Goal: Task Accomplishment & Management: Complete application form

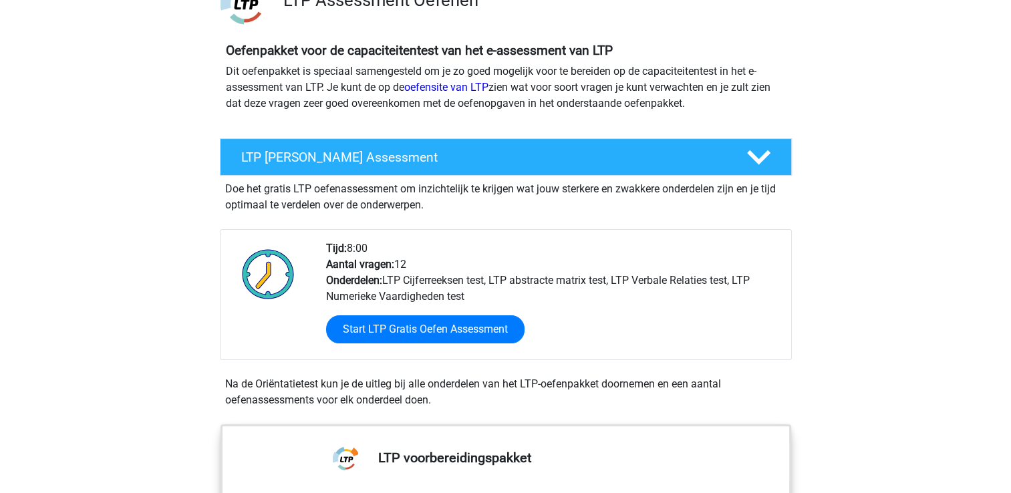
scroll to position [200, 0]
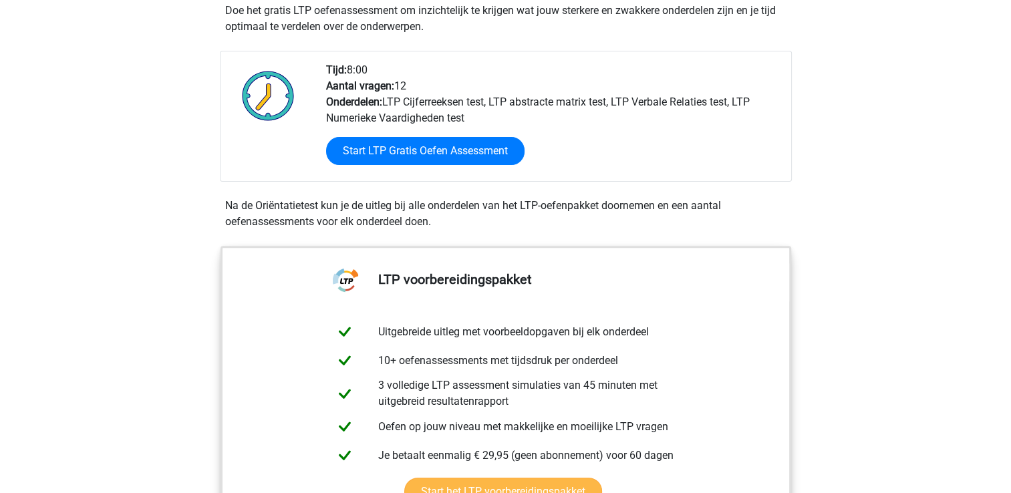
scroll to position [334, 0]
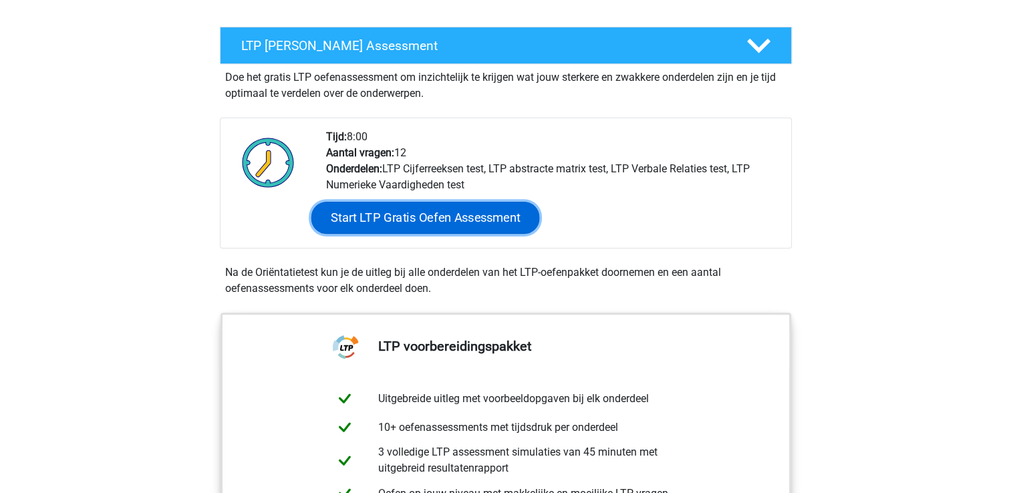
click at [444, 217] on link "Start LTP Gratis Oefen Assessment" at bounding box center [425, 218] width 229 height 32
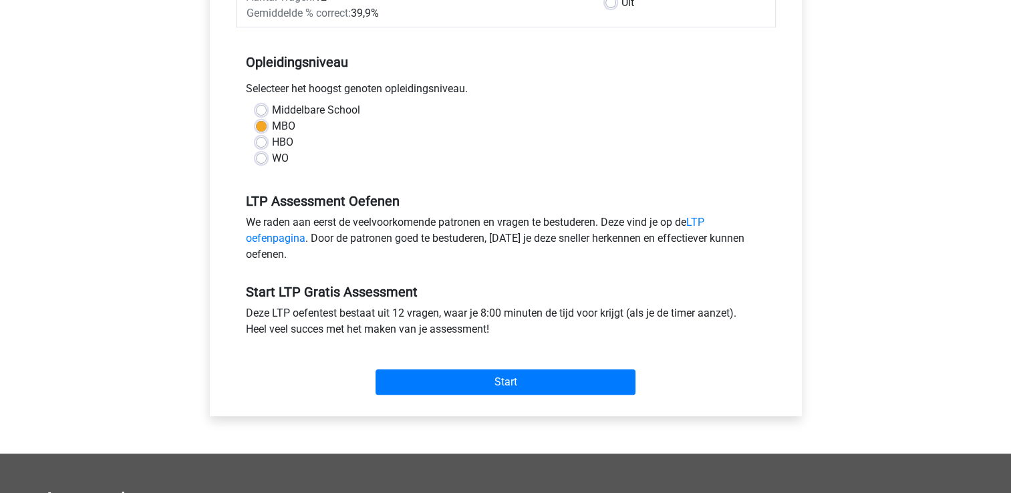
scroll to position [267, 0]
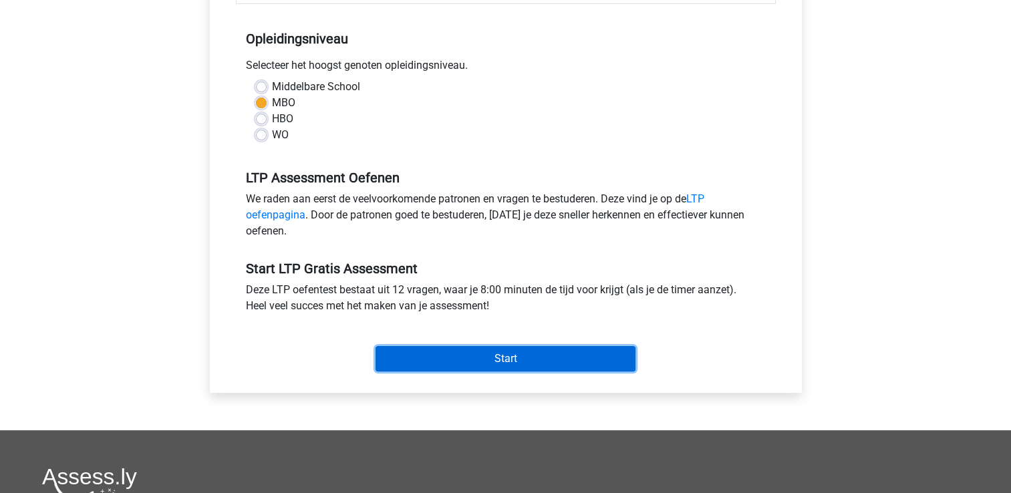
click at [503, 354] on input "Start" at bounding box center [506, 358] width 260 height 25
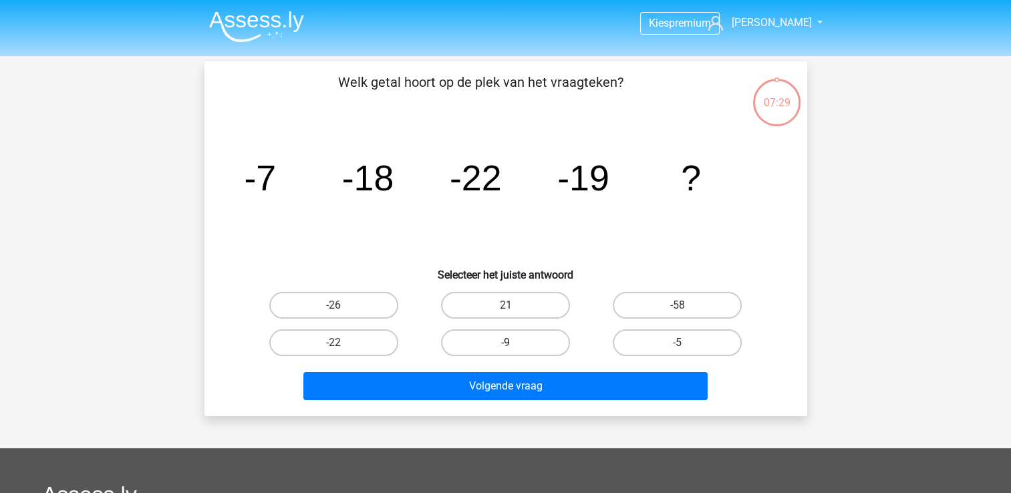
click at [508, 339] on label "-9" at bounding box center [505, 342] width 129 height 27
click at [508, 343] on input "-9" at bounding box center [509, 347] width 9 height 9
radio input "true"
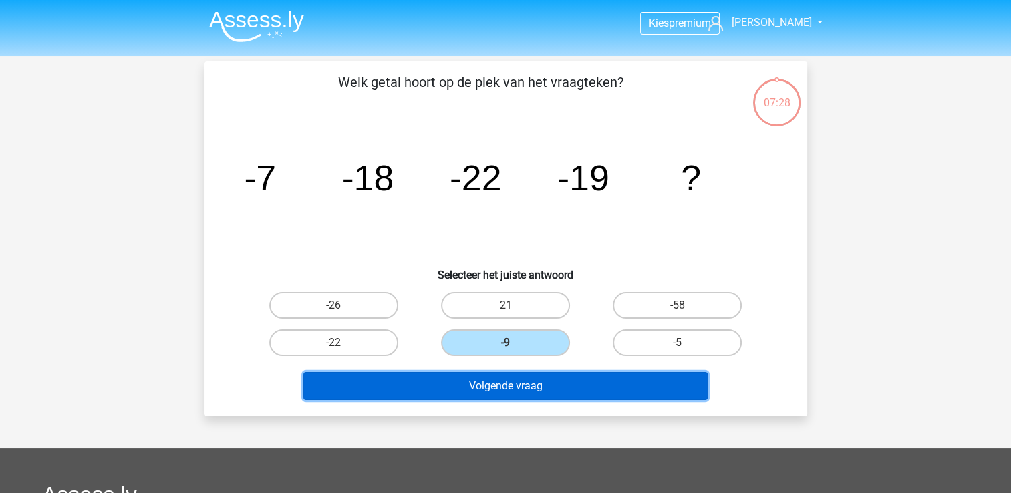
click at [497, 386] on button "Volgende vraag" at bounding box center [505, 386] width 404 height 28
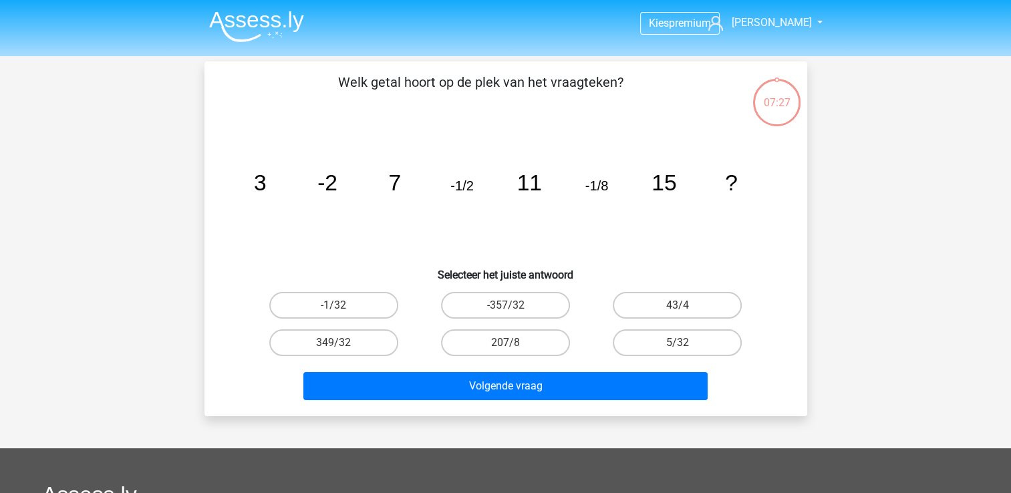
scroll to position [61, 0]
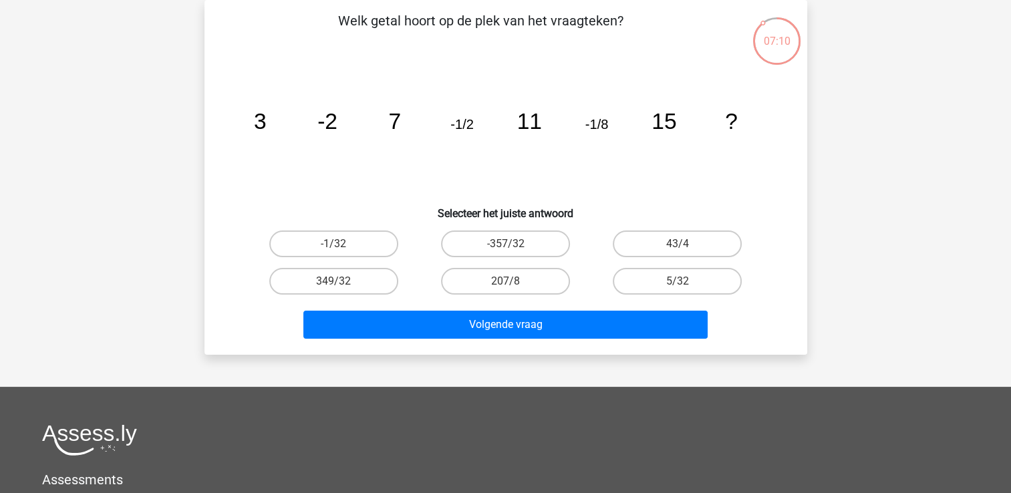
click at [333, 245] on input "-1/32" at bounding box center [337, 248] width 9 height 9
radio input "true"
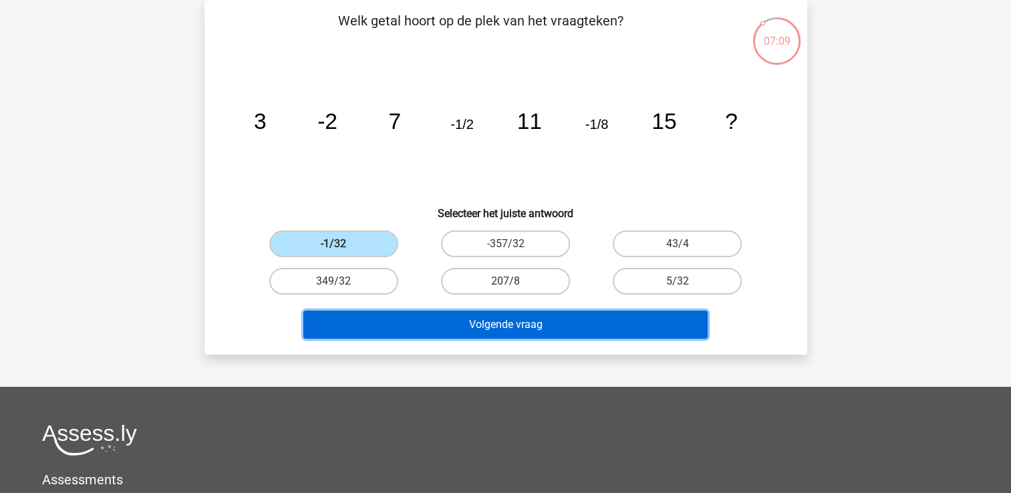
click at [460, 321] on button "Volgende vraag" at bounding box center [505, 325] width 404 height 28
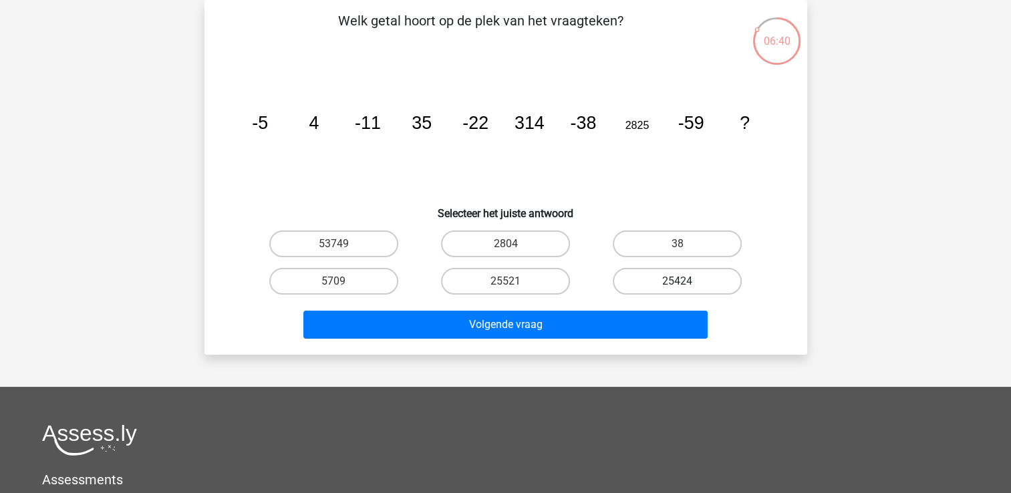
click at [674, 276] on label "25424" at bounding box center [677, 281] width 129 height 27
click at [678, 281] on input "25424" at bounding box center [682, 285] width 9 height 9
radio input "true"
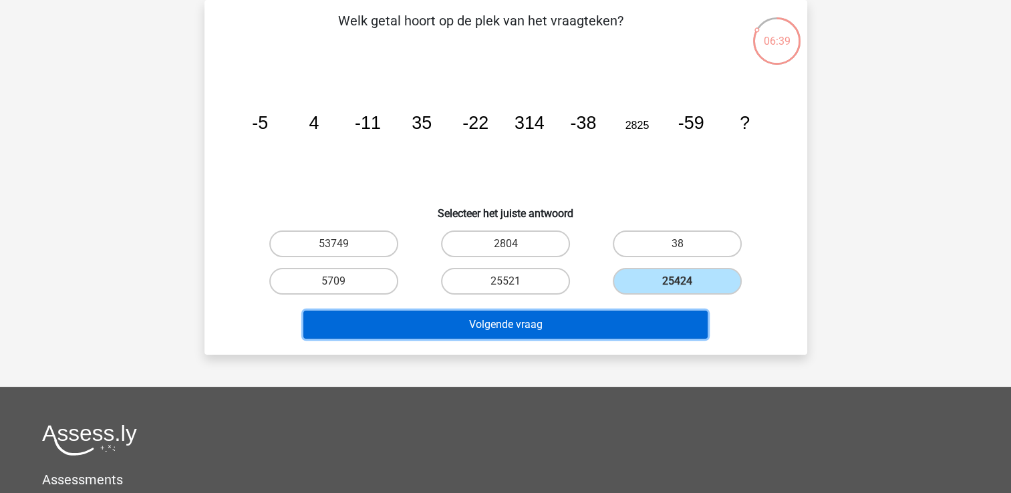
click at [515, 322] on button "Volgende vraag" at bounding box center [505, 325] width 404 height 28
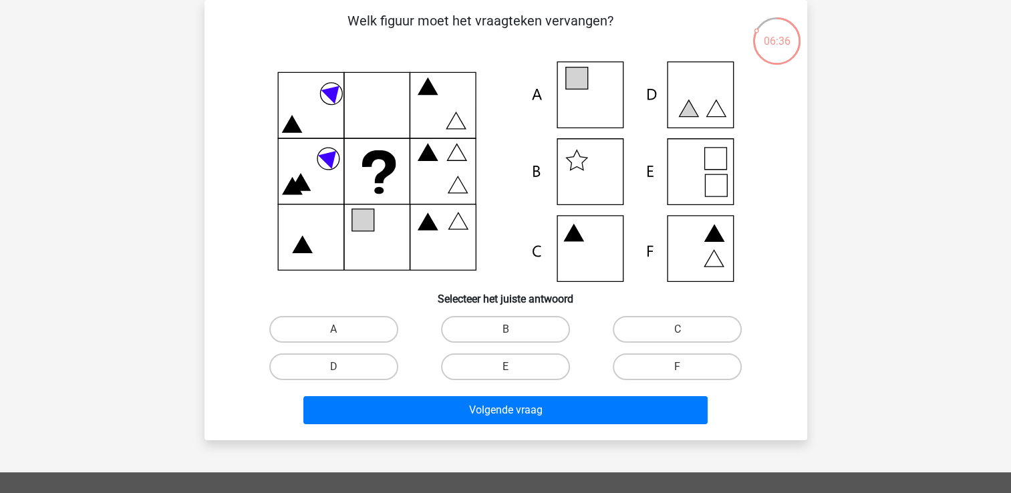
click at [580, 100] on icon at bounding box center [506, 171] width 539 height 221
click at [350, 332] on label "A" at bounding box center [333, 329] width 129 height 27
click at [342, 332] on input "A" at bounding box center [337, 333] width 9 height 9
radio input "true"
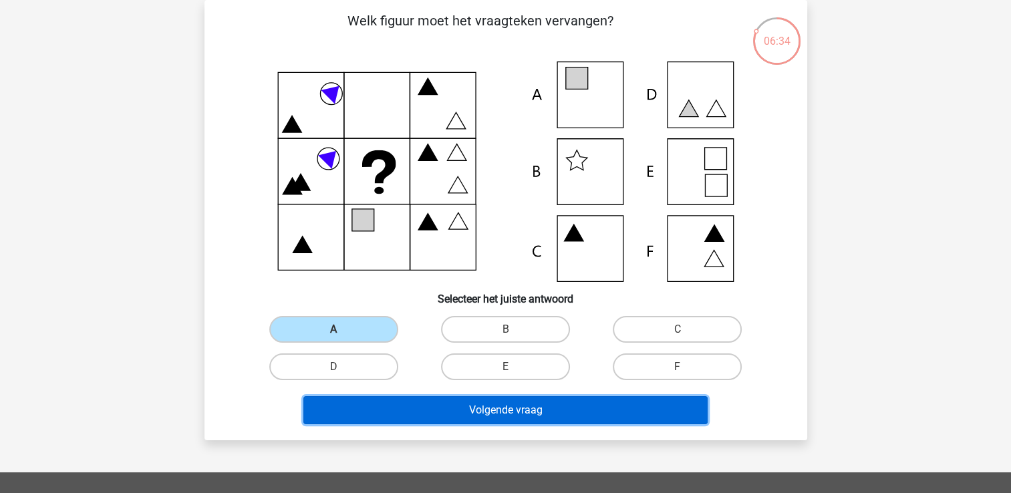
click at [459, 408] on button "Volgende vraag" at bounding box center [505, 410] width 404 height 28
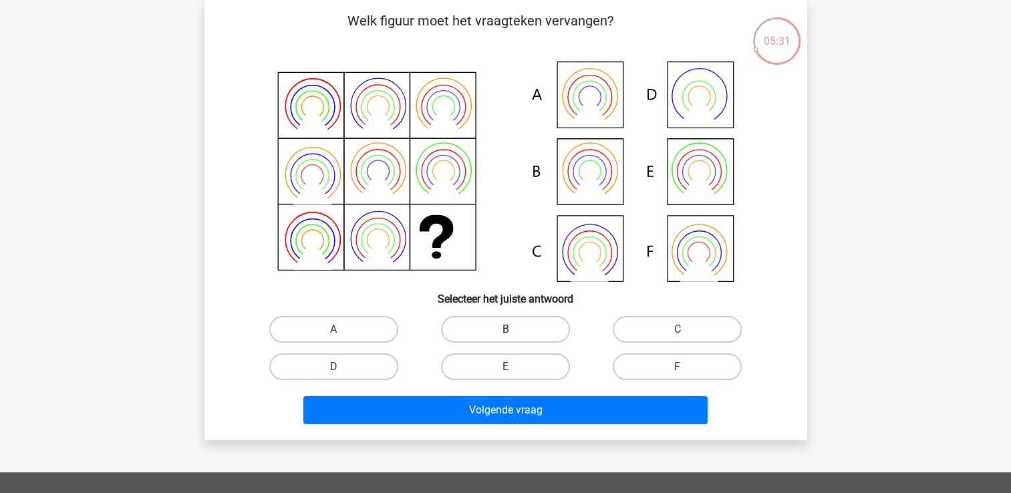
click at [487, 330] on label "B" at bounding box center [505, 329] width 129 height 27
click at [505, 330] on input "B" at bounding box center [509, 333] width 9 height 9
radio input "true"
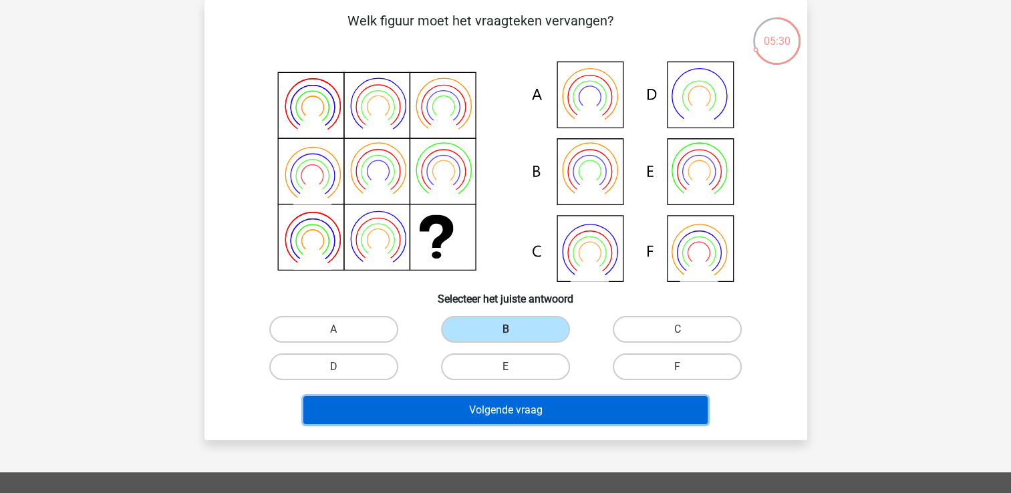
click at [492, 408] on button "Volgende vraag" at bounding box center [505, 410] width 404 height 28
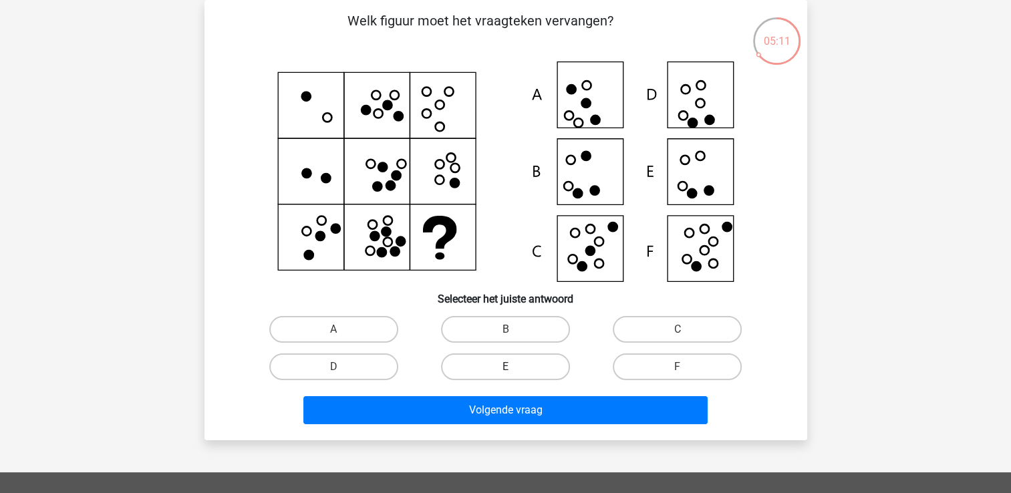
click at [506, 365] on label "E" at bounding box center [505, 367] width 129 height 27
click at [506, 367] on input "E" at bounding box center [509, 371] width 9 height 9
radio input "true"
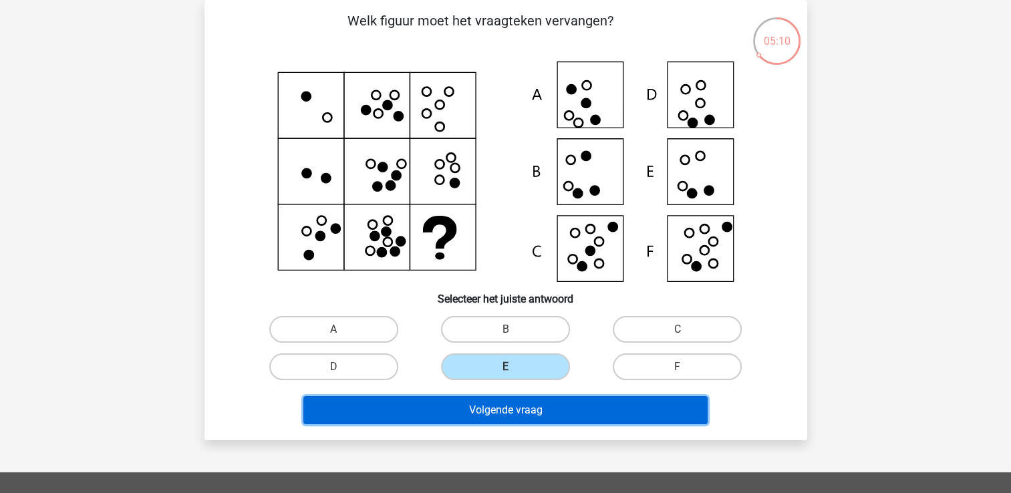
click at [501, 406] on button "Volgende vraag" at bounding box center [505, 410] width 404 height 28
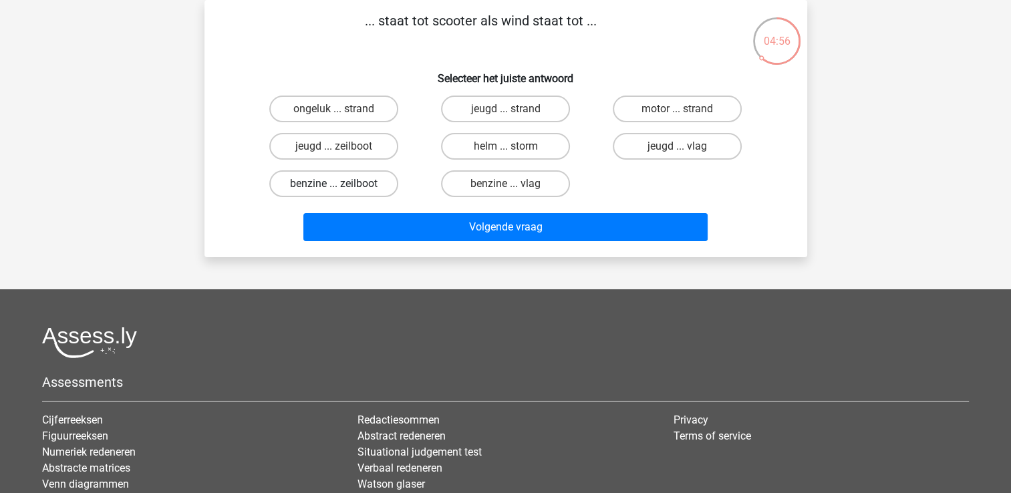
click at [317, 182] on label "benzine ... zeilboot" at bounding box center [333, 183] width 129 height 27
click at [333, 184] on input "benzine ... zeilboot" at bounding box center [337, 188] width 9 height 9
radio input "true"
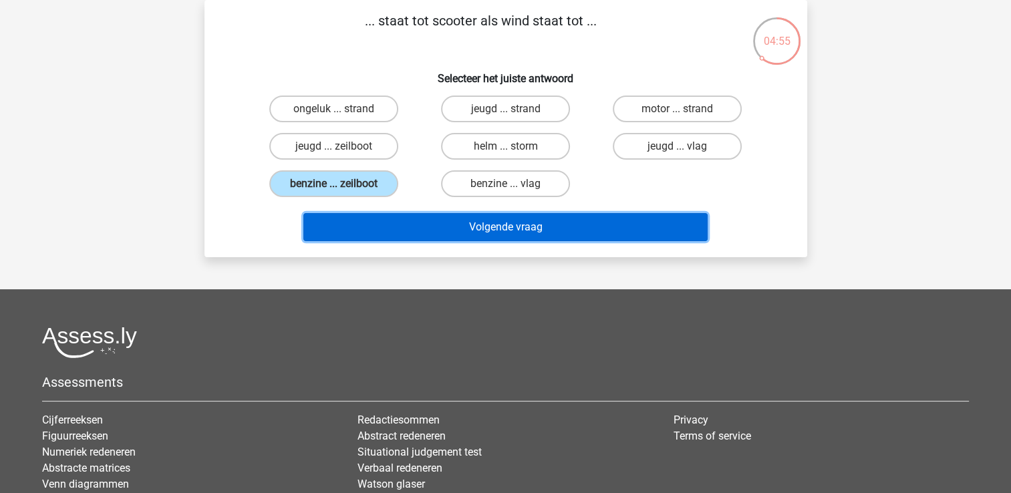
click at [474, 221] on button "Volgende vraag" at bounding box center [505, 227] width 404 height 28
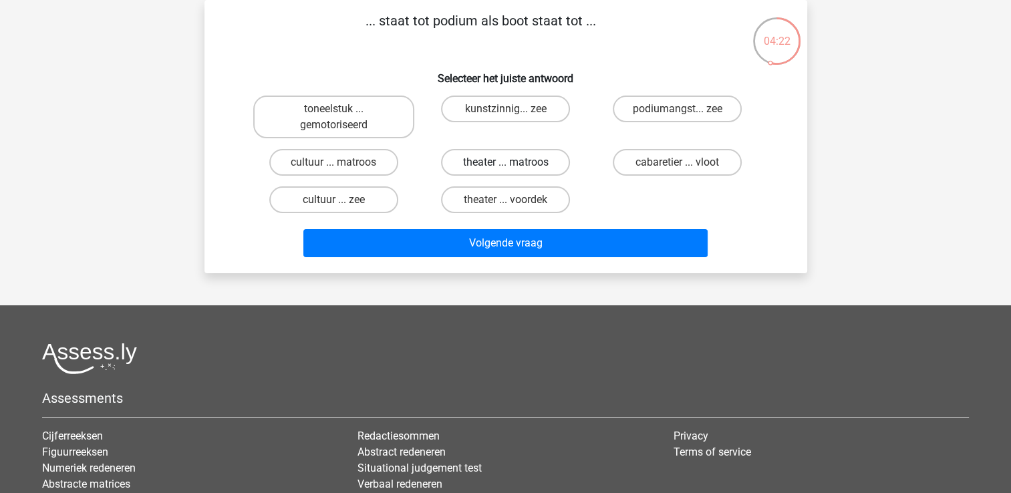
click at [497, 156] on label "theater ... matroos" at bounding box center [505, 162] width 129 height 27
click at [505, 162] on input "theater ... matroos" at bounding box center [509, 166] width 9 height 9
radio input "true"
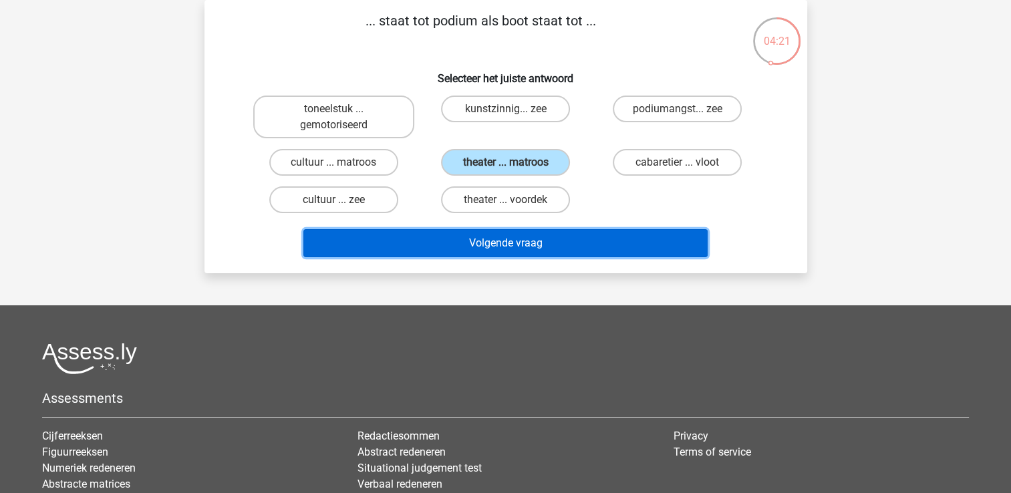
click at [485, 239] on button "Volgende vraag" at bounding box center [505, 243] width 404 height 28
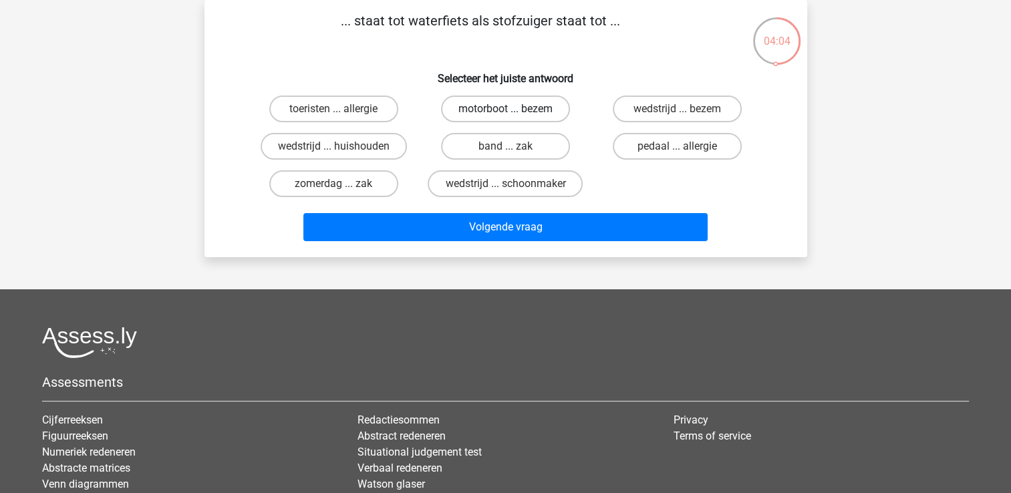
click at [523, 108] on label "motorboot ... bezem" at bounding box center [505, 109] width 129 height 27
click at [514, 109] on input "motorboot ... bezem" at bounding box center [509, 113] width 9 height 9
radio input "true"
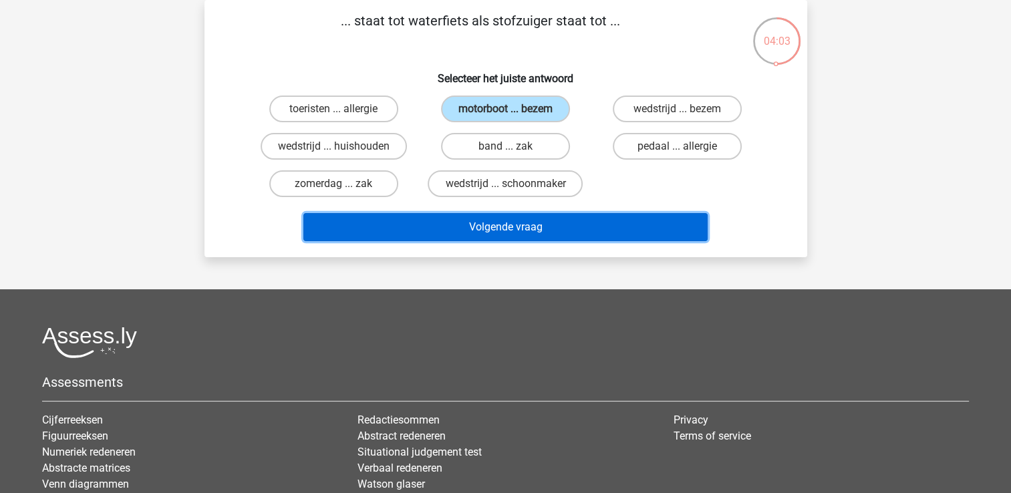
click at [514, 221] on button "Volgende vraag" at bounding box center [505, 227] width 404 height 28
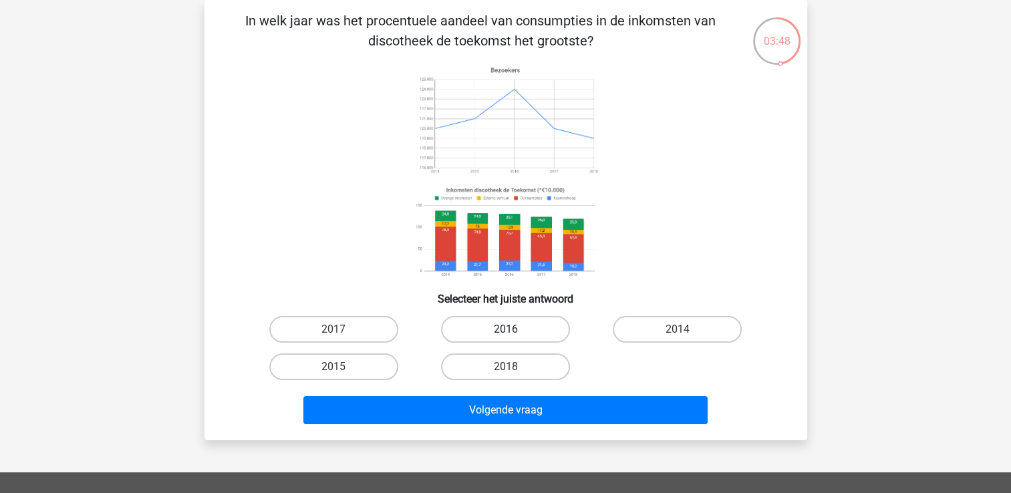
click at [493, 327] on label "2016" at bounding box center [505, 329] width 129 height 27
click at [505, 329] on input "2016" at bounding box center [509, 333] width 9 height 9
radio input "true"
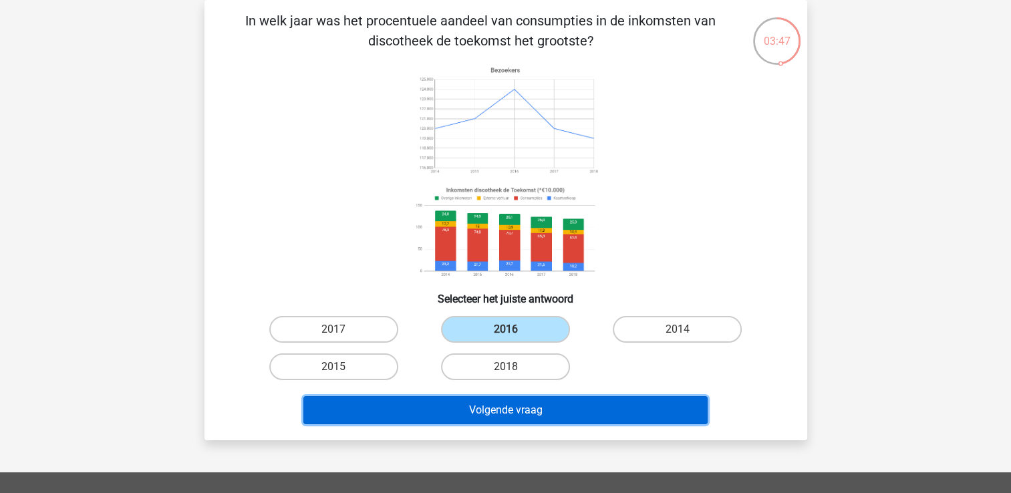
click at [505, 410] on button "Volgende vraag" at bounding box center [505, 410] width 404 height 28
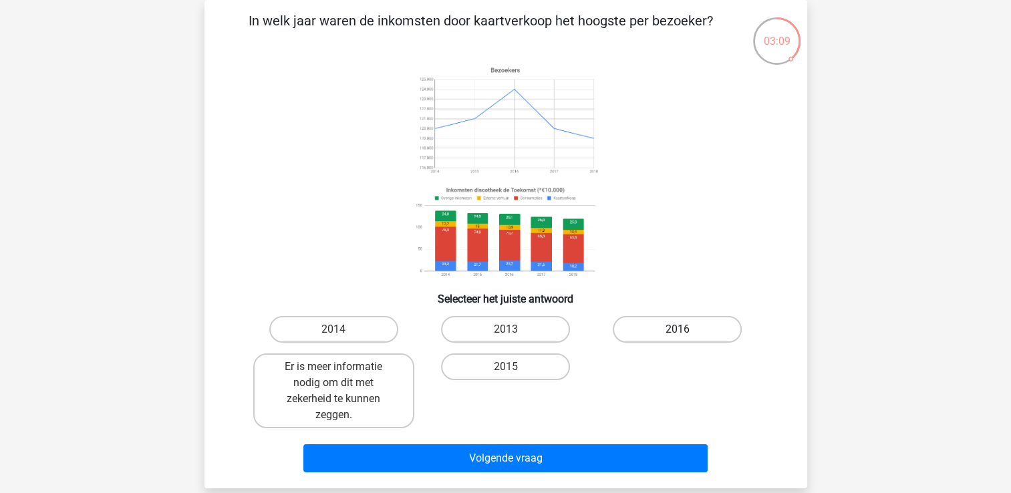
click at [682, 323] on label "2016" at bounding box center [677, 329] width 129 height 27
click at [682, 329] on input "2016" at bounding box center [682, 333] width 9 height 9
radio input "true"
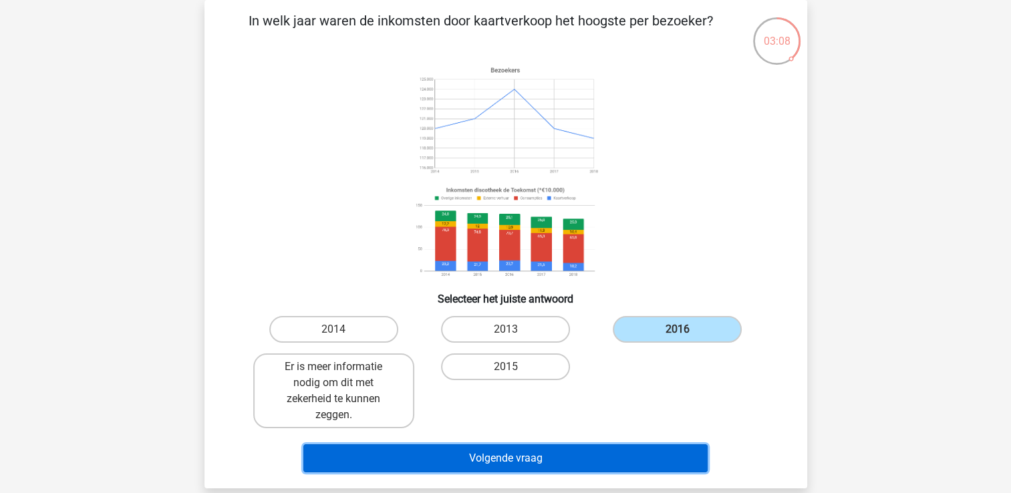
click at [533, 462] on button "Volgende vraag" at bounding box center [505, 458] width 404 height 28
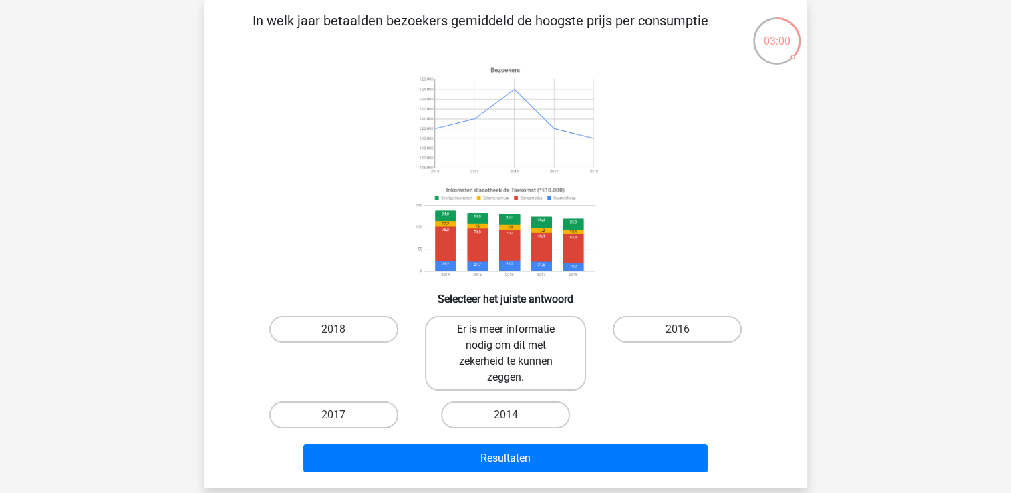
click at [486, 346] on label "Er is meer informatie nodig om dit met zekerheid te kunnen zeggen." at bounding box center [505, 353] width 161 height 75
click at [505, 338] on input "Er is meer informatie nodig om dit met zekerheid te kunnen zeggen." at bounding box center [509, 333] width 9 height 9
radio input "true"
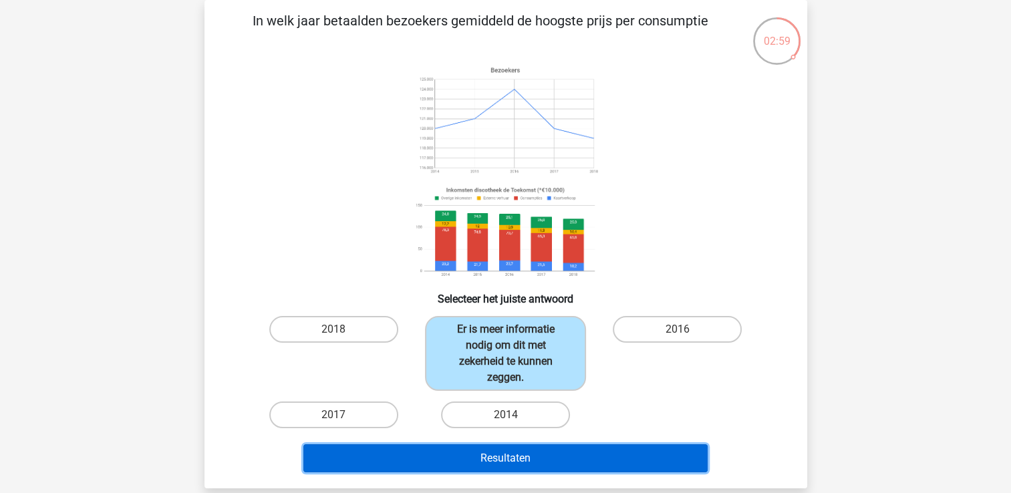
click at [508, 460] on button "Resultaten" at bounding box center [505, 458] width 404 height 28
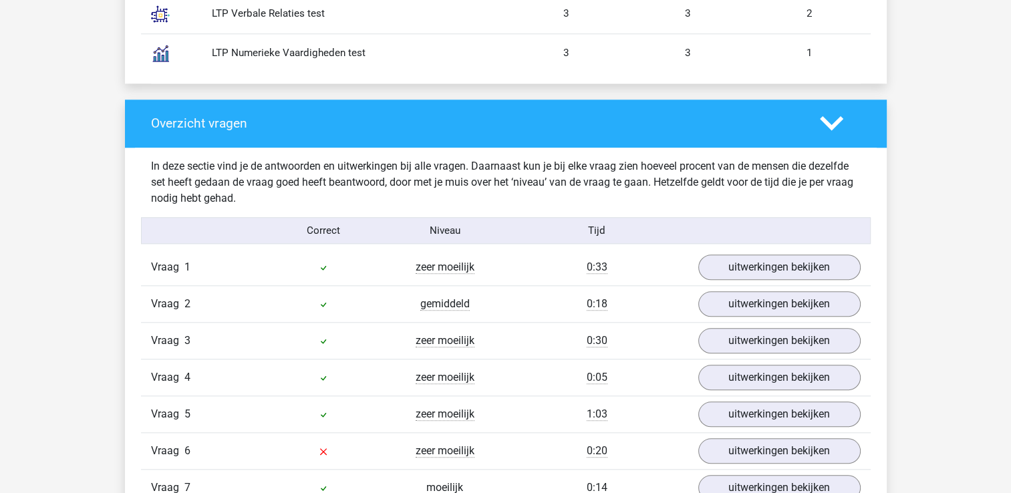
scroll to position [1337, 0]
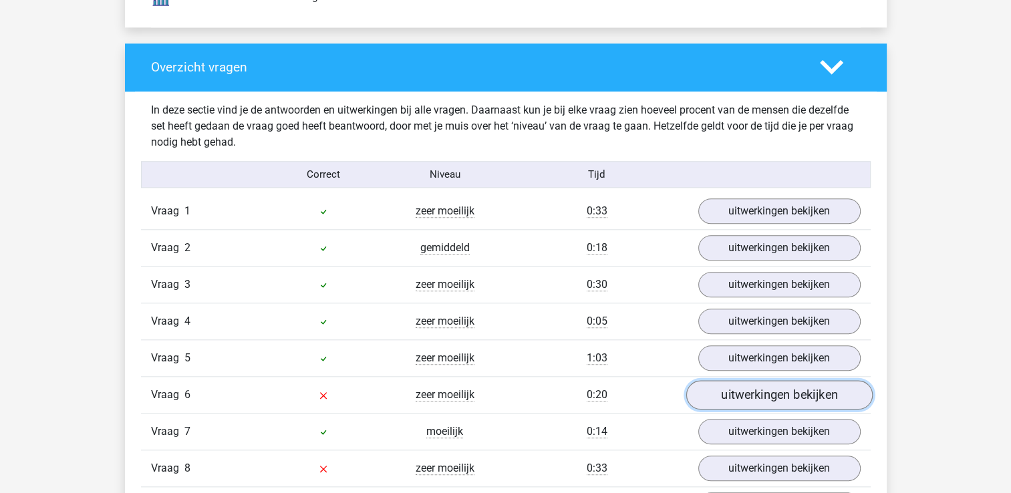
click at [751, 389] on link "uitwerkingen bekijken" at bounding box center [779, 395] width 186 height 29
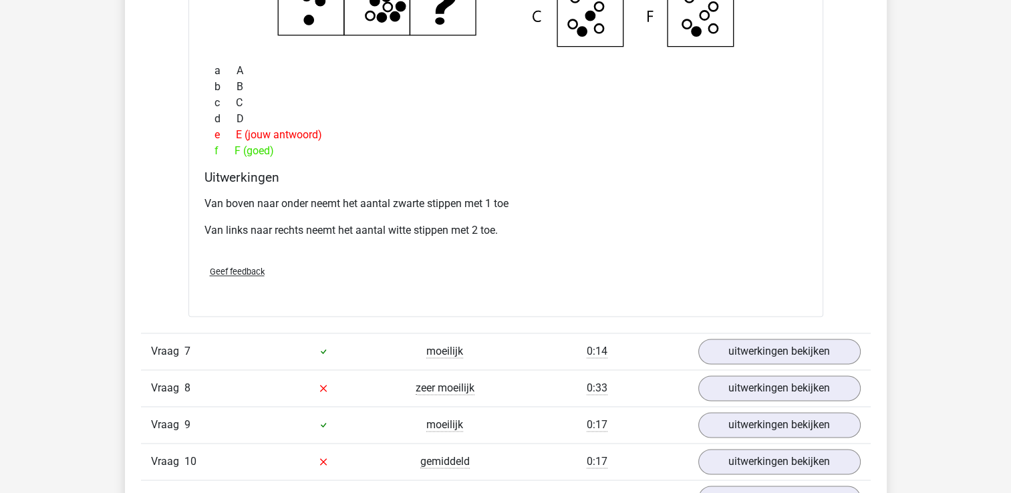
scroll to position [2005, 0]
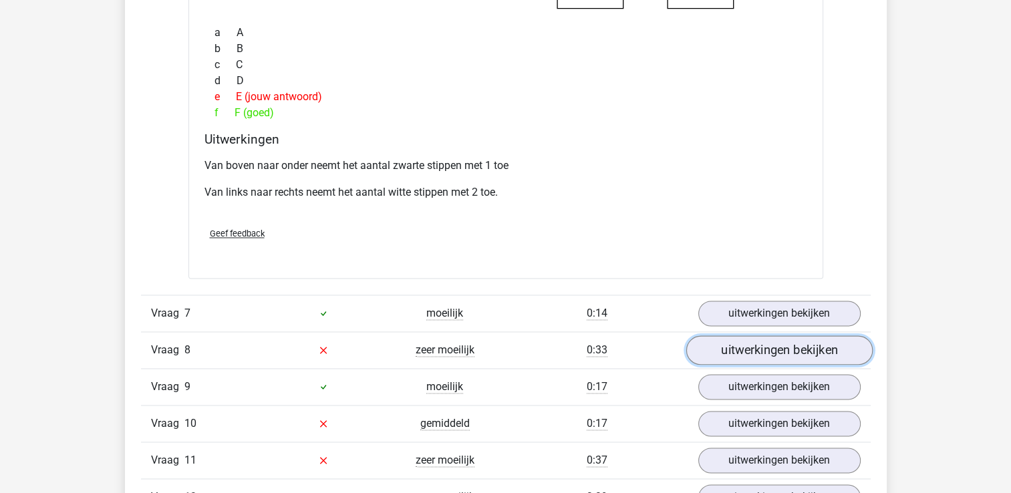
click at [754, 350] on link "uitwerkingen bekijken" at bounding box center [779, 349] width 186 height 29
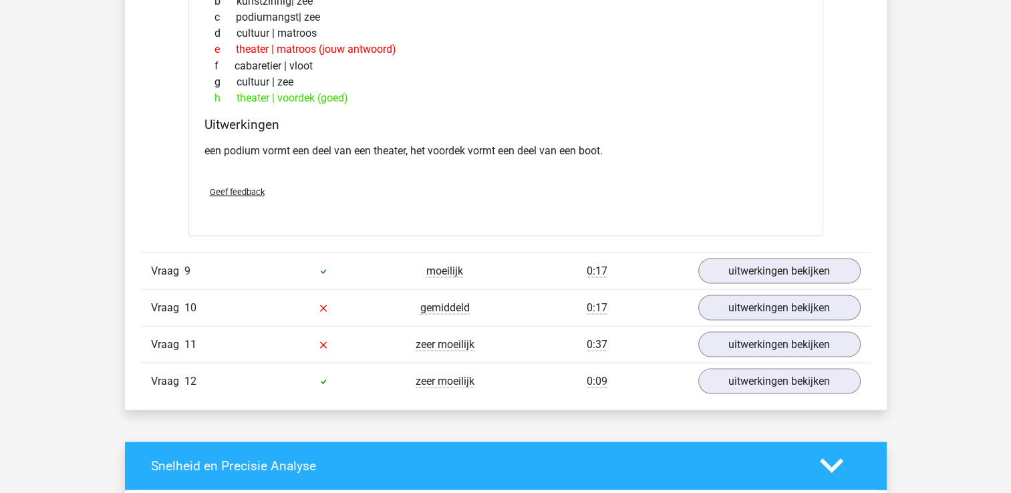
scroll to position [2473, 0]
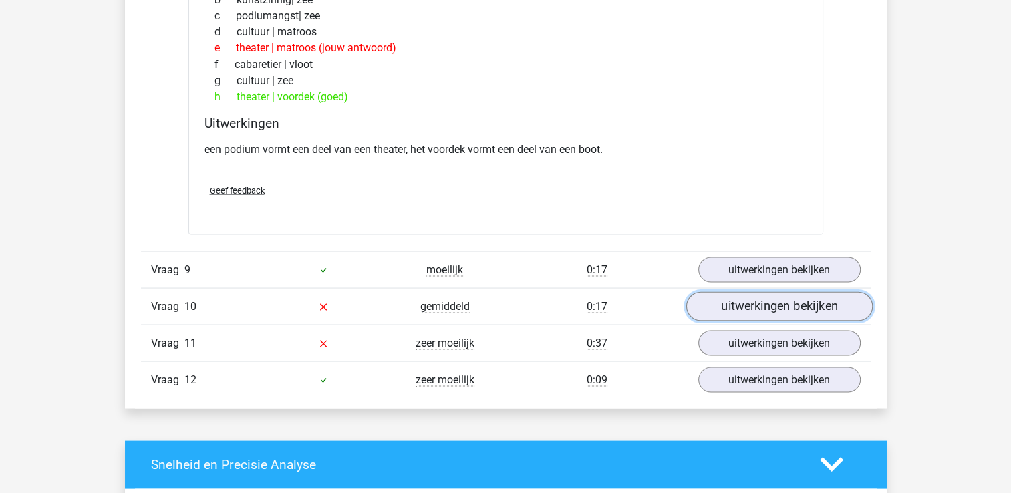
click at [755, 296] on link "uitwerkingen bekijken" at bounding box center [779, 305] width 186 height 29
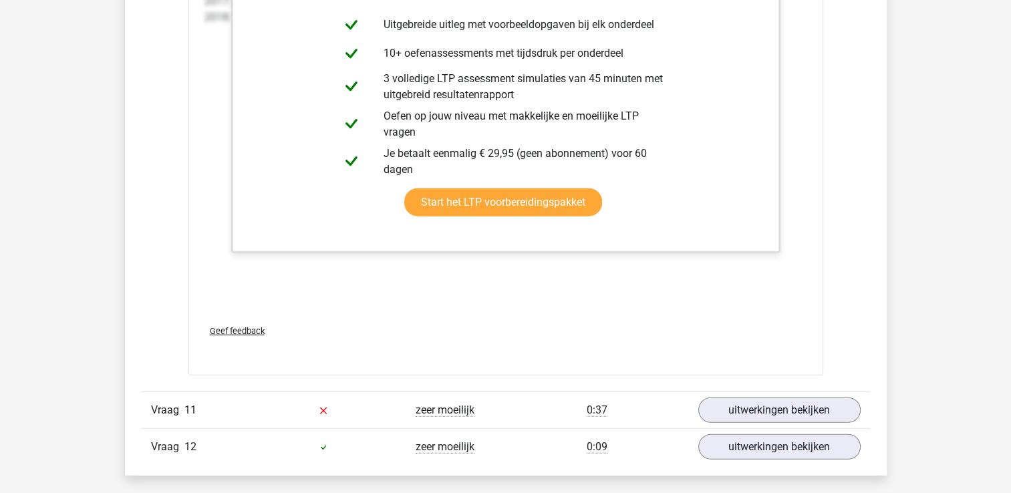
scroll to position [3408, 0]
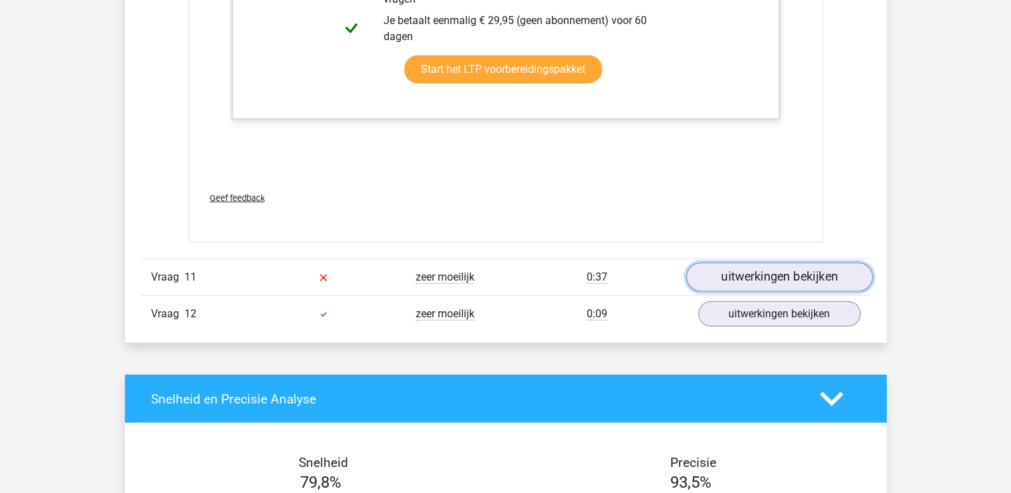
click at [757, 274] on link "uitwerkingen bekijken" at bounding box center [779, 277] width 186 height 29
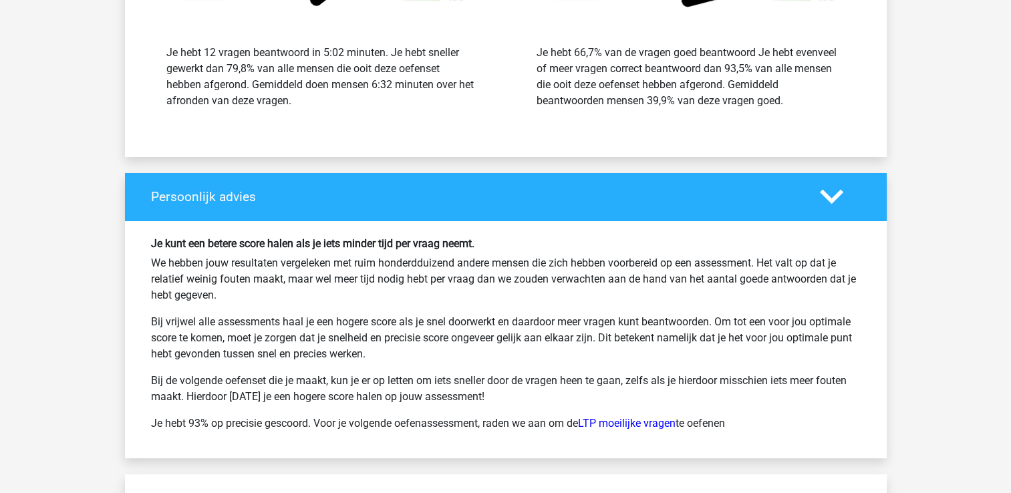
scroll to position [4945, 0]
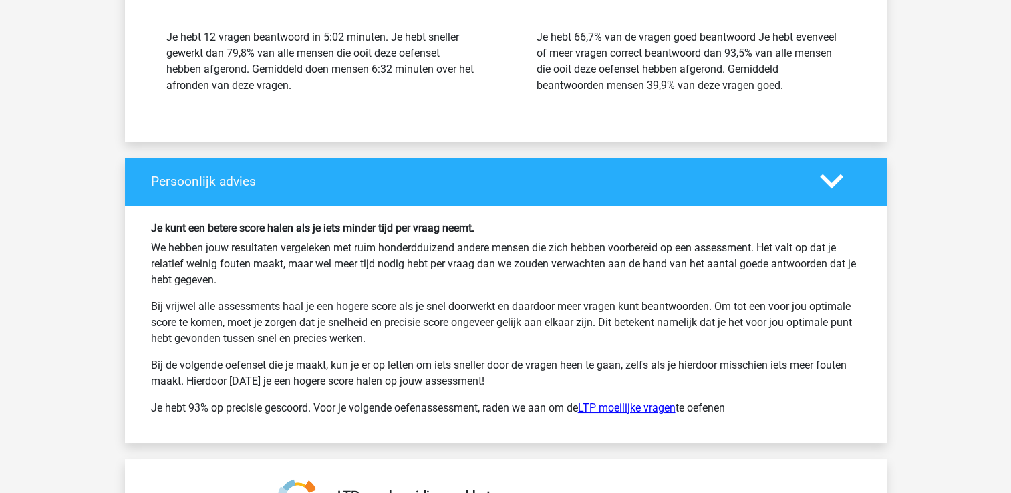
click at [632, 402] on link "LTP moeilijke vragen" at bounding box center [627, 408] width 98 height 13
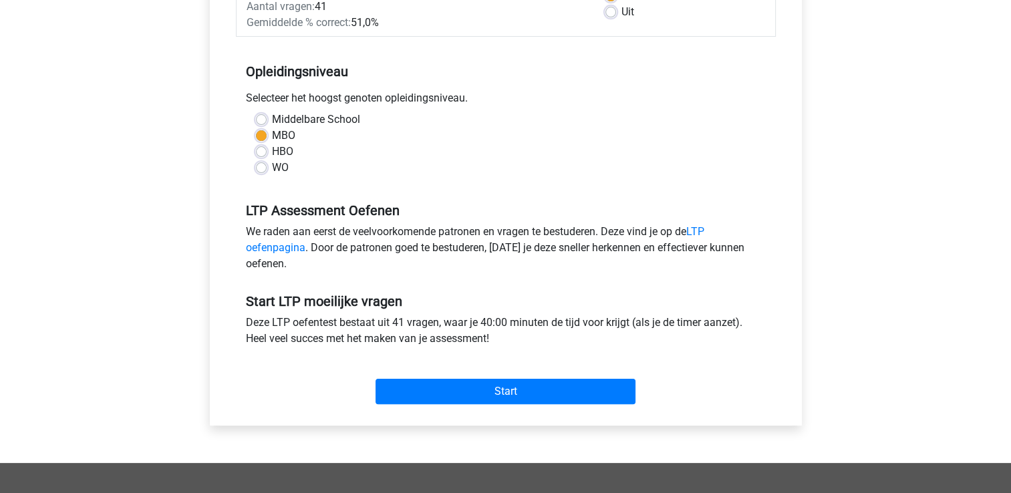
scroll to position [267, 0]
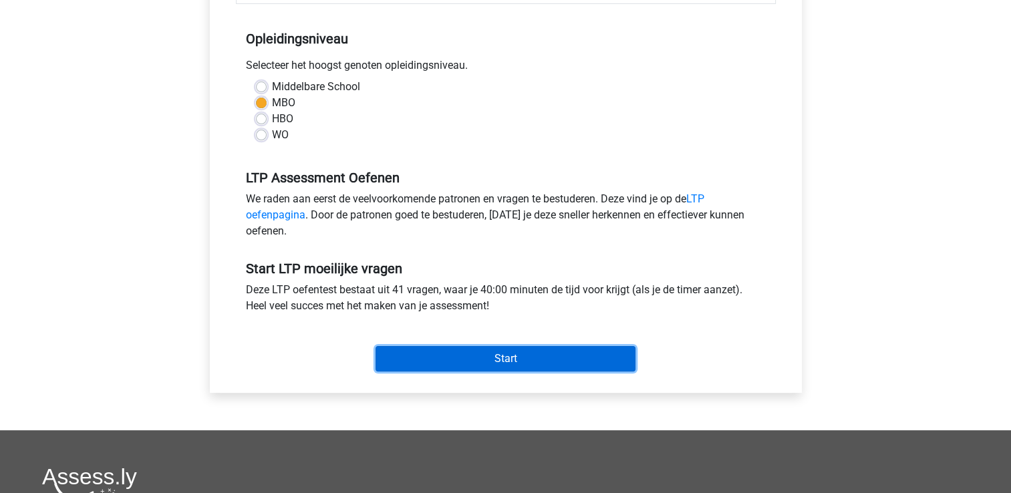
click at [493, 358] on input "Start" at bounding box center [506, 358] width 260 height 25
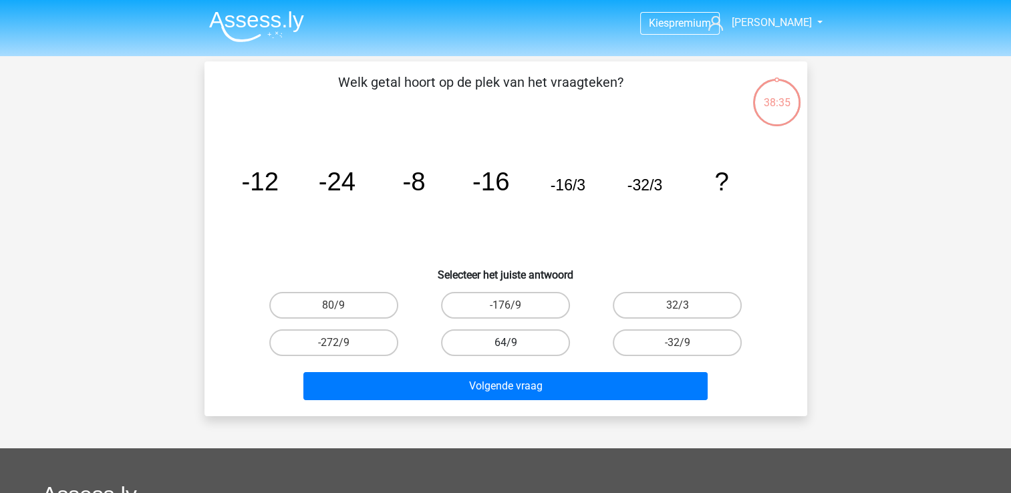
click at [513, 339] on label "64/9" at bounding box center [505, 342] width 129 height 27
click at [513, 343] on input "64/9" at bounding box center [509, 347] width 9 height 9
radio input "true"
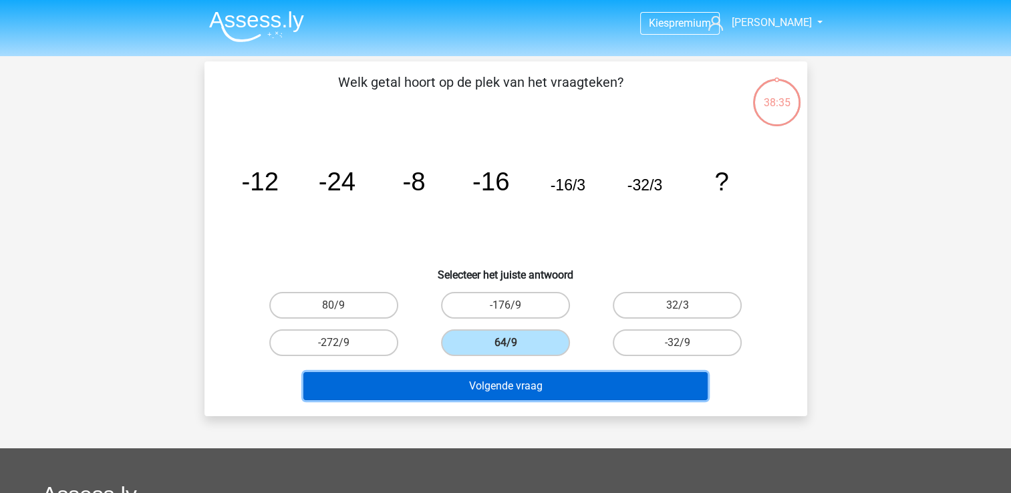
click at [503, 386] on button "Volgende vraag" at bounding box center [505, 386] width 404 height 28
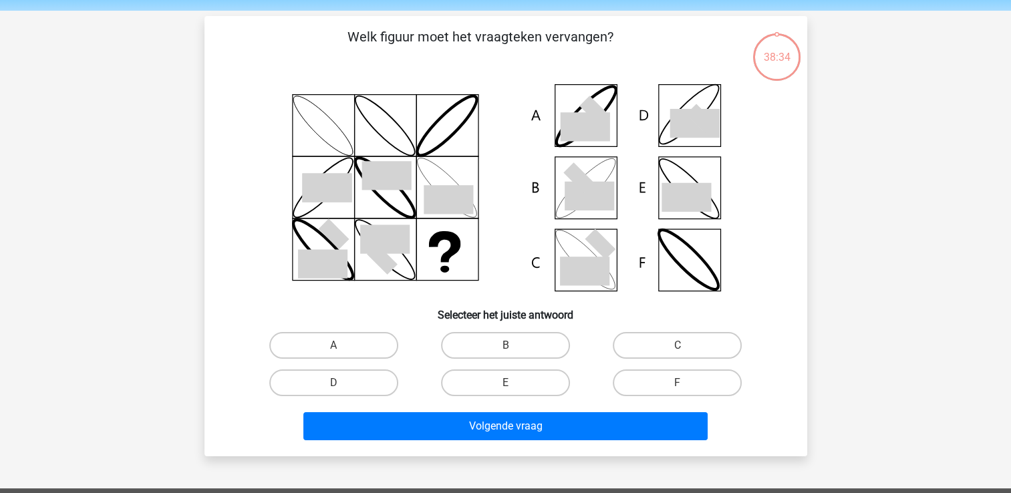
scroll to position [61, 0]
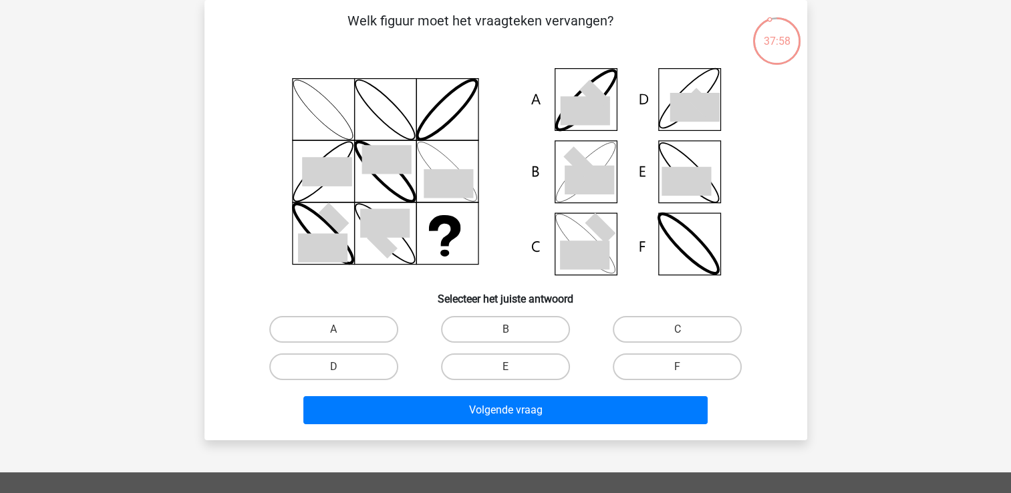
click at [589, 175] on icon at bounding box center [589, 180] width 49 height 29
click at [497, 327] on label "B" at bounding box center [505, 329] width 129 height 27
click at [505, 329] on input "B" at bounding box center [509, 333] width 9 height 9
radio input "true"
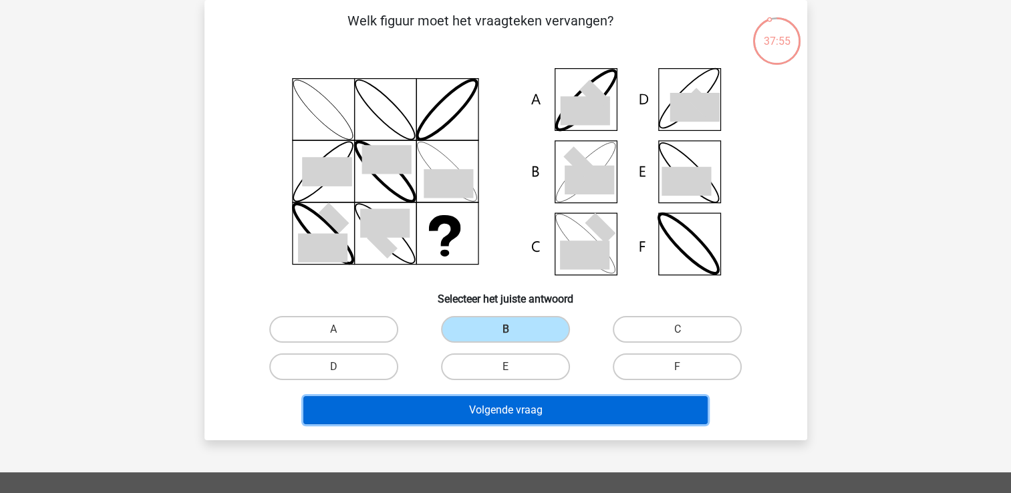
click at [491, 405] on button "Volgende vraag" at bounding box center [505, 410] width 404 height 28
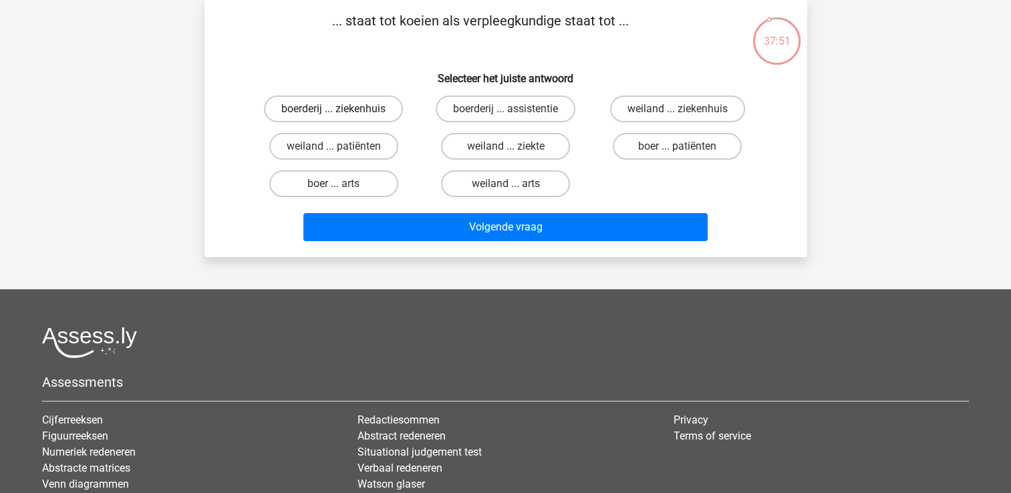
click at [313, 106] on label "boerderij ... ziekenhuis" at bounding box center [333, 109] width 139 height 27
click at [333, 109] on input "boerderij ... ziekenhuis" at bounding box center [337, 113] width 9 height 9
radio input "true"
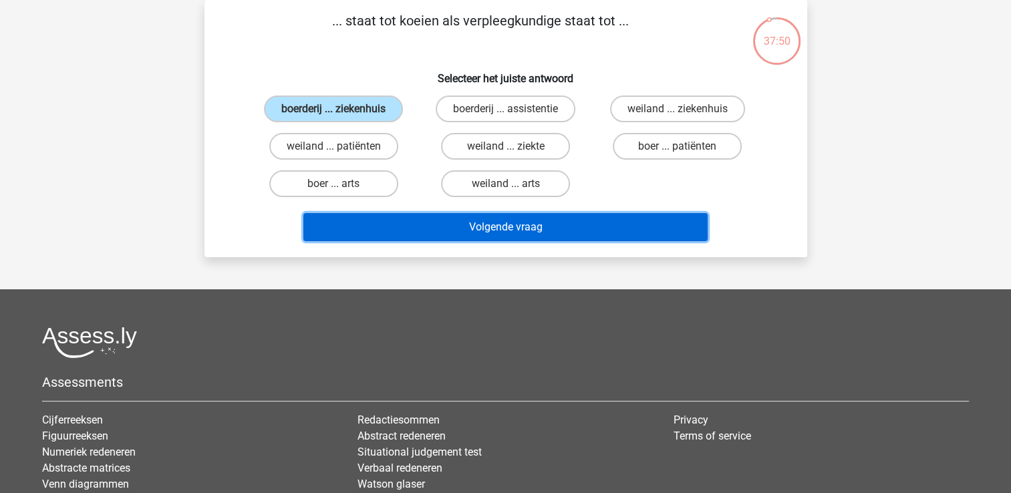
click at [476, 222] on button "Volgende vraag" at bounding box center [505, 227] width 404 height 28
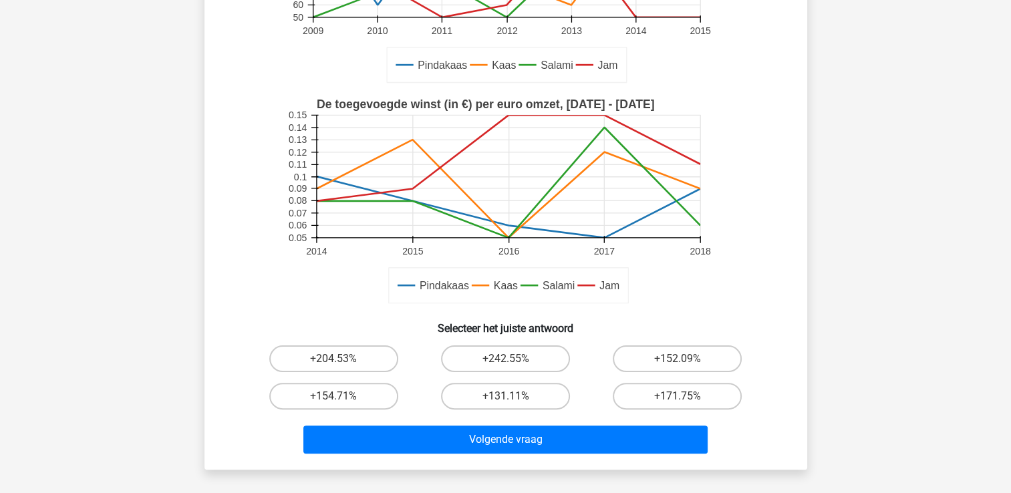
scroll to position [267, 0]
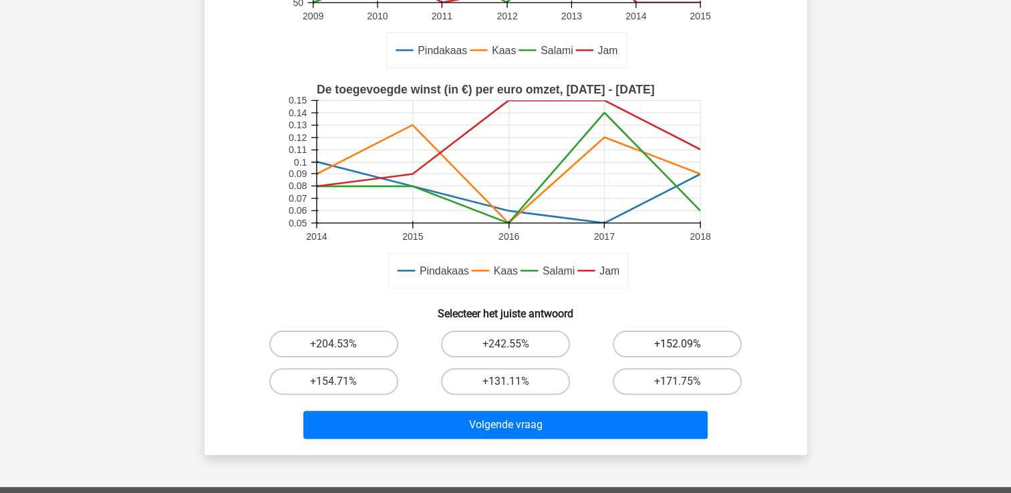
click at [651, 344] on label "+152.09%" at bounding box center [677, 344] width 129 height 27
click at [678, 344] on input "+152.09%" at bounding box center [682, 348] width 9 height 9
radio input "true"
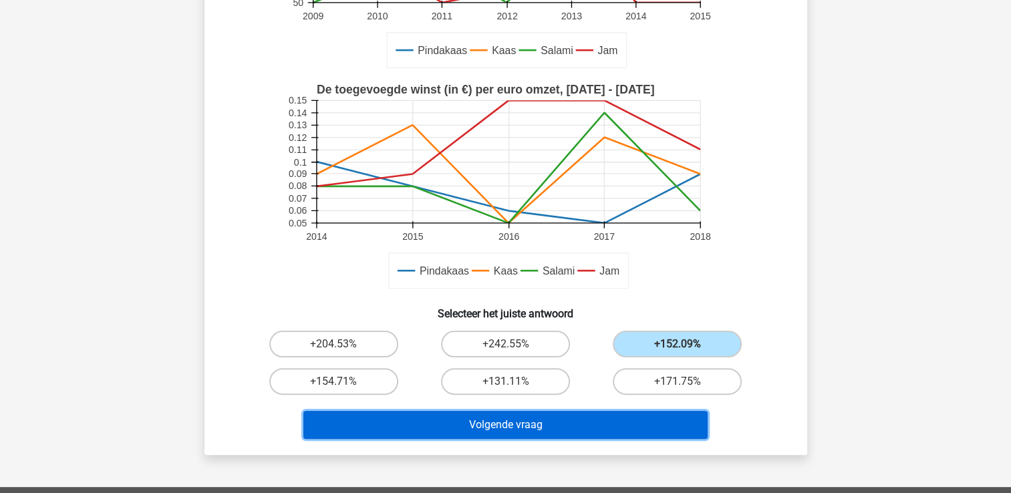
click at [509, 423] on button "Volgende vraag" at bounding box center [505, 425] width 404 height 28
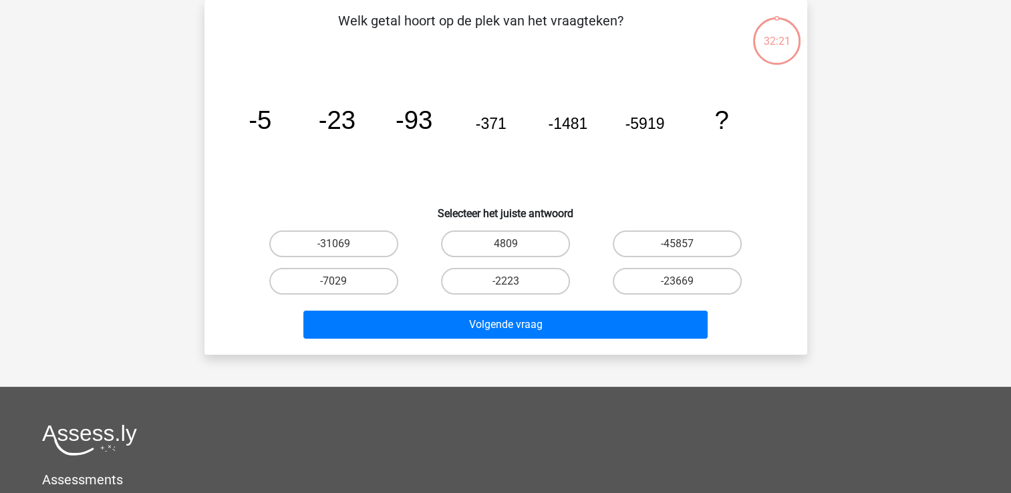
scroll to position [61, 0]
click at [366, 243] on label "-31069" at bounding box center [333, 244] width 129 height 27
click at [342, 244] on input "-31069" at bounding box center [337, 248] width 9 height 9
radio input "true"
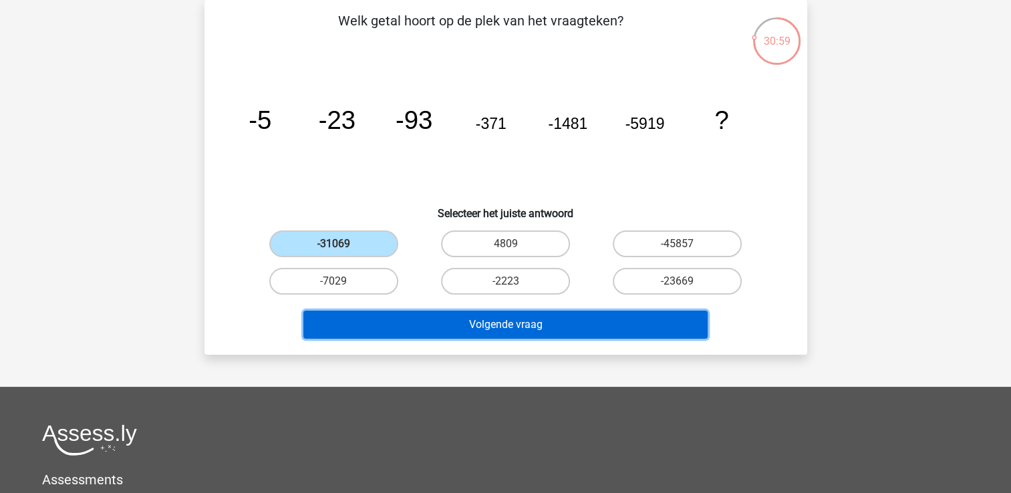
click at [464, 321] on button "Volgende vraag" at bounding box center [505, 325] width 404 height 28
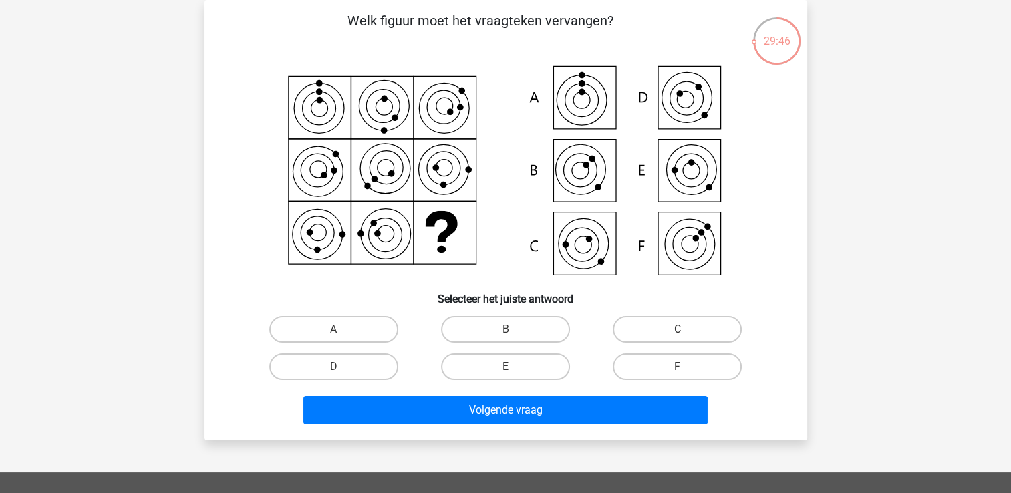
click at [511, 370] on input "E" at bounding box center [509, 371] width 9 height 9
radio input "true"
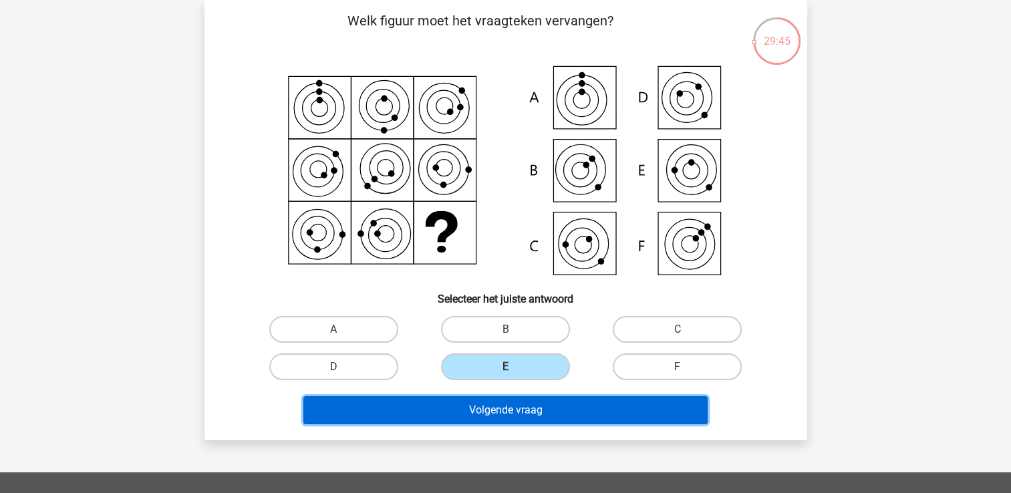
click at [503, 409] on button "Volgende vraag" at bounding box center [505, 410] width 404 height 28
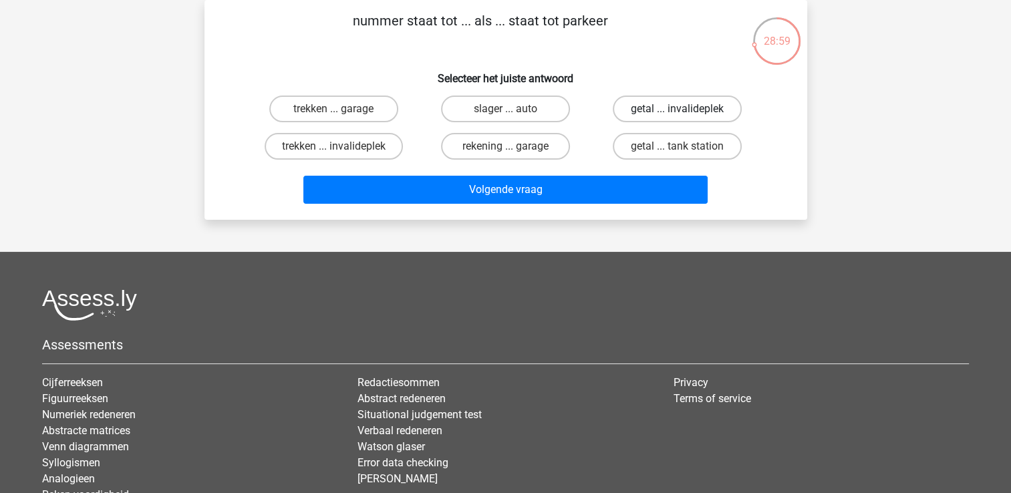
click at [670, 106] on label "getal ... invalideplek" at bounding box center [677, 109] width 129 height 27
click at [678, 109] on input "getal ... invalideplek" at bounding box center [682, 113] width 9 height 9
radio input "true"
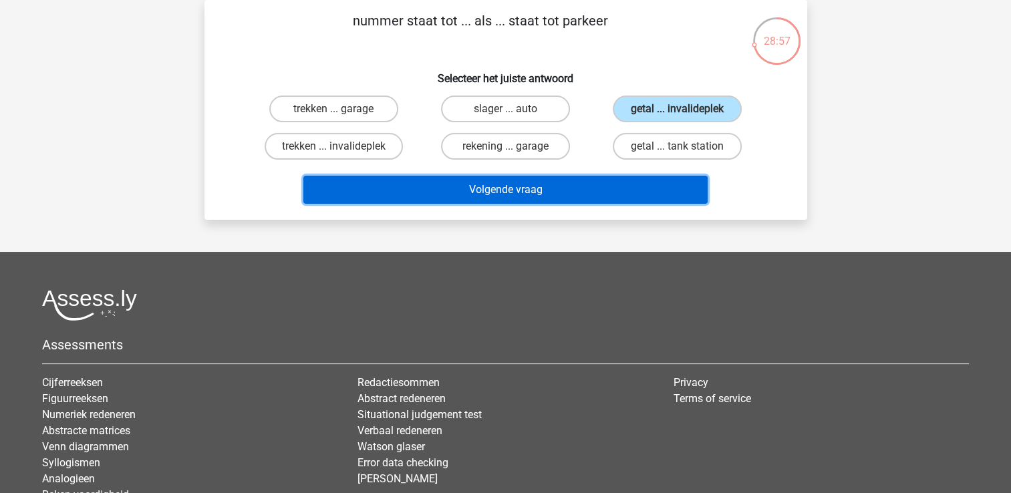
click at [494, 190] on button "Volgende vraag" at bounding box center [505, 190] width 404 height 28
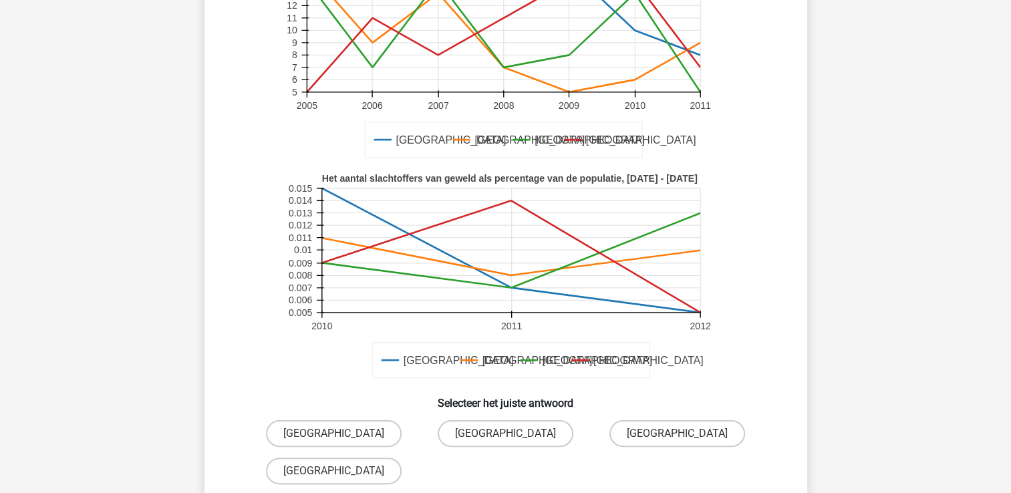
scroll to position [200, 0]
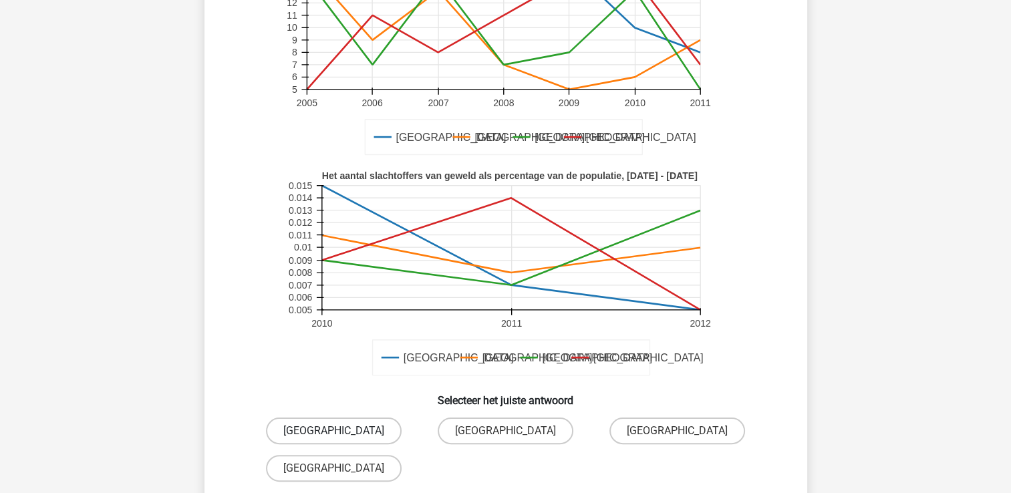
click at [354, 426] on label "[GEOGRAPHIC_DATA]" at bounding box center [334, 431] width 136 height 27
click at [342, 431] on input "[GEOGRAPHIC_DATA]" at bounding box center [337, 435] width 9 height 9
radio input "true"
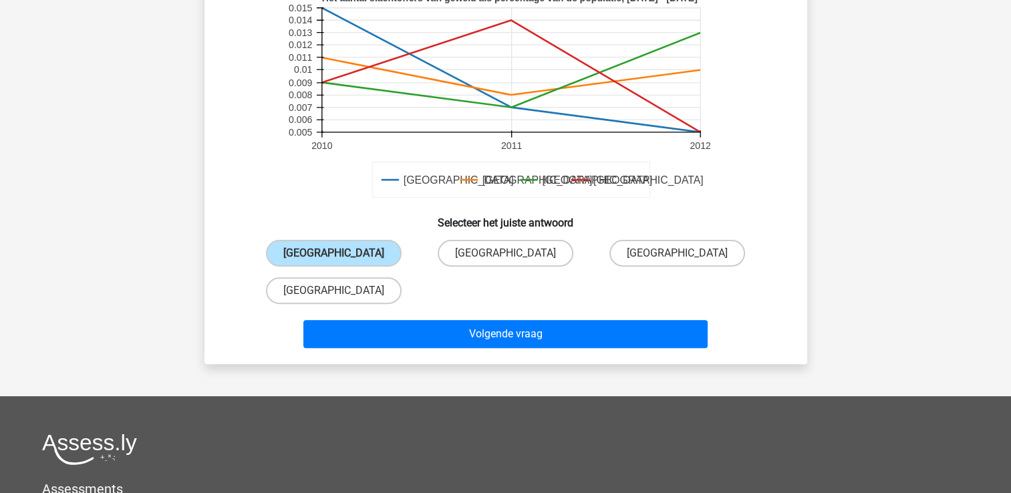
scroll to position [401, 0]
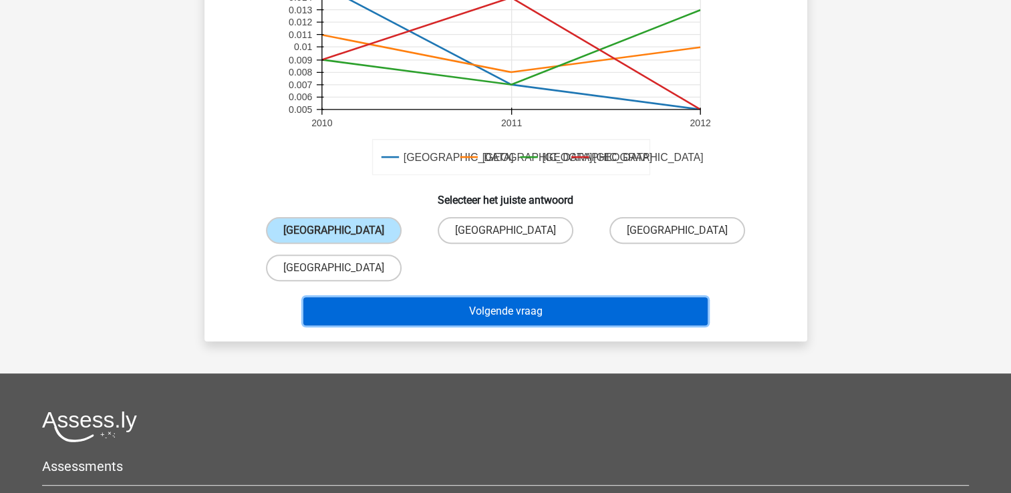
click at [511, 307] on button "Volgende vraag" at bounding box center [505, 311] width 404 height 28
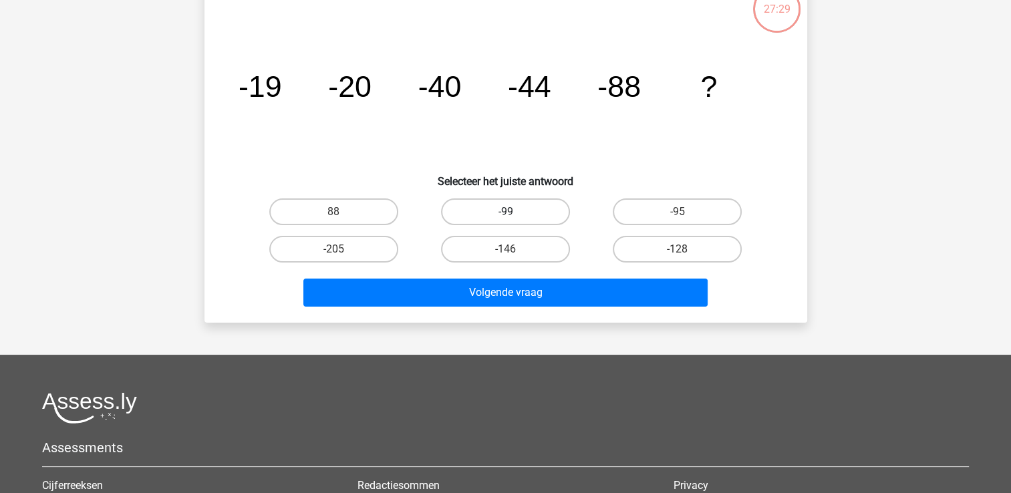
scroll to position [61, 0]
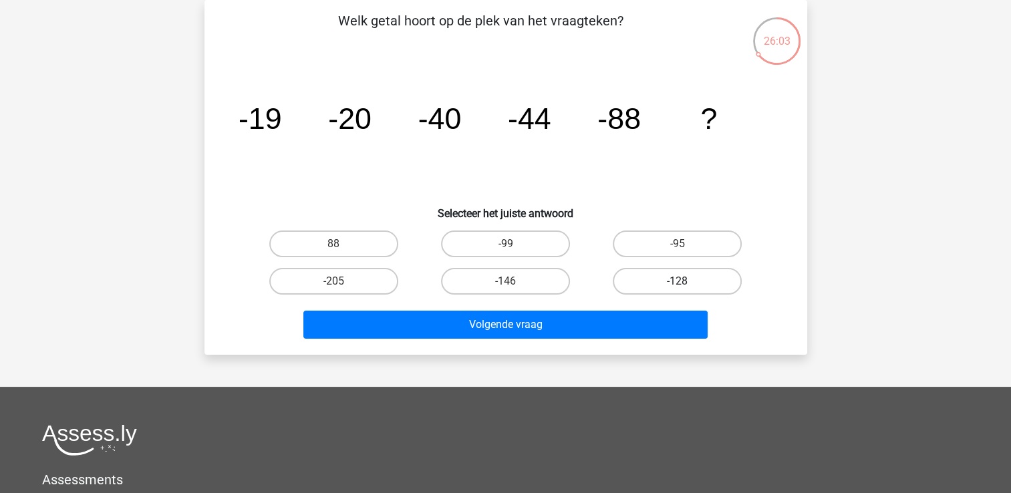
click at [670, 279] on label "-128" at bounding box center [677, 281] width 129 height 27
click at [678, 281] on input "-128" at bounding box center [682, 285] width 9 height 9
radio input "true"
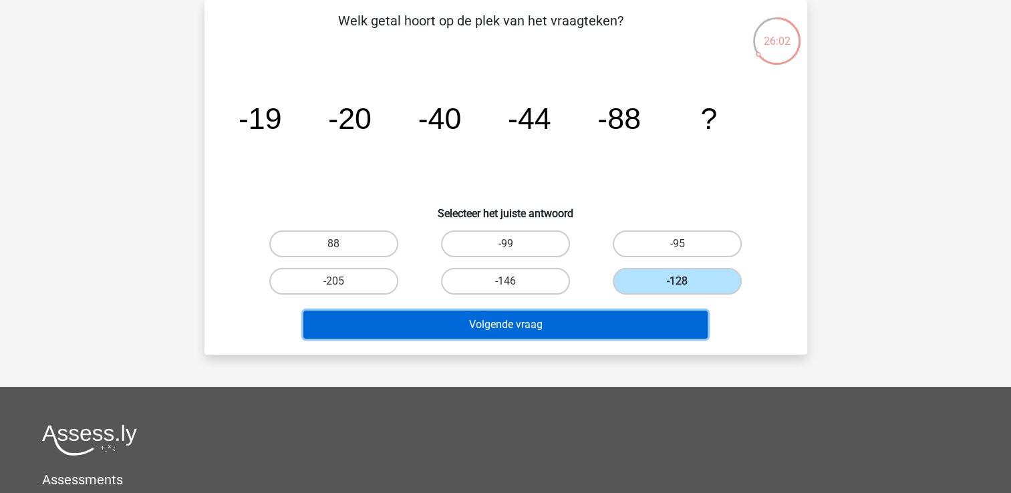
click at [543, 319] on button "Volgende vraag" at bounding box center [505, 325] width 404 height 28
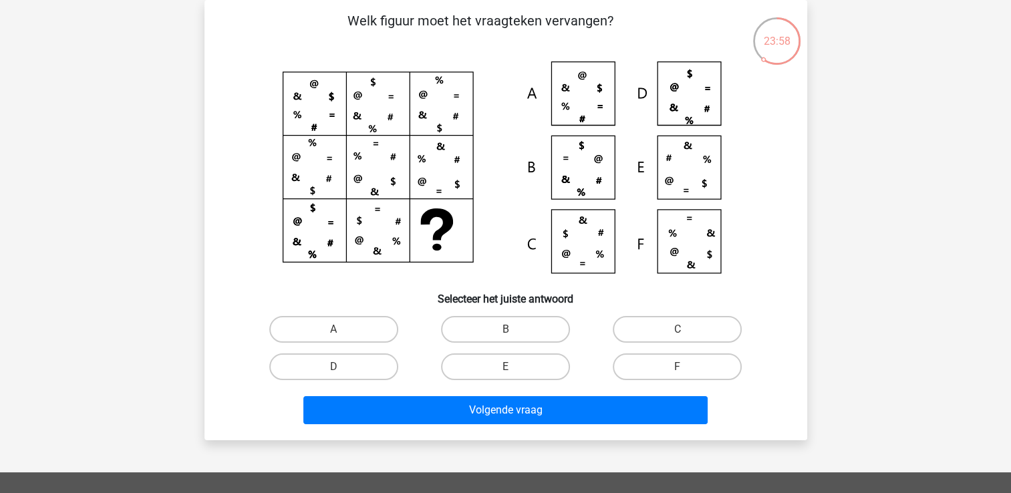
click at [507, 368] on input "E" at bounding box center [509, 371] width 9 height 9
radio input "true"
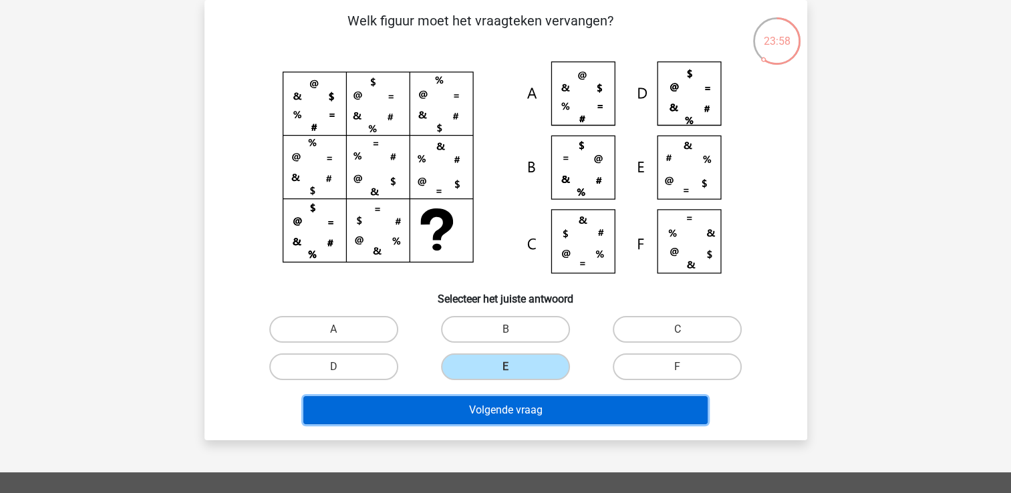
click at [502, 408] on button "Volgende vraag" at bounding box center [505, 410] width 404 height 28
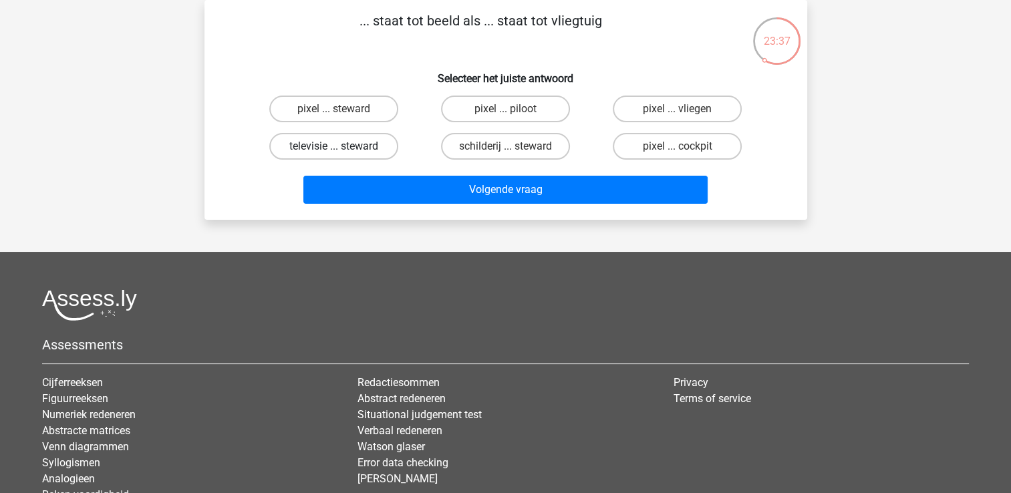
click at [315, 148] on label "televisie ... steward" at bounding box center [333, 146] width 129 height 27
click at [333, 148] on input "televisie ... steward" at bounding box center [337, 150] width 9 height 9
radio input "true"
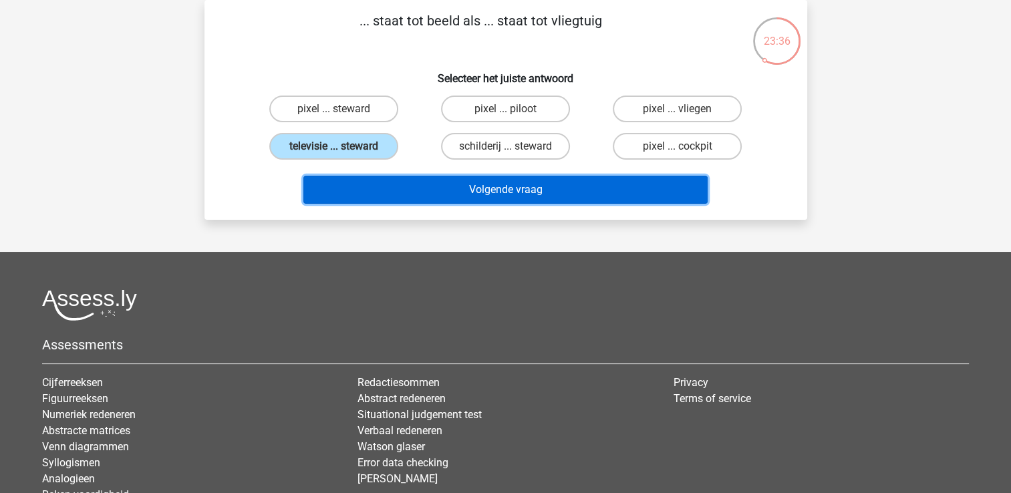
click at [464, 193] on button "Volgende vraag" at bounding box center [505, 190] width 404 height 28
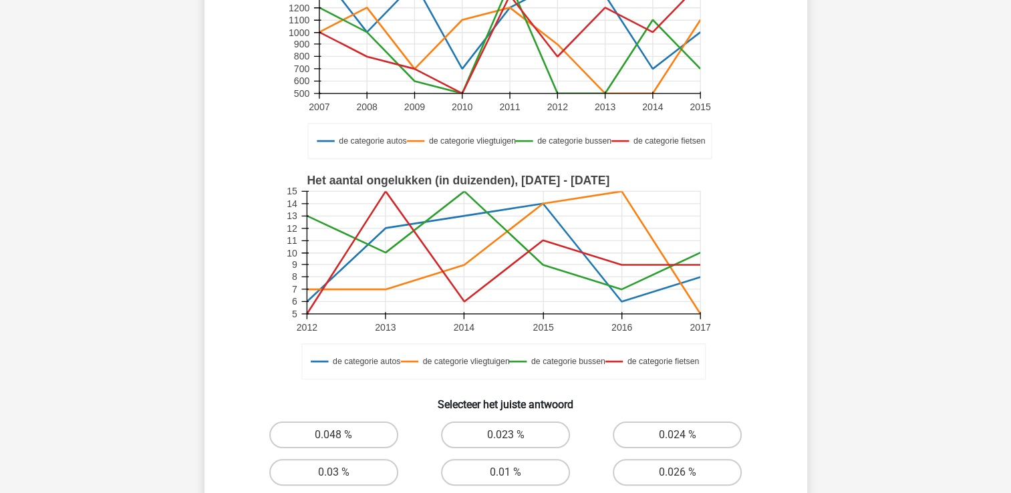
scroll to position [200, 0]
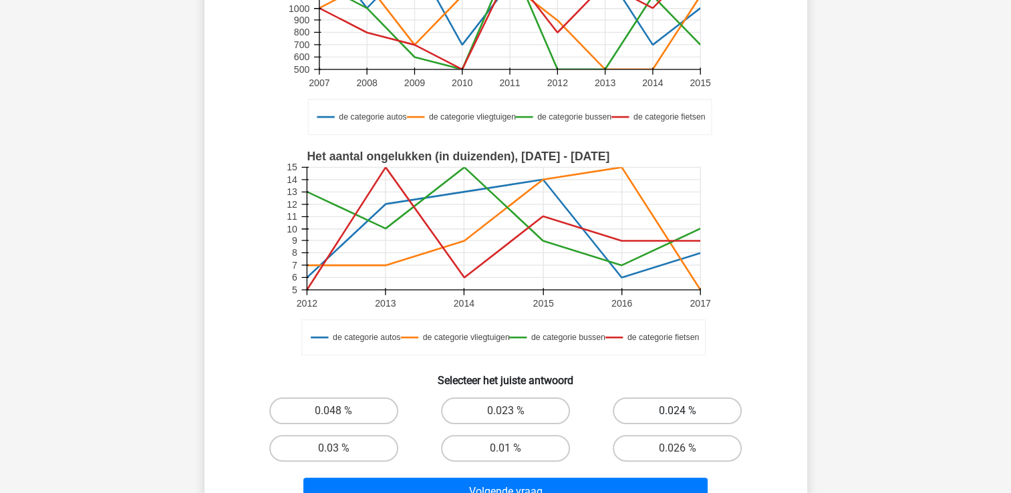
click at [648, 412] on label "0.024 %" at bounding box center [677, 411] width 129 height 27
click at [678, 412] on input "0.024 %" at bounding box center [682, 415] width 9 height 9
radio input "true"
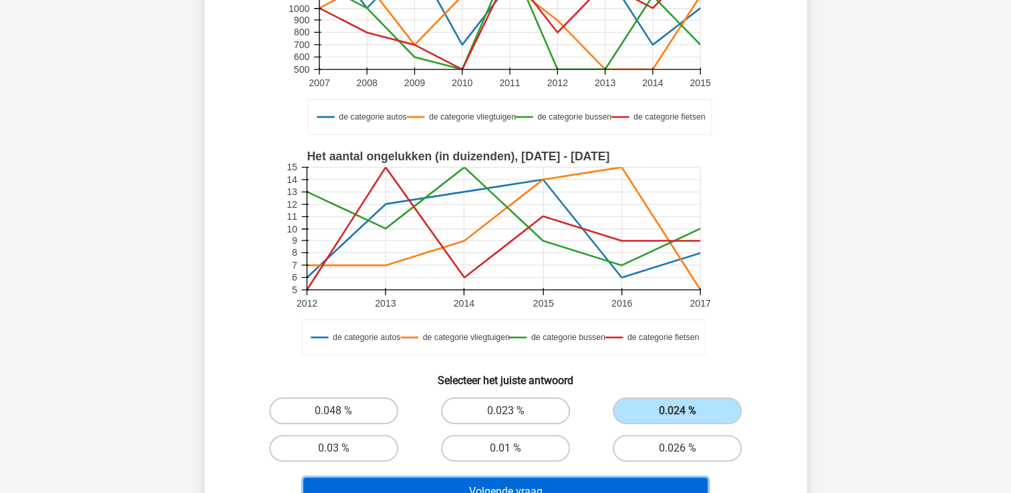
click at [537, 479] on button "Volgende vraag" at bounding box center [505, 492] width 404 height 28
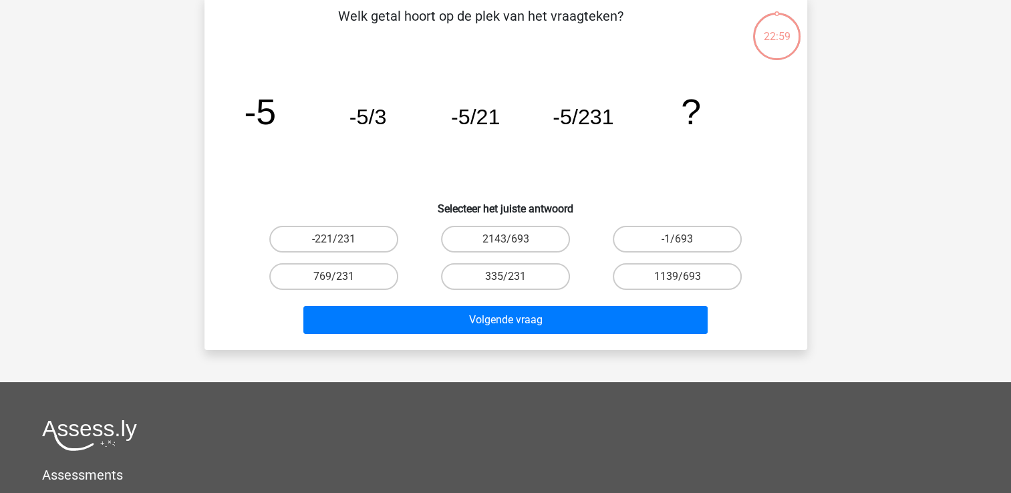
scroll to position [61, 0]
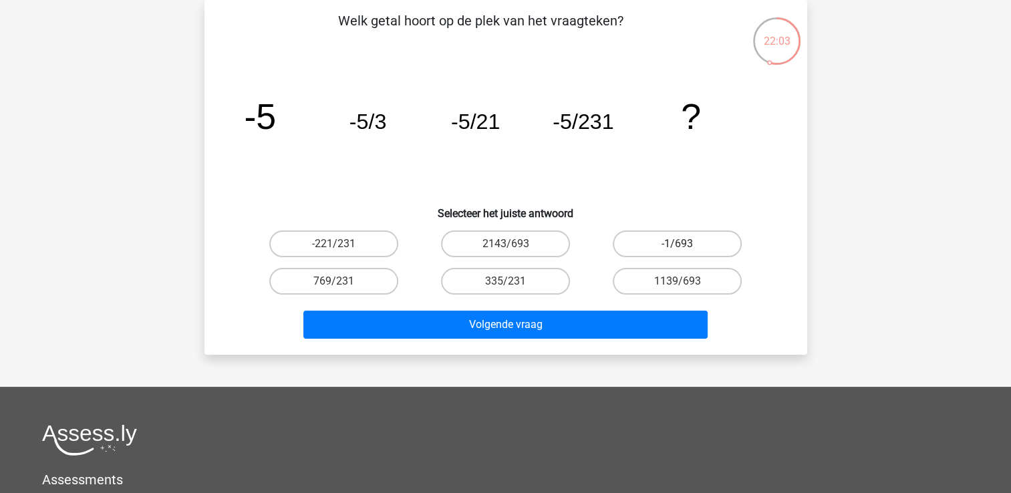
click at [689, 239] on label "-1/693" at bounding box center [677, 244] width 129 height 27
click at [686, 244] on input "-1/693" at bounding box center [682, 248] width 9 height 9
radio input "true"
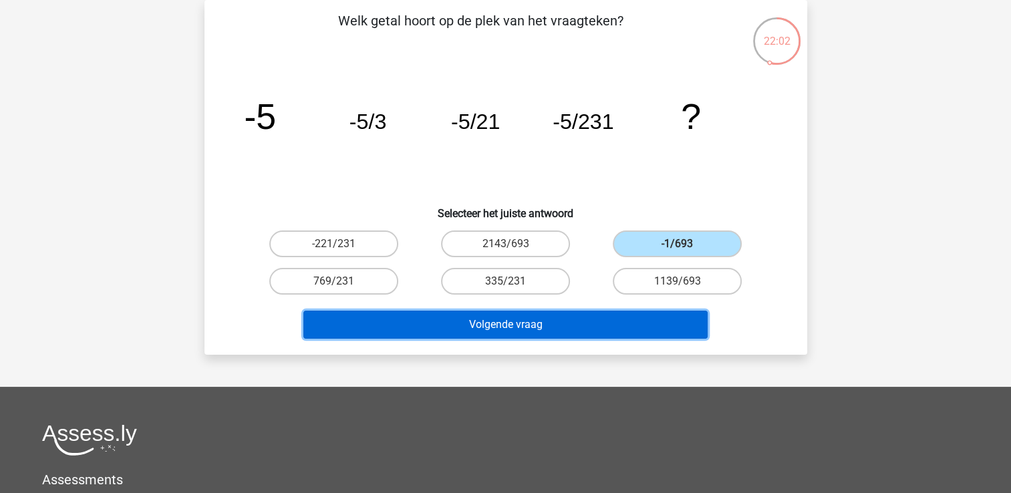
click at [568, 323] on button "Volgende vraag" at bounding box center [505, 325] width 404 height 28
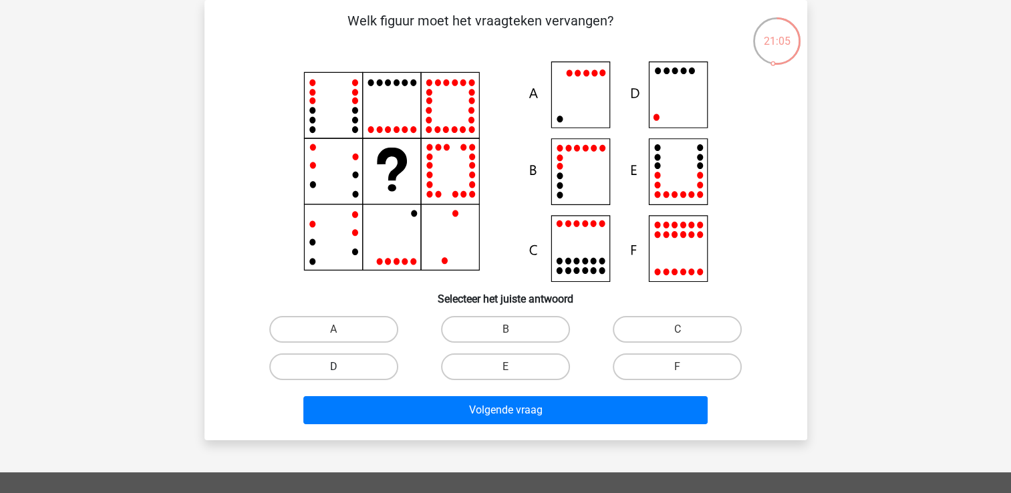
click at [321, 365] on label "D" at bounding box center [333, 367] width 129 height 27
click at [333, 367] on input "D" at bounding box center [337, 371] width 9 height 9
radio input "true"
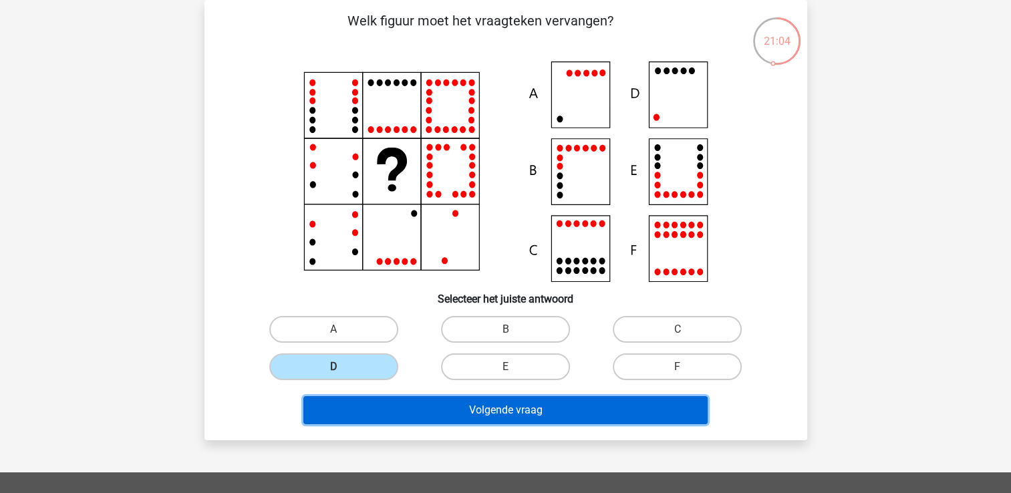
click at [462, 401] on button "Volgende vraag" at bounding box center [505, 410] width 404 height 28
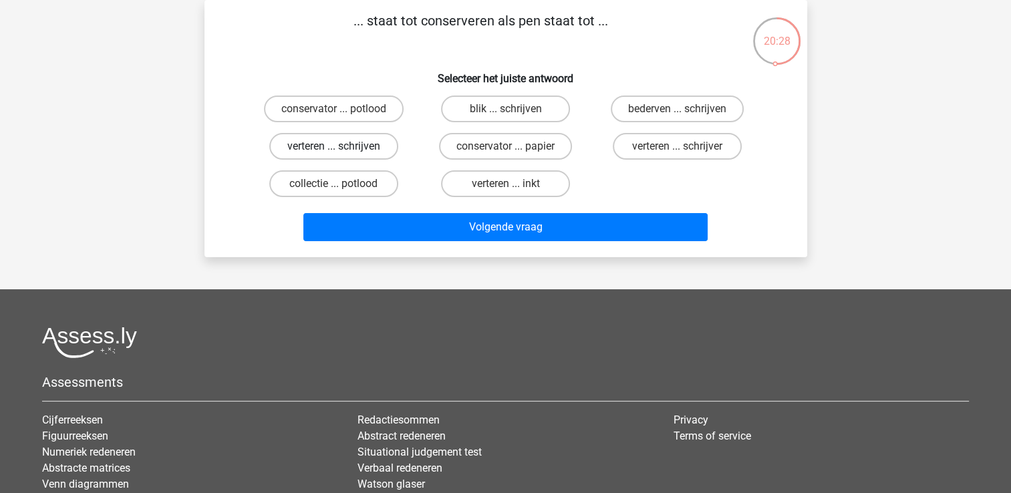
click at [323, 143] on label "verteren ... schrijven" at bounding box center [333, 146] width 129 height 27
click at [333, 146] on input "verteren ... schrijven" at bounding box center [337, 150] width 9 height 9
radio input "true"
click at [487, 103] on label "blik ... schrijven" at bounding box center [505, 109] width 129 height 27
click at [505, 109] on input "blik ... schrijven" at bounding box center [509, 113] width 9 height 9
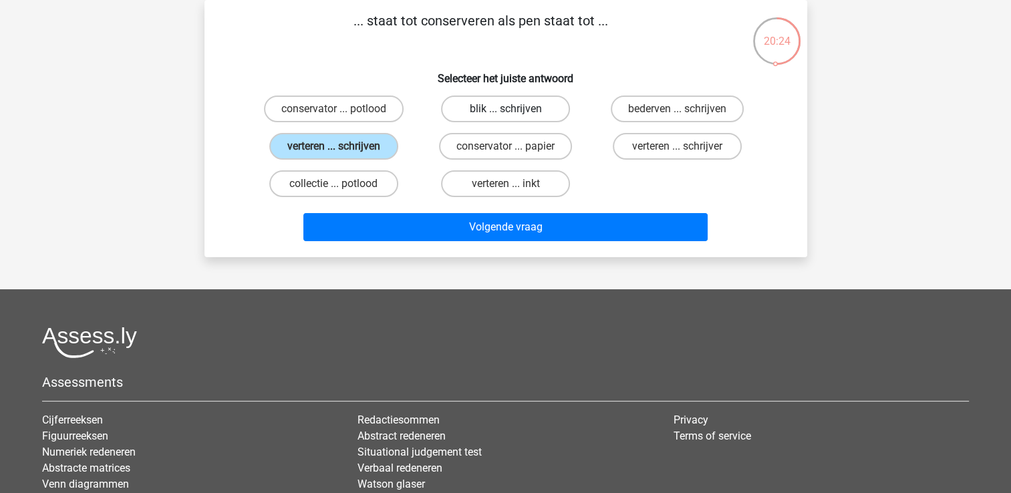
radio input "true"
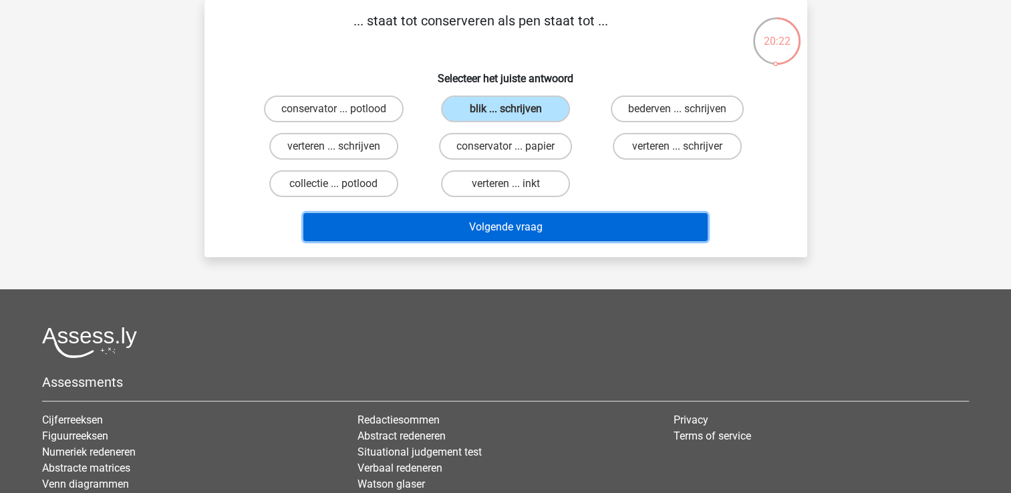
click at [452, 219] on button "Volgende vraag" at bounding box center [505, 227] width 404 height 28
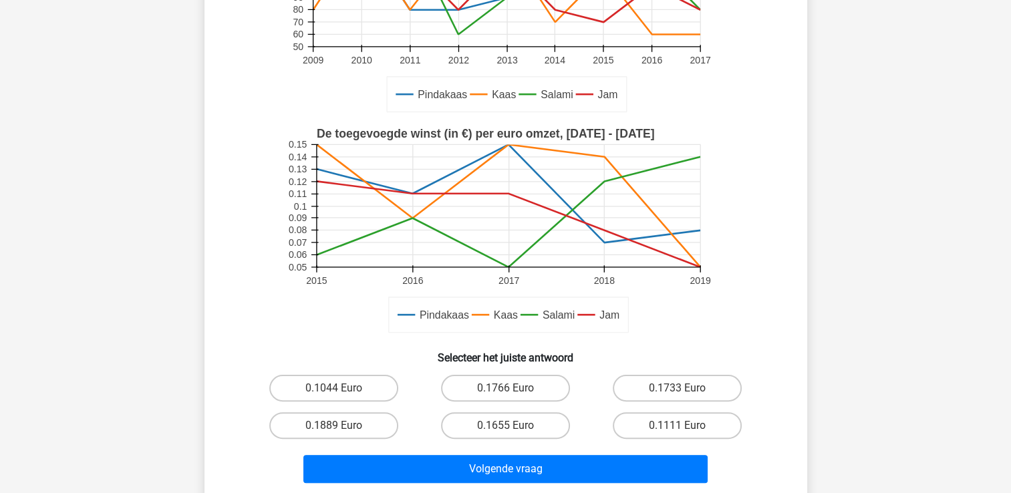
scroll to position [267, 0]
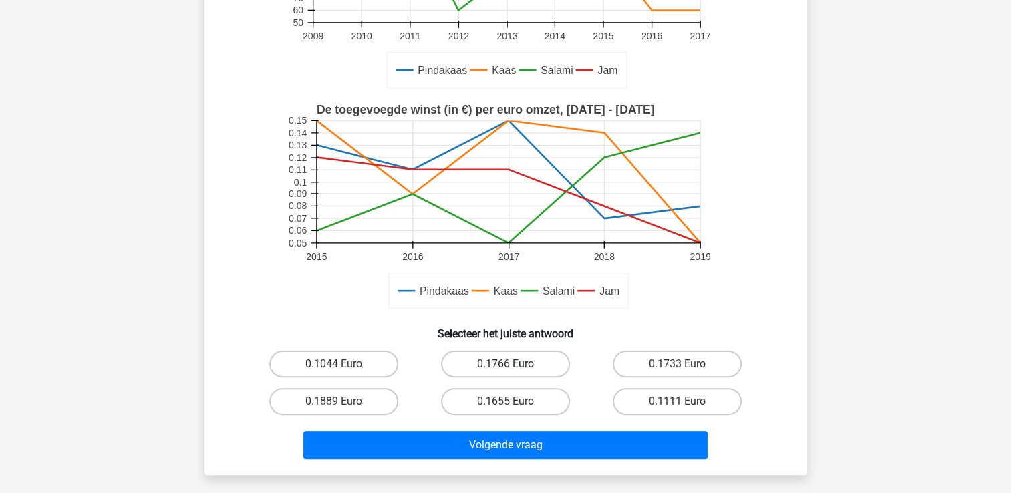
click at [480, 360] on label "0.1766 Euro" at bounding box center [505, 364] width 129 height 27
click at [505, 364] on input "0.1766 Euro" at bounding box center [509, 368] width 9 height 9
radio input "true"
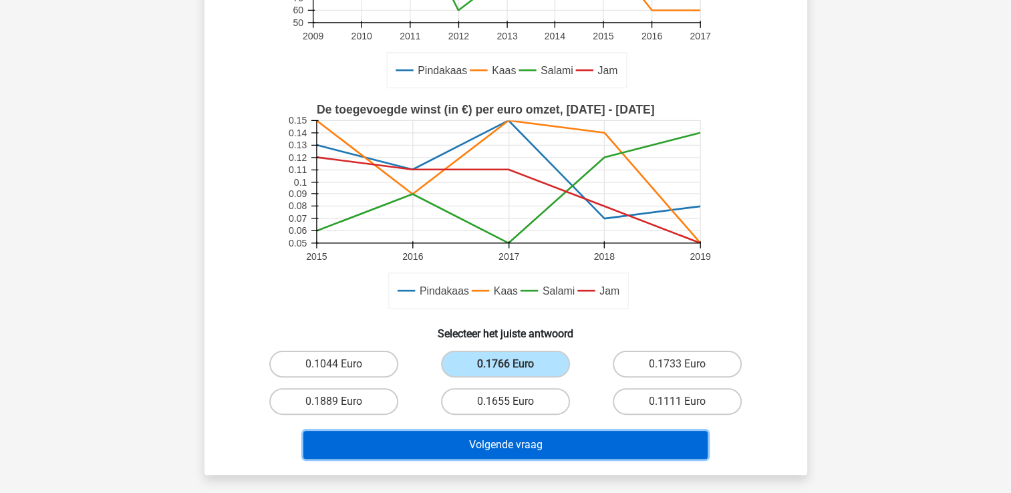
click at [468, 450] on button "Volgende vraag" at bounding box center [505, 445] width 404 height 28
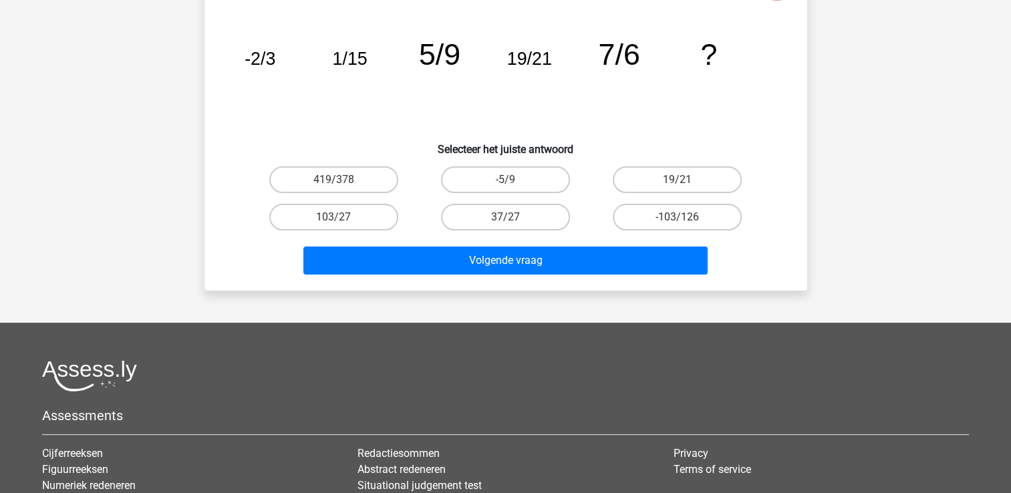
scroll to position [61, 0]
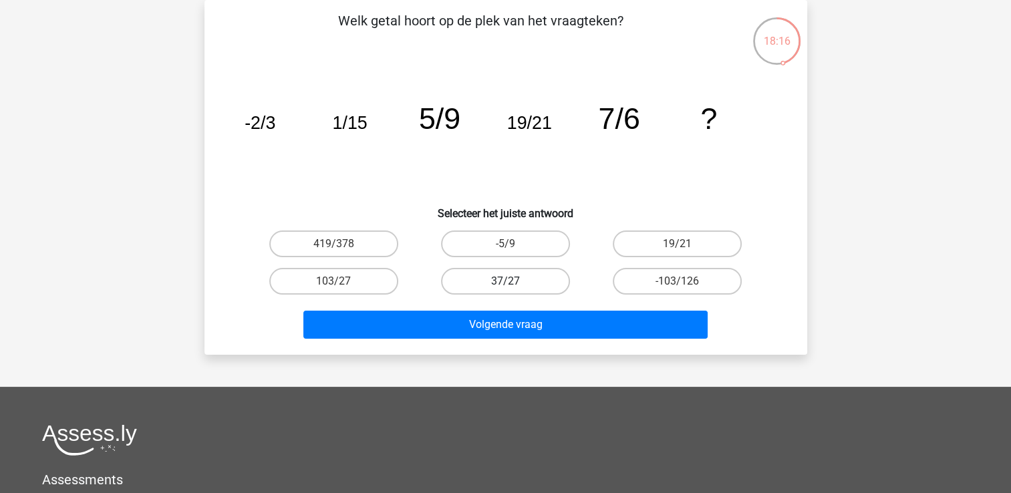
click at [504, 280] on label "37/27" at bounding box center [505, 281] width 129 height 27
click at [505, 281] on input "37/27" at bounding box center [509, 285] width 9 height 9
radio input "true"
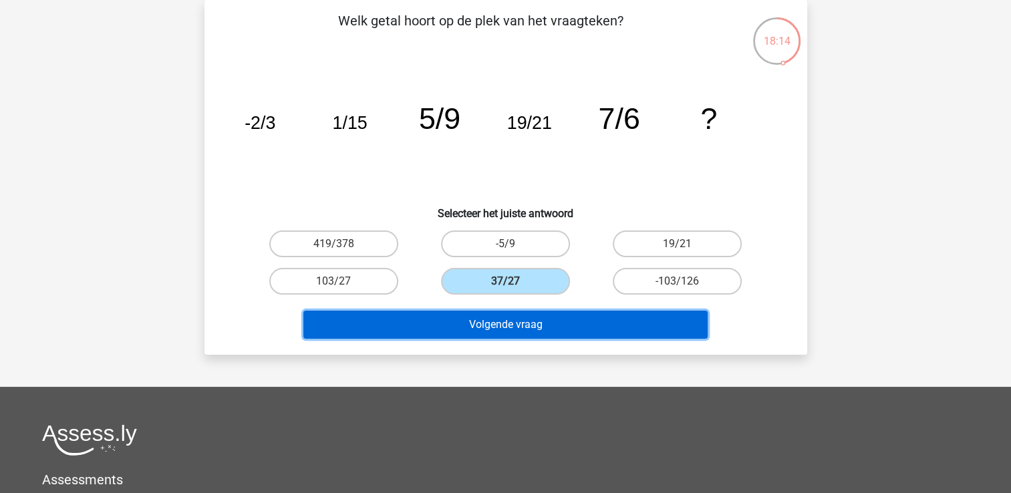
click at [489, 327] on button "Volgende vraag" at bounding box center [505, 325] width 404 height 28
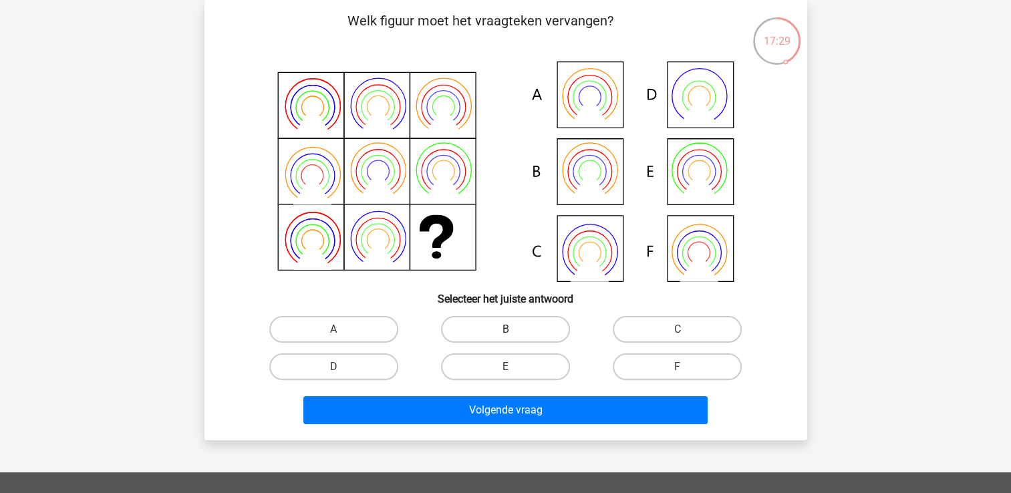
click at [503, 335] on label "B" at bounding box center [505, 329] width 129 height 27
click at [505, 335] on input "B" at bounding box center [509, 333] width 9 height 9
radio input "true"
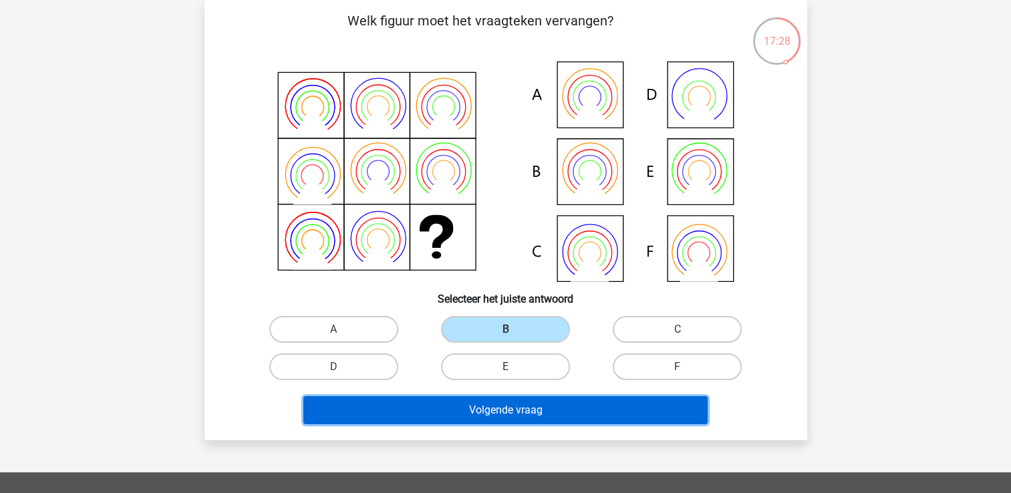
click at [476, 416] on button "Volgende vraag" at bounding box center [505, 410] width 404 height 28
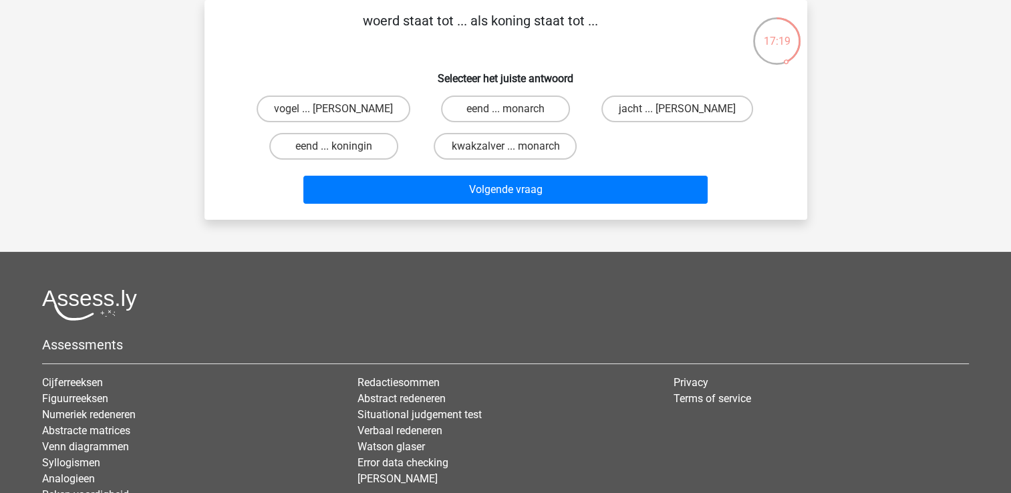
click at [336, 146] on input "eend ... koningin" at bounding box center [337, 150] width 9 height 9
radio input "true"
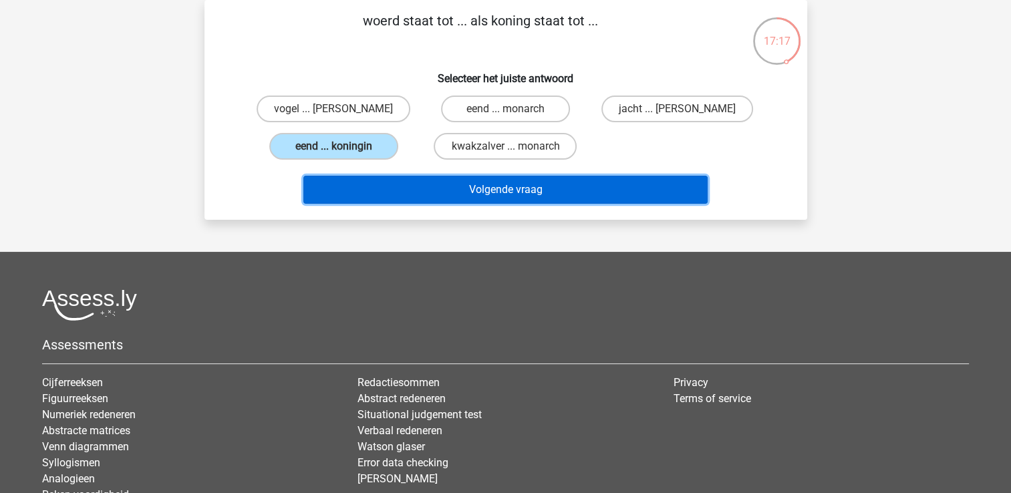
click at [451, 192] on button "Volgende vraag" at bounding box center [505, 190] width 404 height 28
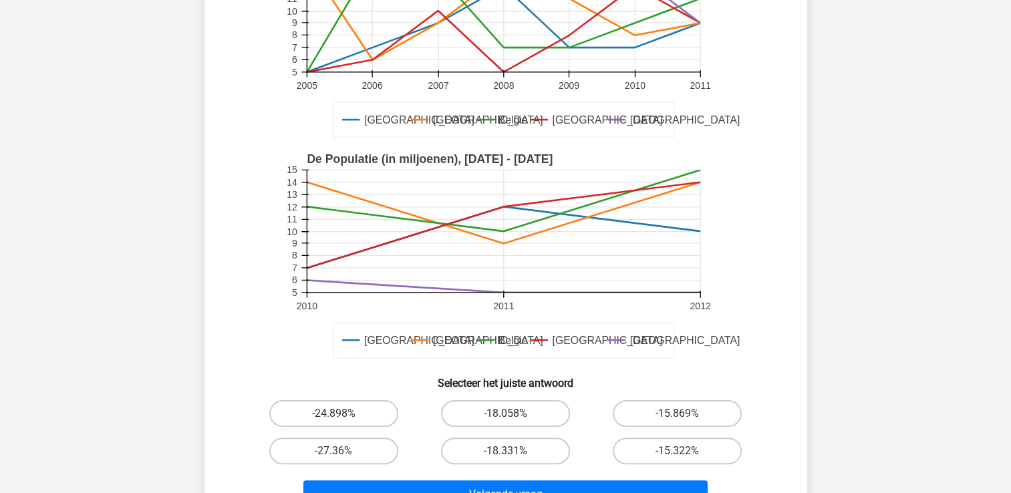
scroll to position [267, 0]
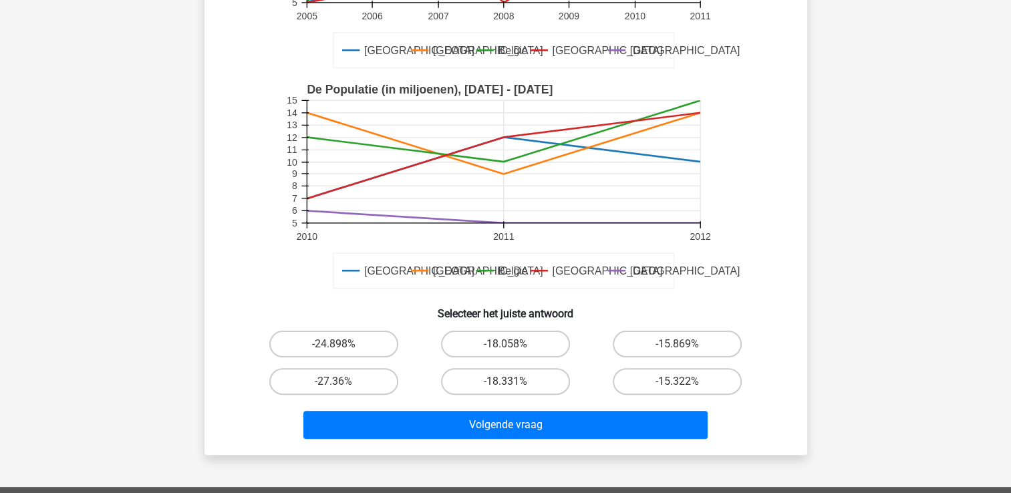
click at [511, 384] on input "-18.331%" at bounding box center [509, 386] width 9 height 9
radio input "true"
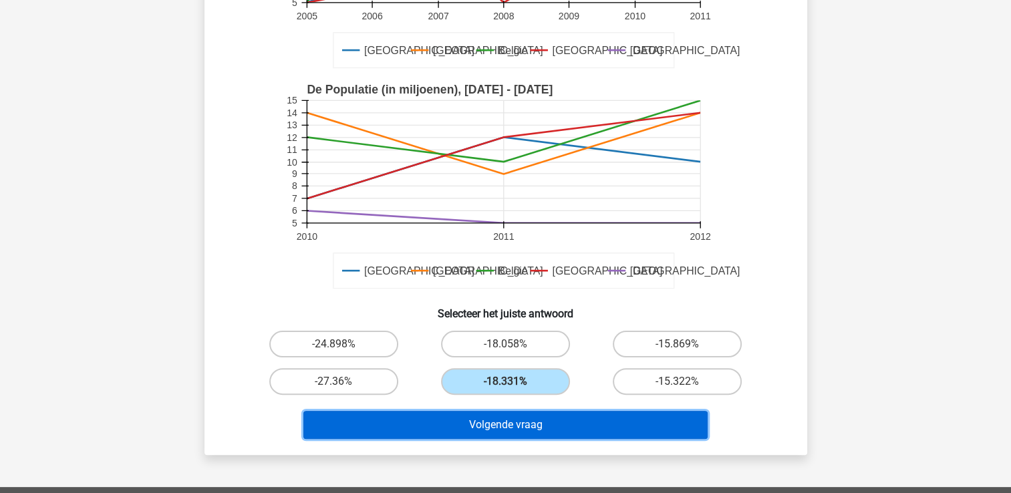
click at [505, 418] on button "Volgende vraag" at bounding box center [505, 425] width 404 height 28
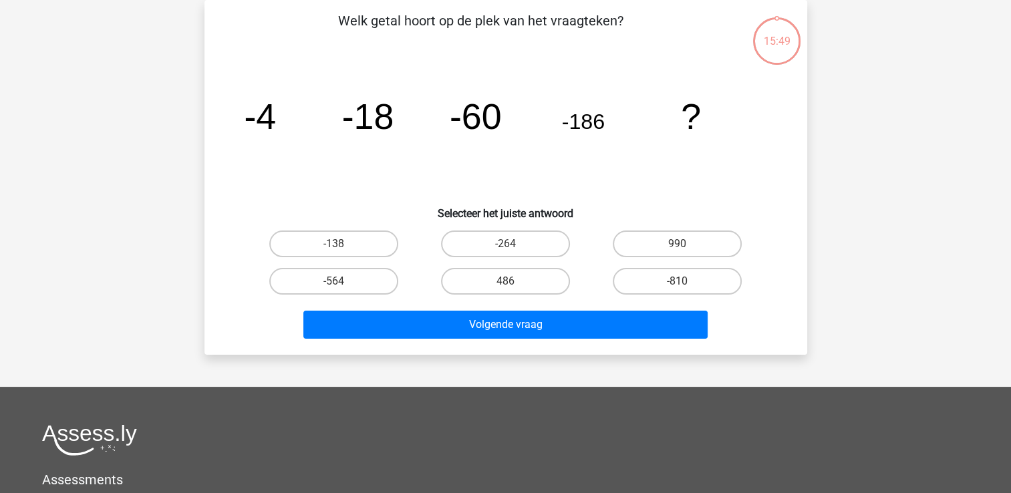
scroll to position [61, 0]
click at [503, 242] on label "-264" at bounding box center [505, 244] width 129 height 27
click at [505, 244] on input "-264" at bounding box center [509, 248] width 9 height 9
radio input "true"
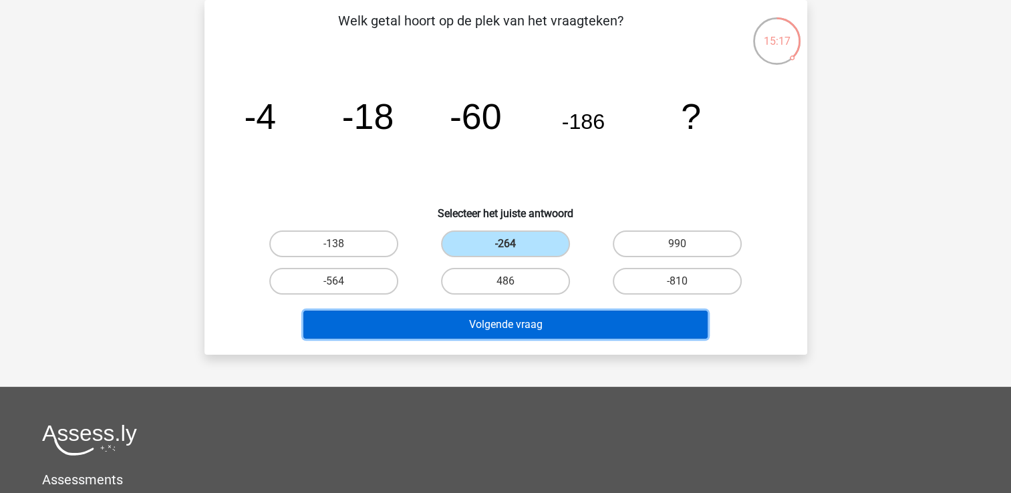
click at [495, 318] on button "Volgende vraag" at bounding box center [505, 325] width 404 height 28
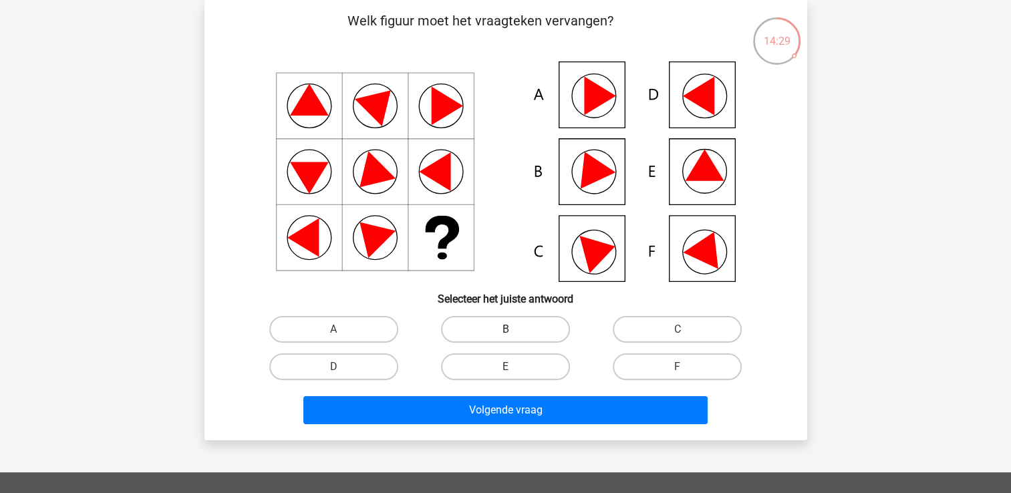
click at [495, 333] on label "B" at bounding box center [505, 329] width 129 height 27
click at [505, 333] on input "B" at bounding box center [509, 333] width 9 height 9
radio input "true"
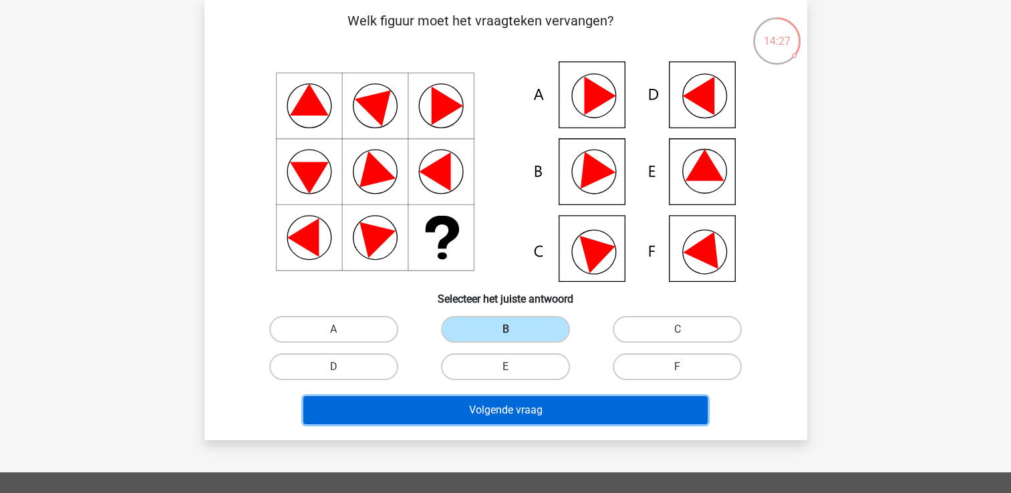
click at [477, 404] on button "Volgende vraag" at bounding box center [505, 410] width 404 height 28
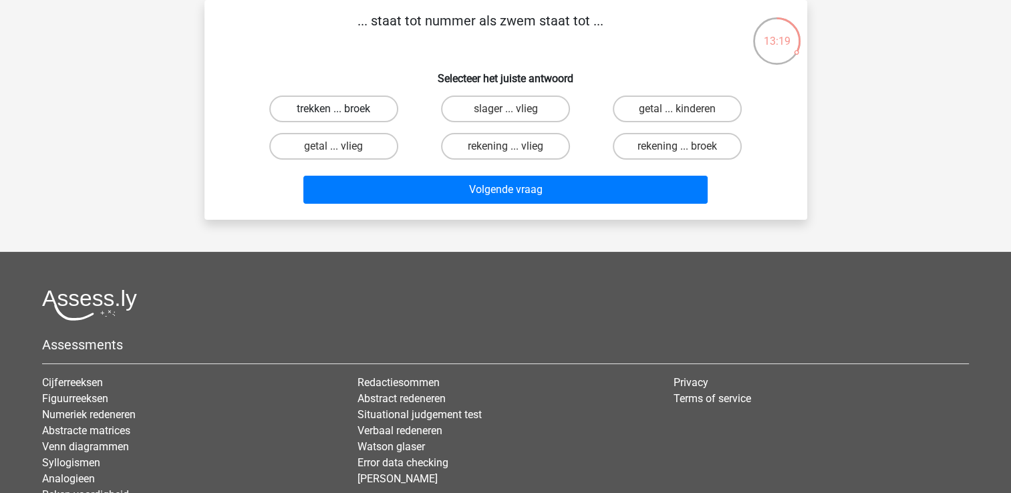
click at [348, 104] on label "trekken ... broek" at bounding box center [333, 109] width 129 height 27
click at [342, 109] on input "trekken ... broek" at bounding box center [337, 113] width 9 height 9
radio input "true"
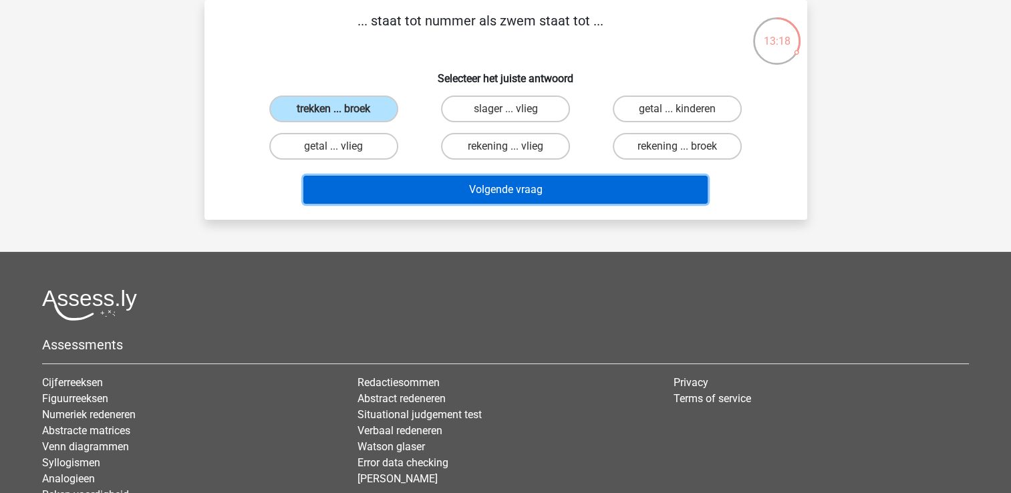
click at [470, 192] on button "Volgende vraag" at bounding box center [505, 190] width 404 height 28
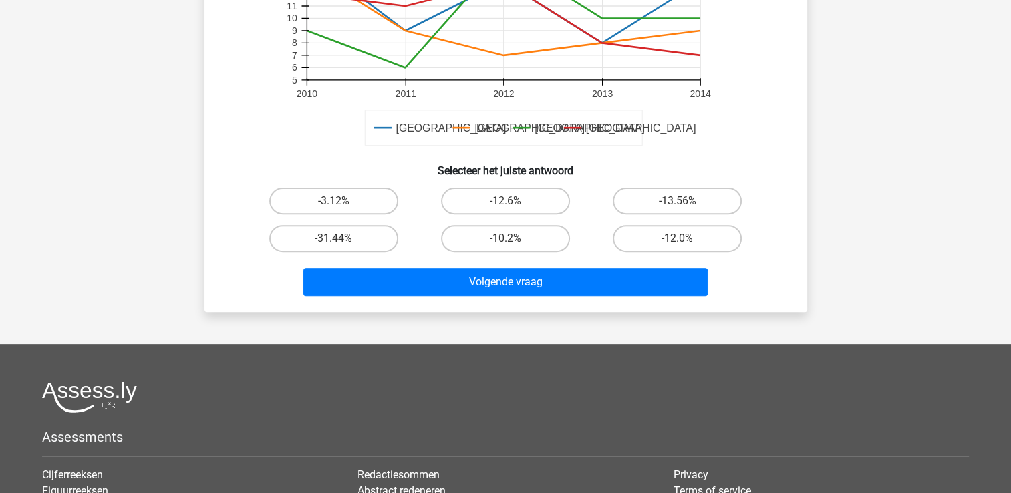
scroll to position [462, 0]
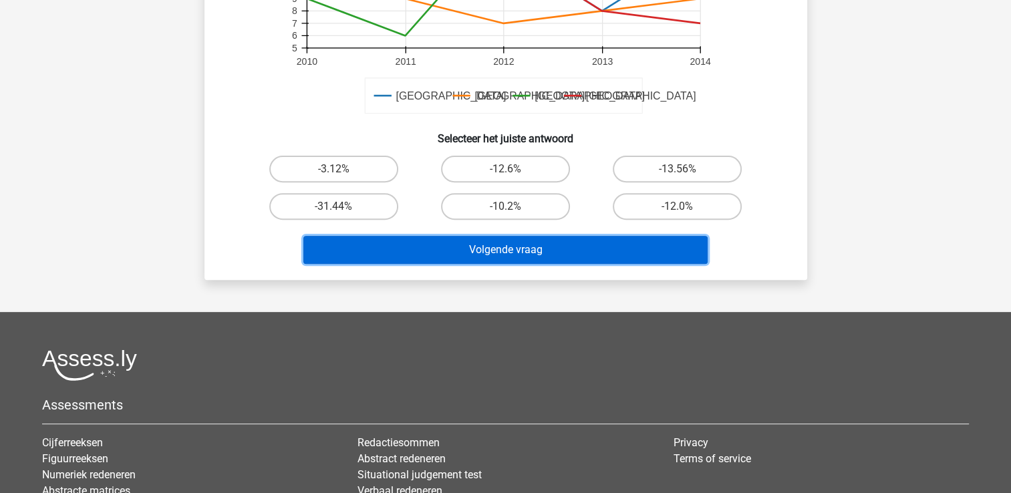
click at [484, 253] on button "Volgende vraag" at bounding box center [505, 250] width 404 height 28
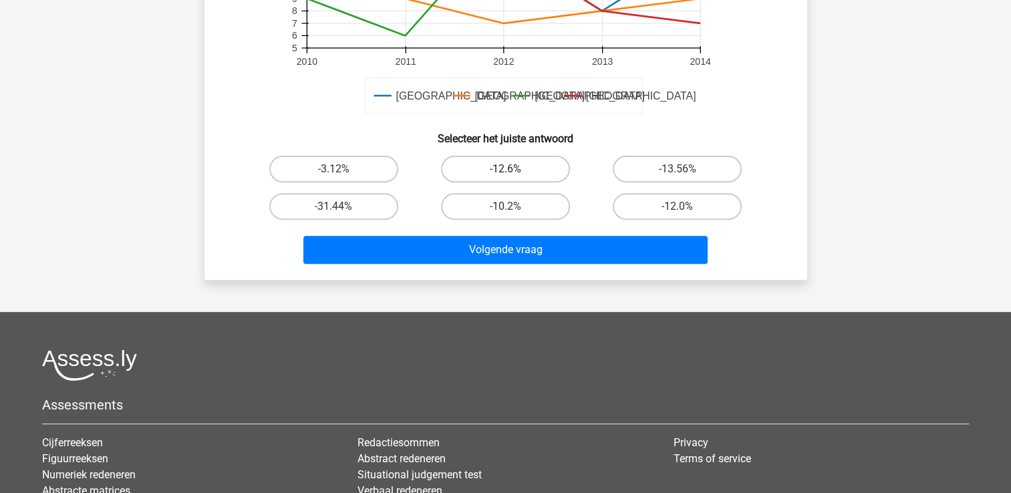
click at [514, 170] on label "-12.6%" at bounding box center [505, 169] width 129 height 27
click at [514, 170] on input "-12.6%" at bounding box center [509, 173] width 9 height 9
radio input "true"
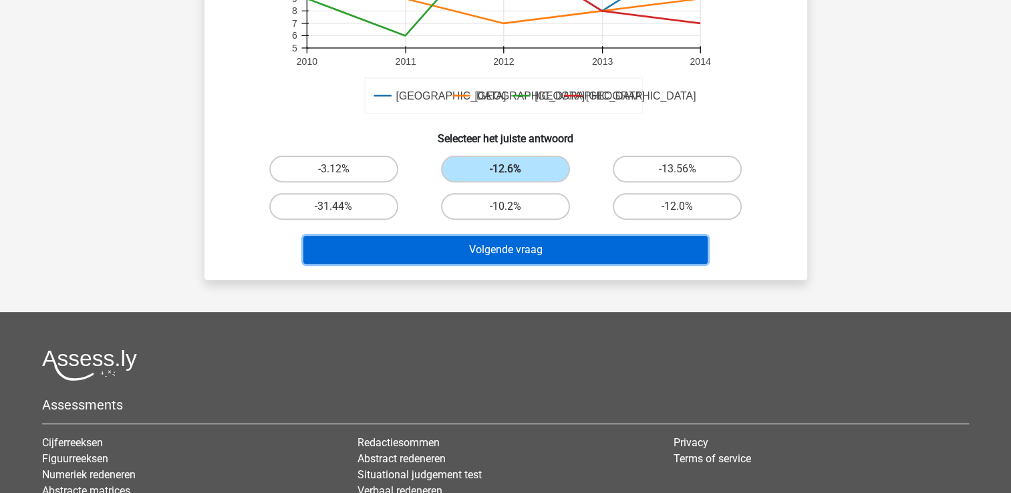
click at [492, 241] on button "Volgende vraag" at bounding box center [505, 250] width 404 height 28
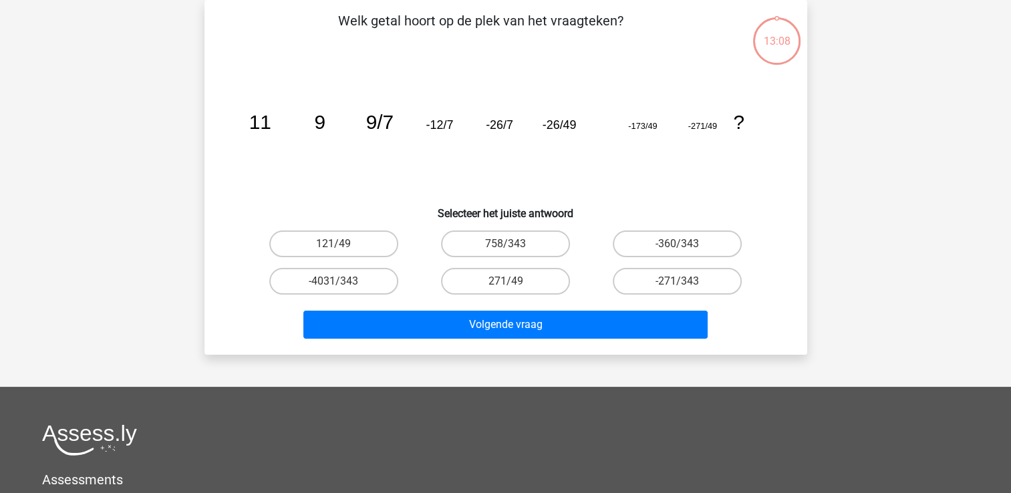
scroll to position [61, 0]
click at [675, 245] on label "-360/343" at bounding box center [677, 244] width 129 height 27
click at [678, 245] on input "-360/343" at bounding box center [682, 248] width 9 height 9
radio input "true"
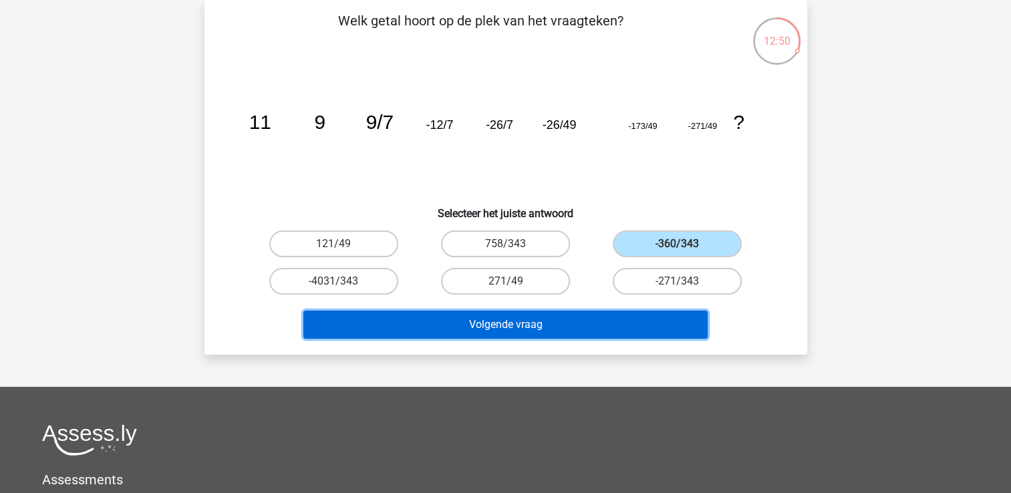
click at [505, 323] on button "Volgende vraag" at bounding box center [505, 325] width 404 height 28
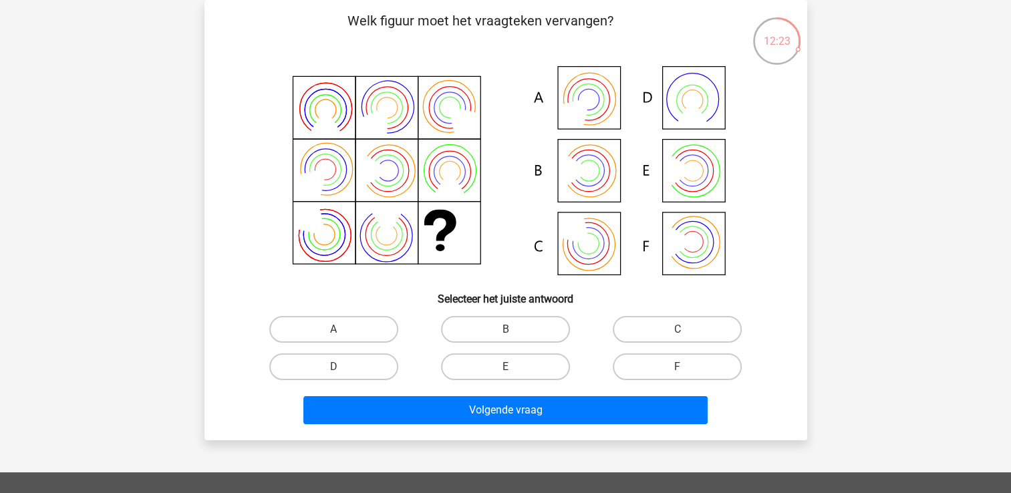
click at [593, 105] on icon at bounding box center [506, 171] width 539 height 221
click at [339, 331] on input "A" at bounding box center [337, 333] width 9 height 9
radio input "true"
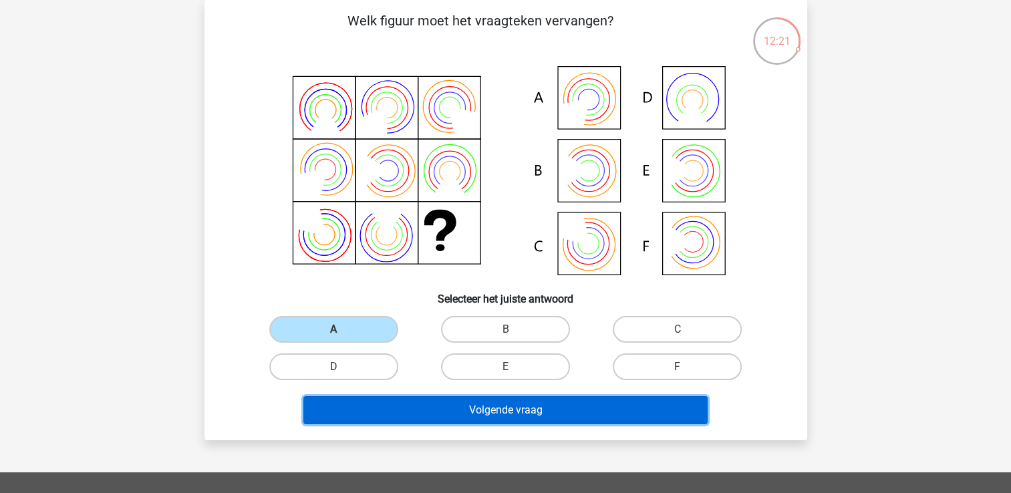
click at [506, 403] on button "Volgende vraag" at bounding box center [505, 410] width 404 height 28
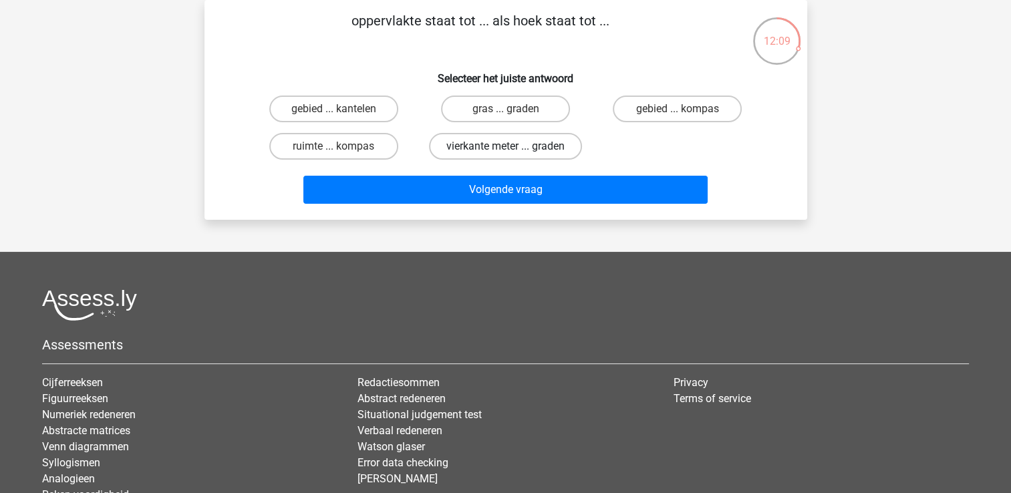
click at [511, 143] on label "vierkante meter ... graden" at bounding box center [505, 146] width 153 height 27
click at [511, 146] on input "vierkante meter ... graden" at bounding box center [509, 150] width 9 height 9
radio input "true"
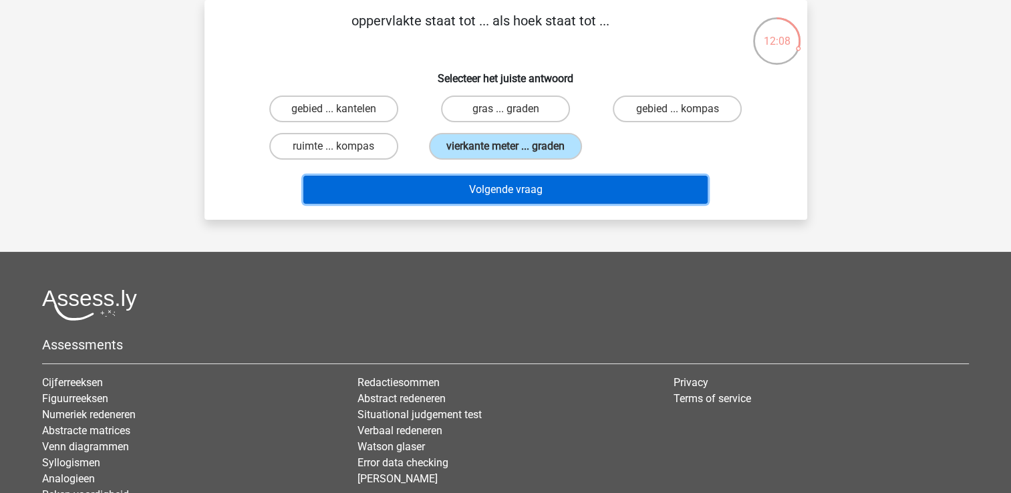
click at [504, 188] on button "Volgende vraag" at bounding box center [505, 190] width 404 height 28
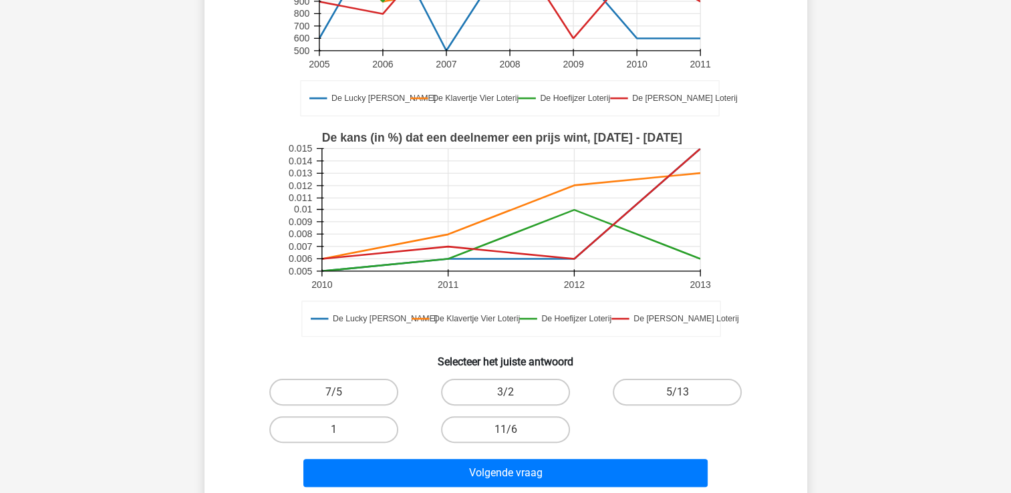
scroll to position [262, 0]
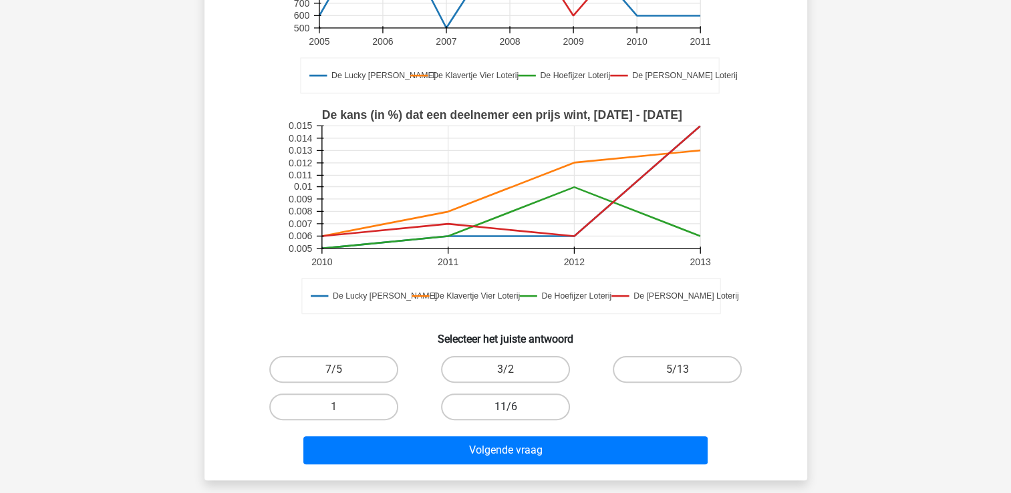
click at [501, 407] on label "11/6" at bounding box center [505, 407] width 129 height 27
click at [505, 407] on input "11/6" at bounding box center [509, 411] width 9 height 9
radio input "true"
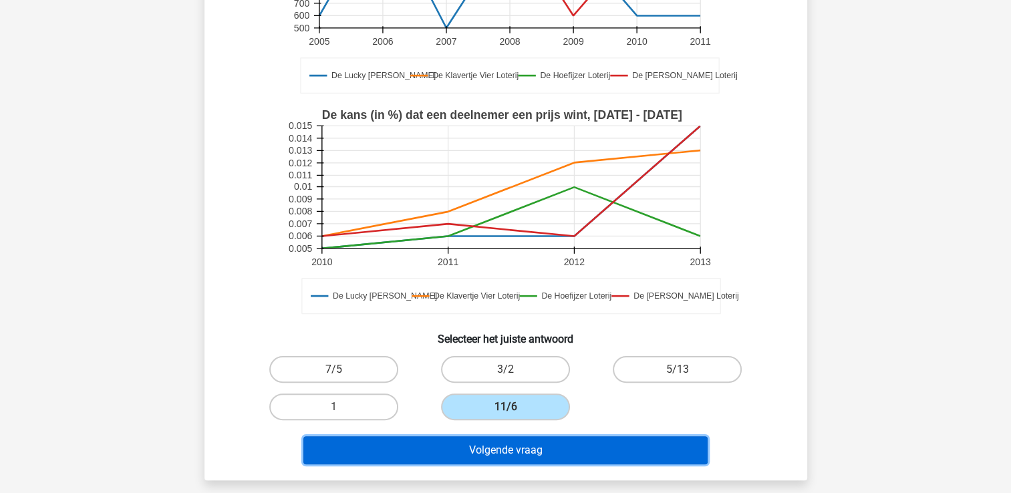
click at [481, 444] on button "Volgende vraag" at bounding box center [505, 450] width 404 height 28
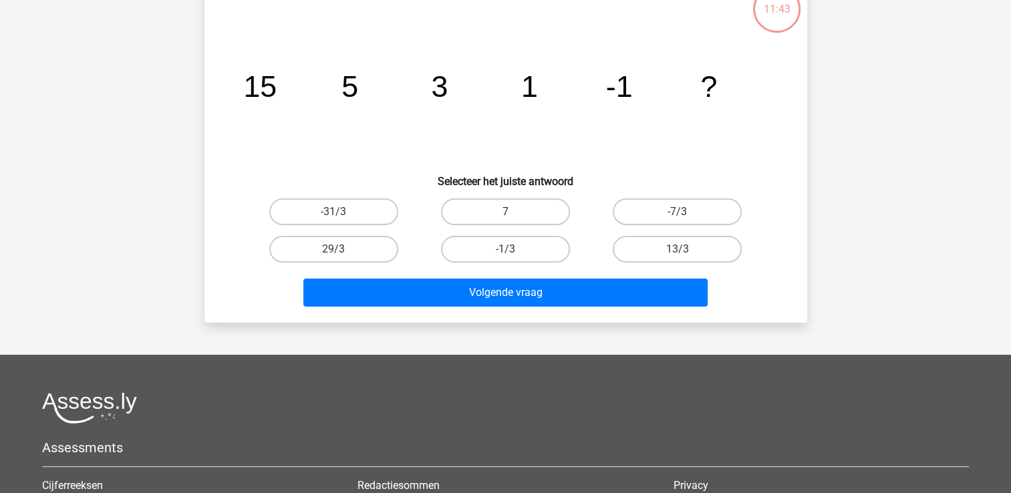
scroll to position [61, 0]
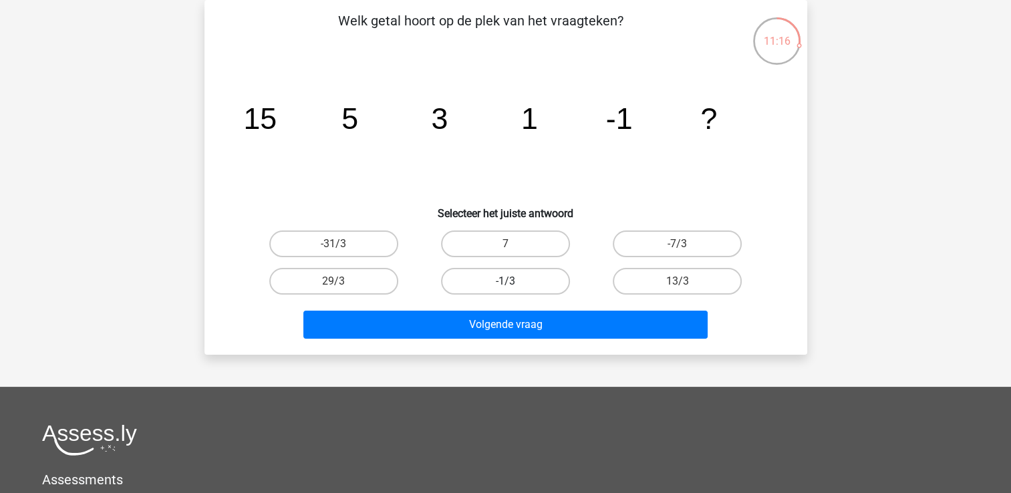
click at [501, 279] on label "-1/3" at bounding box center [505, 281] width 129 height 27
click at [505, 281] on input "-1/3" at bounding box center [509, 285] width 9 height 9
radio input "true"
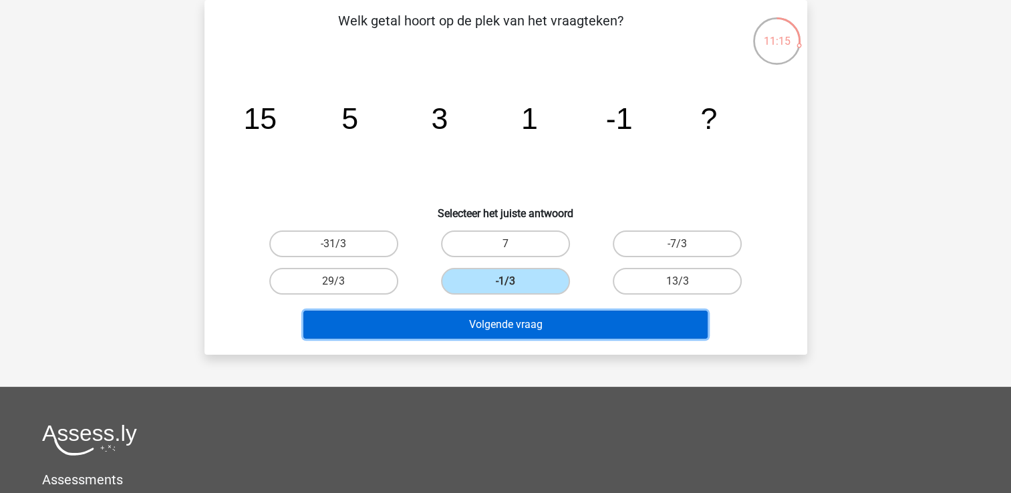
click at [475, 327] on button "Volgende vraag" at bounding box center [505, 325] width 404 height 28
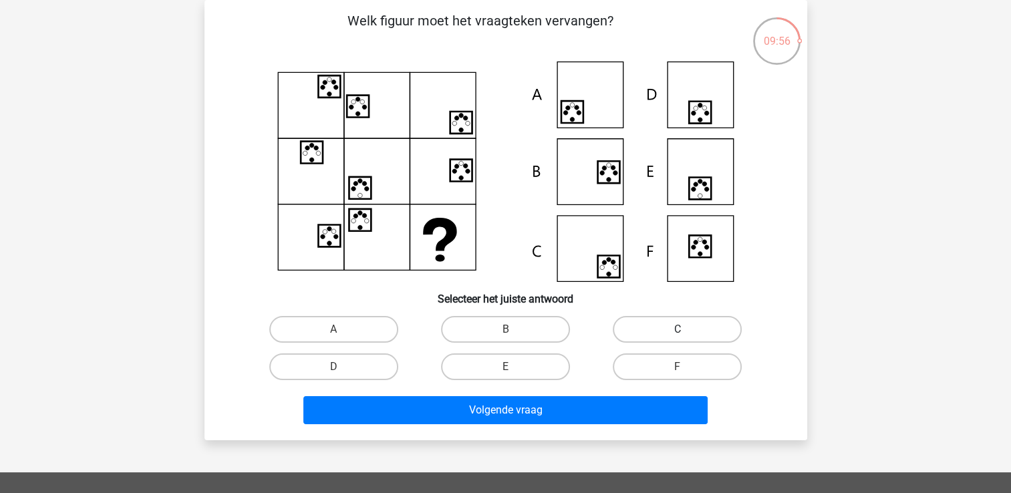
click at [655, 329] on label "C" at bounding box center [677, 329] width 129 height 27
click at [678, 329] on input "C" at bounding box center [682, 333] width 9 height 9
radio input "true"
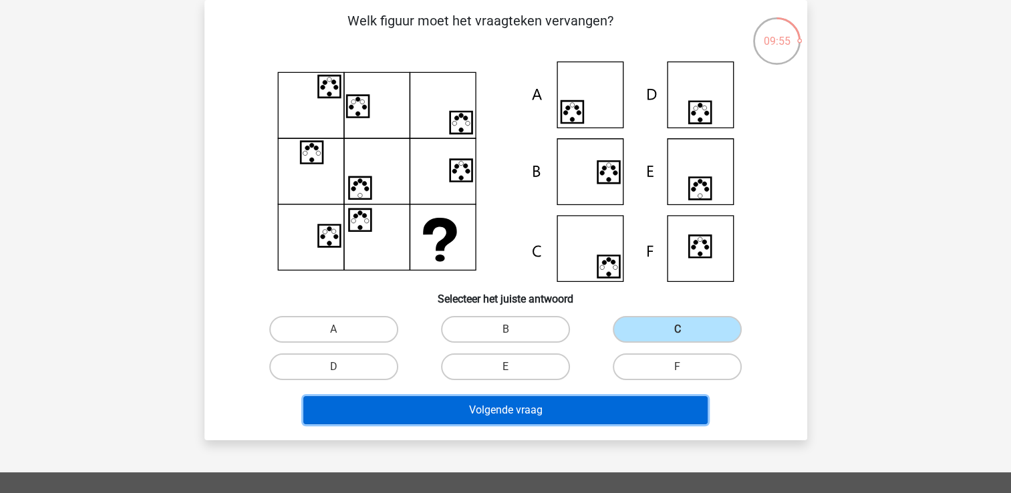
click at [501, 410] on button "Volgende vraag" at bounding box center [505, 410] width 404 height 28
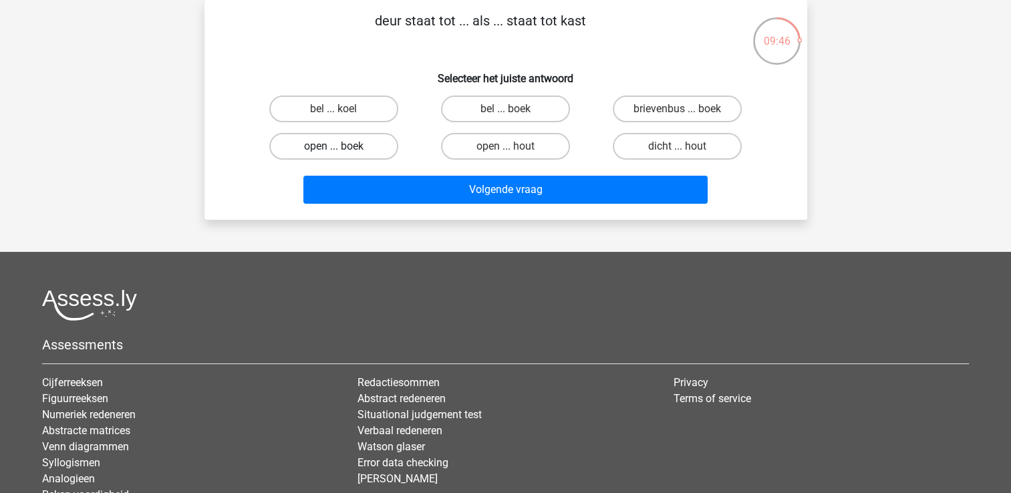
click at [325, 143] on label "open ... boek" at bounding box center [333, 146] width 129 height 27
click at [333, 146] on input "open ... boek" at bounding box center [337, 150] width 9 height 9
radio input "true"
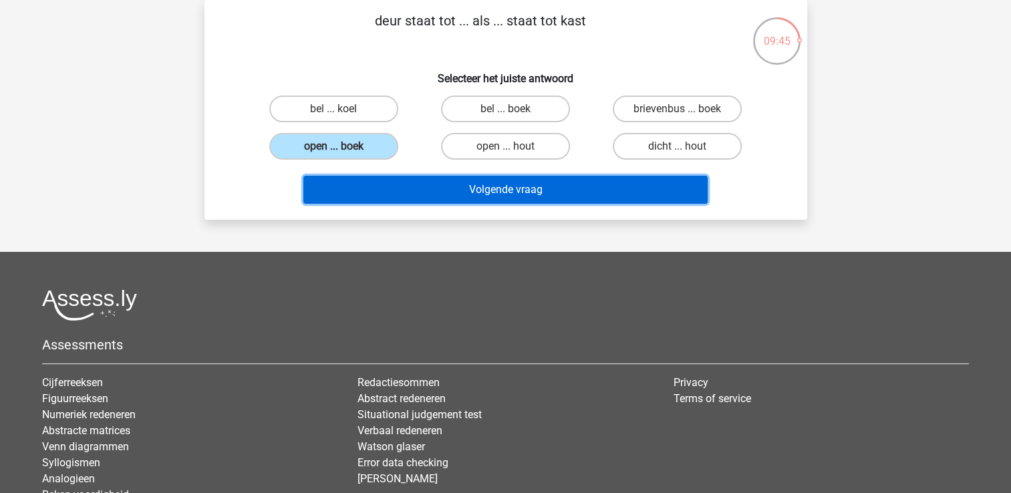
click at [454, 183] on button "Volgende vraag" at bounding box center [505, 190] width 404 height 28
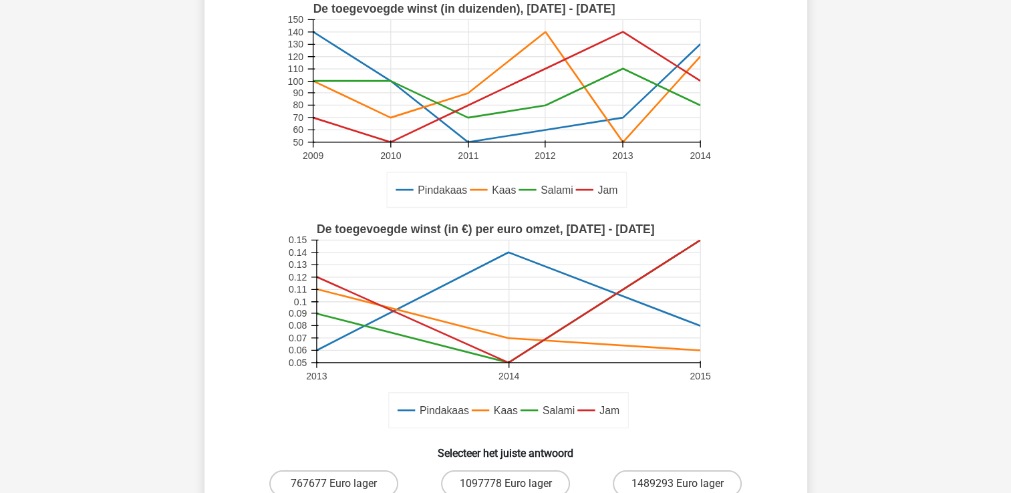
scroll to position [195, 0]
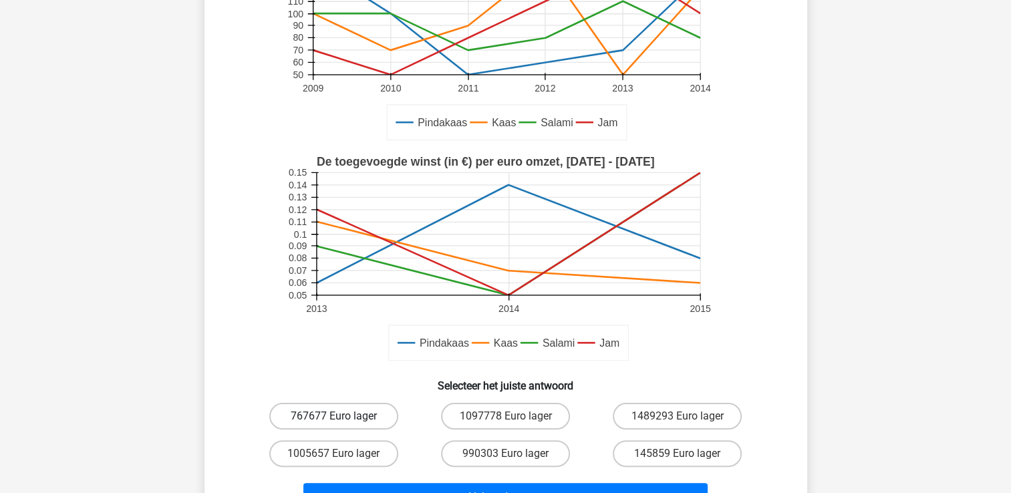
click at [349, 412] on label "767677 Euro lager" at bounding box center [333, 416] width 129 height 27
click at [342, 416] on input "767677 Euro lager" at bounding box center [337, 420] width 9 height 9
radio input "true"
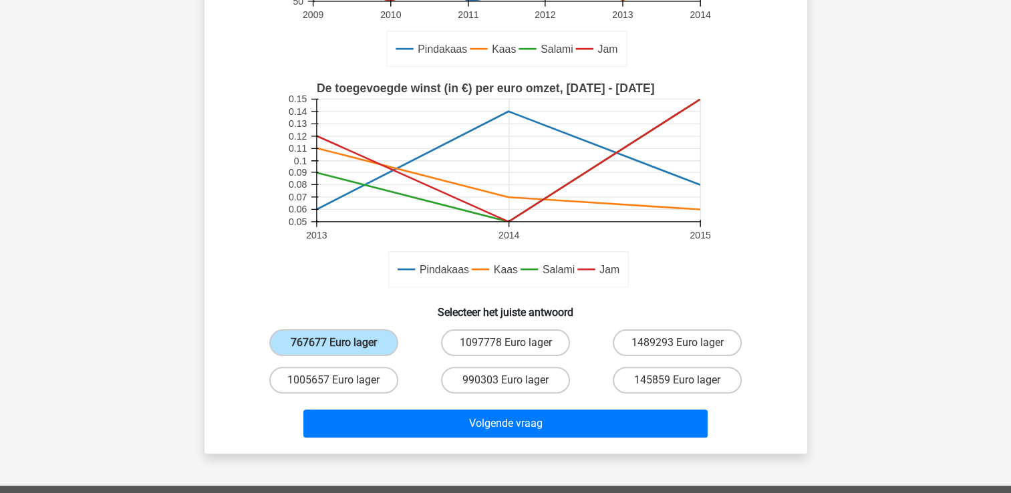
scroll to position [329, 0]
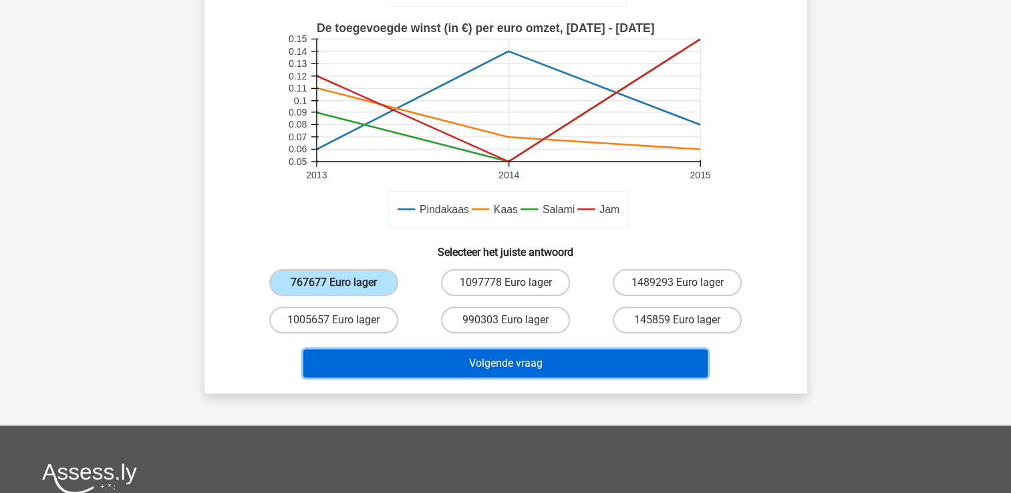
click at [508, 362] on button "Volgende vraag" at bounding box center [505, 364] width 404 height 28
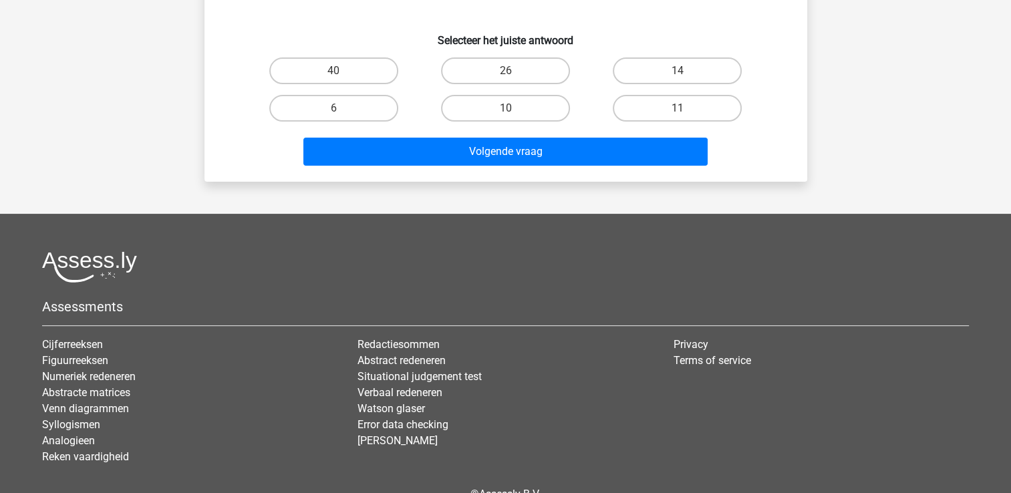
scroll to position [61, 0]
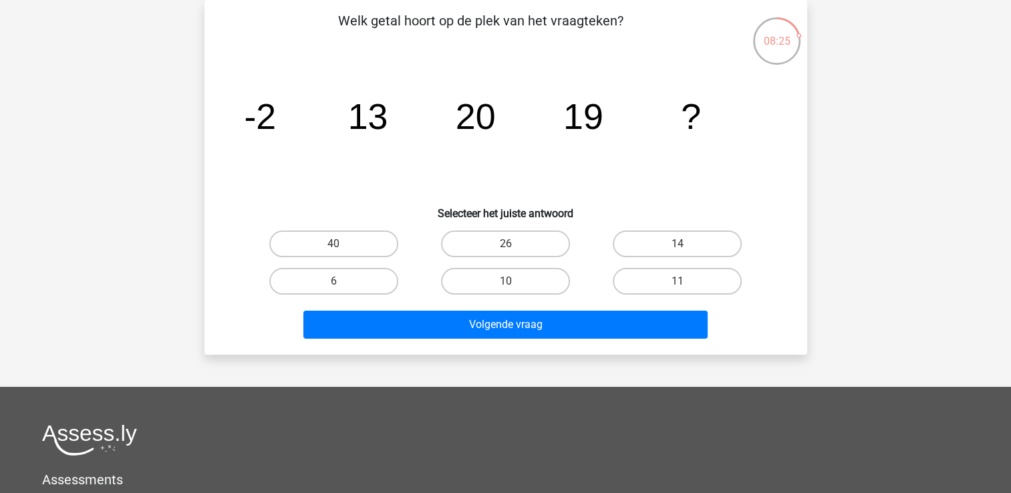
click at [505, 251] on input "26" at bounding box center [509, 248] width 9 height 9
radio input "true"
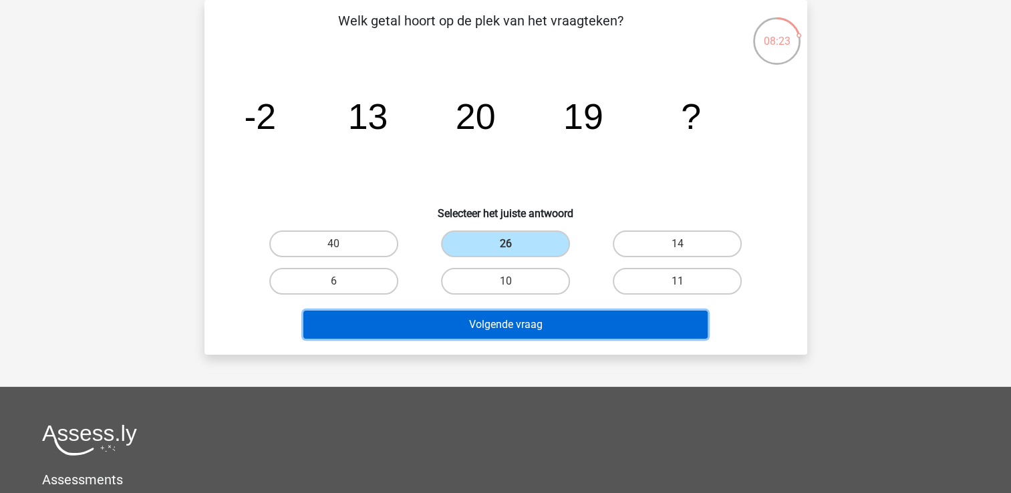
click at [468, 324] on button "Volgende vraag" at bounding box center [505, 325] width 404 height 28
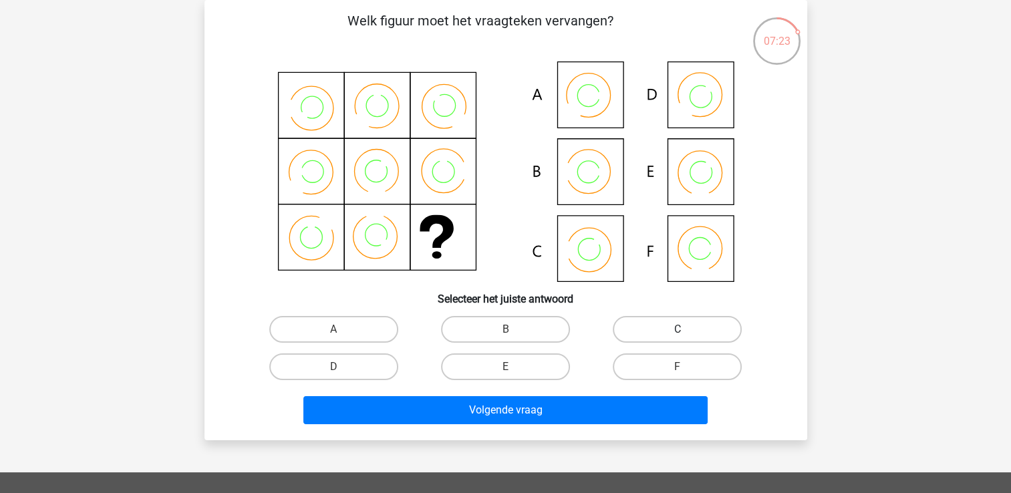
click at [644, 324] on label "C" at bounding box center [677, 329] width 129 height 27
click at [678, 329] on input "C" at bounding box center [682, 333] width 9 height 9
radio input "true"
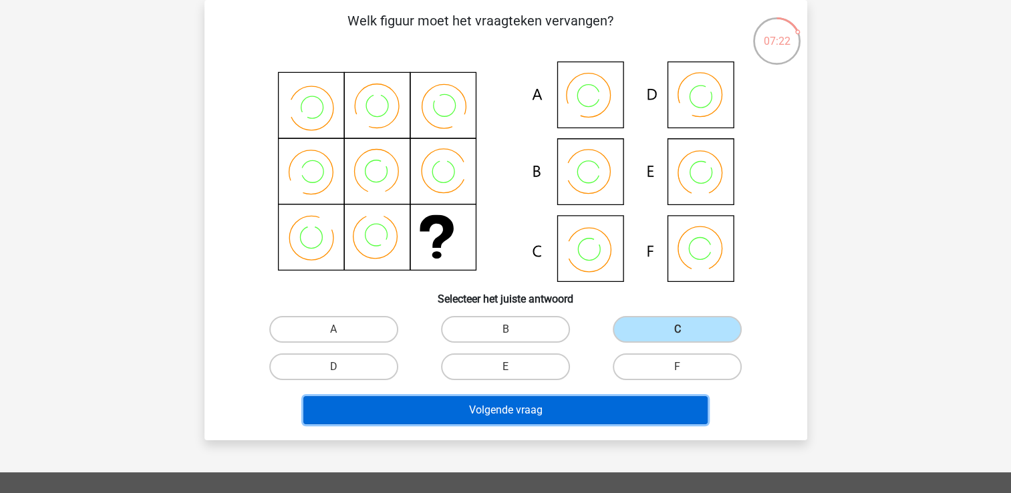
click at [485, 412] on button "Volgende vraag" at bounding box center [505, 410] width 404 height 28
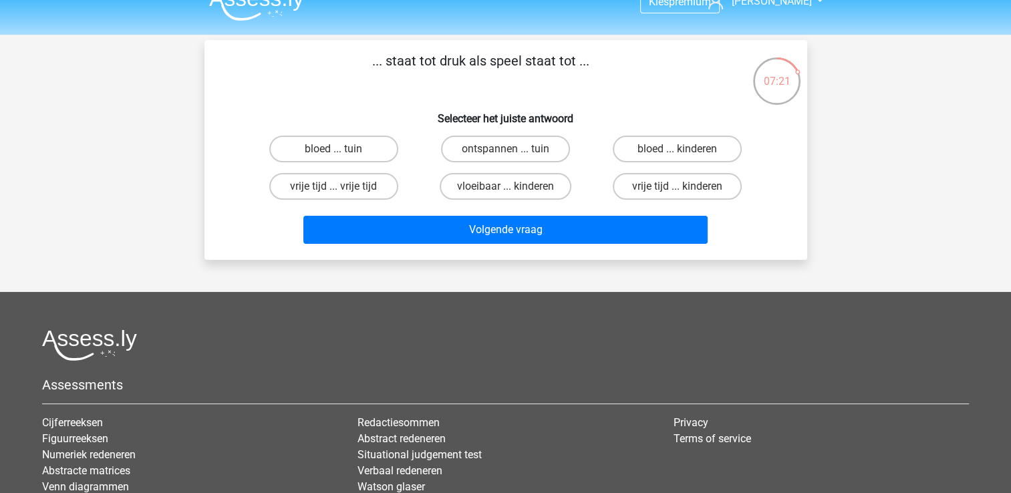
scroll to position [0, 0]
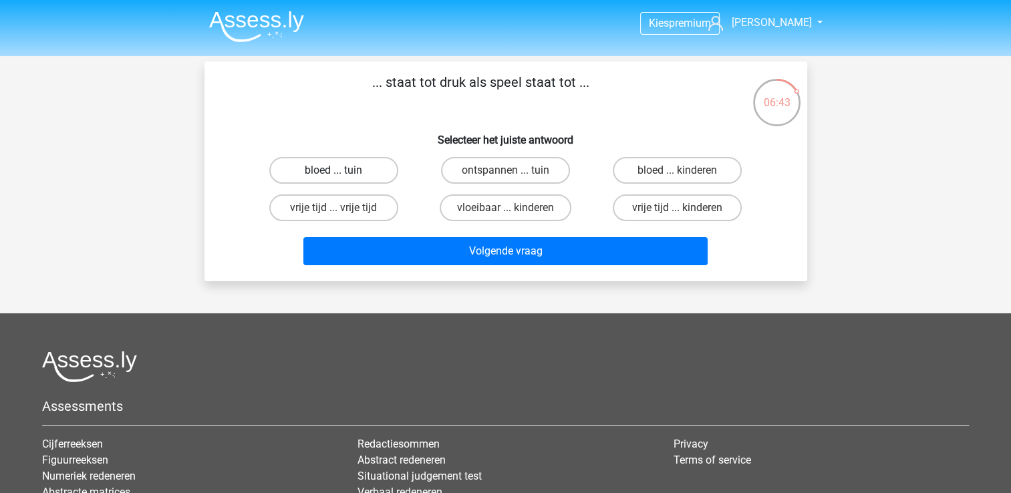
click at [341, 167] on label "bloed ... tuin" at bounding box center [333, 170] width 129 height 27
click at [341, 170] on input "bloed ... tuin" at bounding box center [337, 174] width 9 height 9
radio input "true"
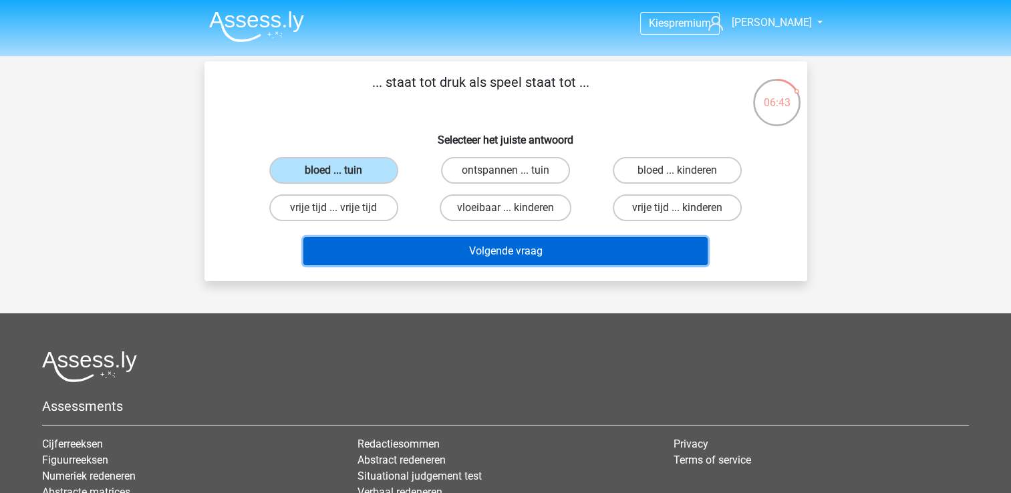
click at [462, 245] on button "Volgende vraag" at bounding box center [505, 251] width 404 height 28
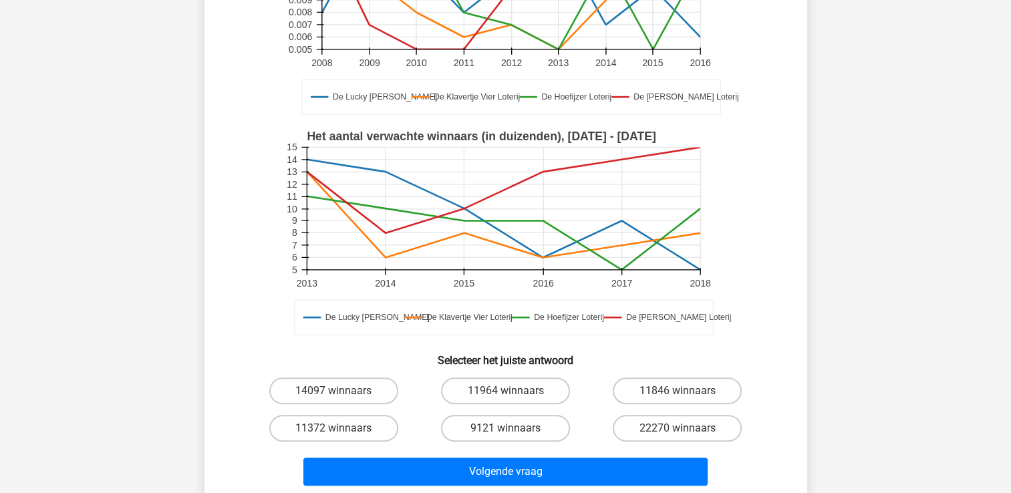
scroll to position [329, 0]
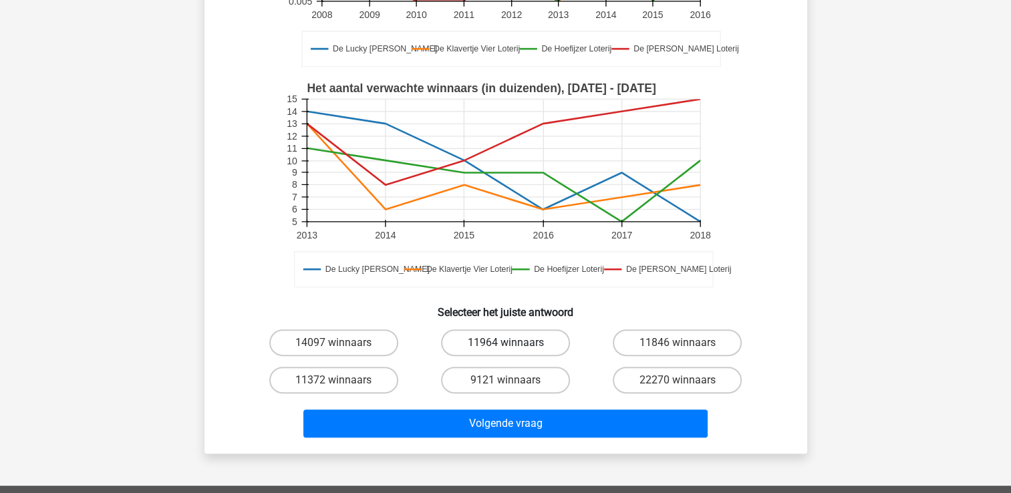
click at [481, 336] on label "11964 winnaars" at bounding box center [505, 342] width 129 height 27
click at [505, 343] on input "11964 winnaars" at bounding box center [509, 347] width 9 height 9
radio input "true"
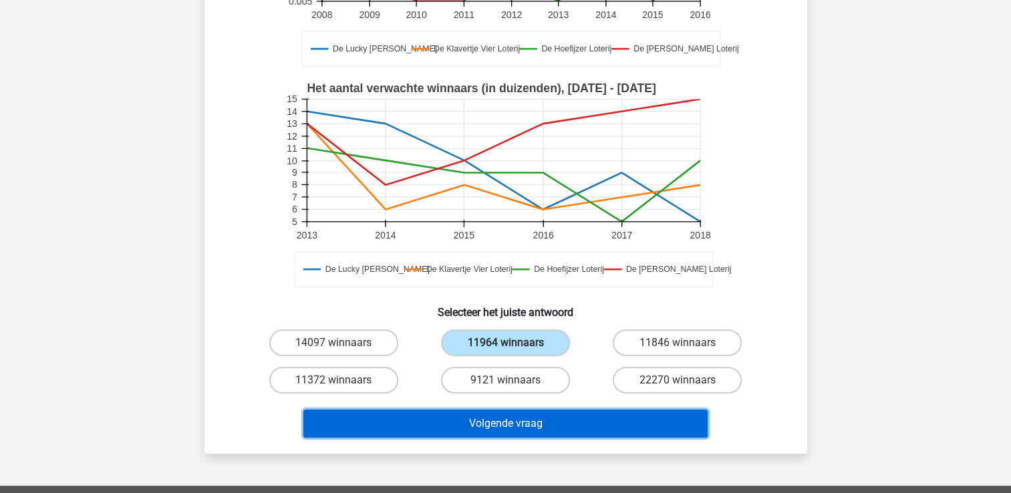
click at [485, 418] on button "Volgende vraag" at bounding box center [505, 424] width 404 height 28
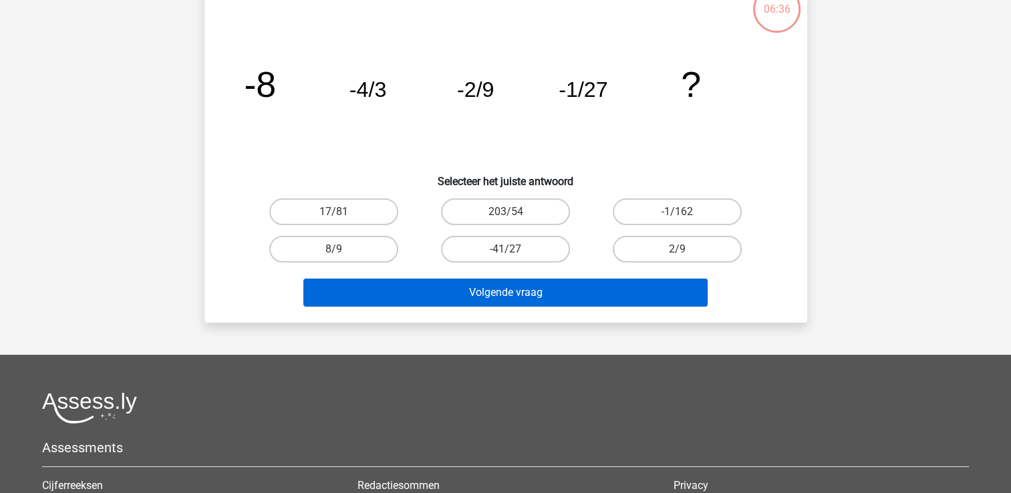
scroll to position [61, 0]
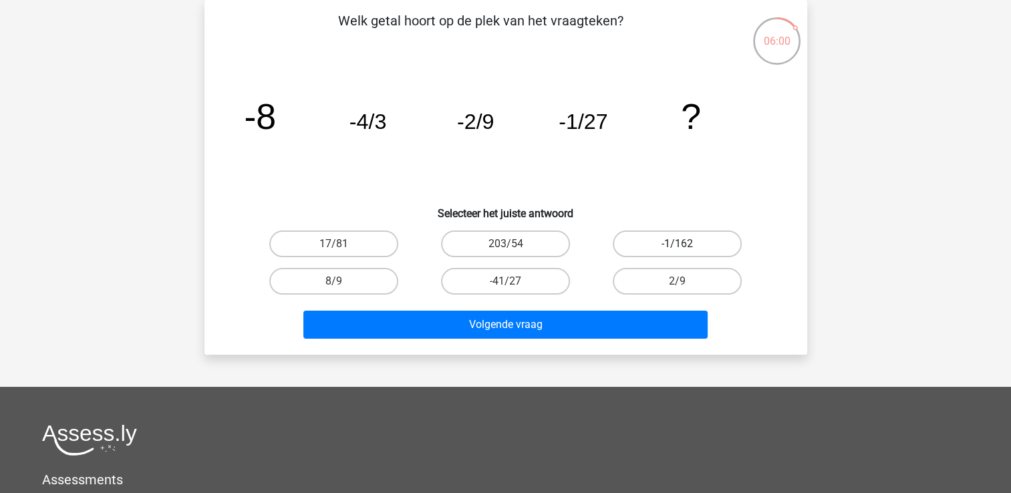
click at [661, 241] on label "-1/162" at bounding box center [677, 244] width 129 height 27
click at [678, 244] on input "-1/162" at bounding box center [682, 248] width 9 height 9
radio input "true"
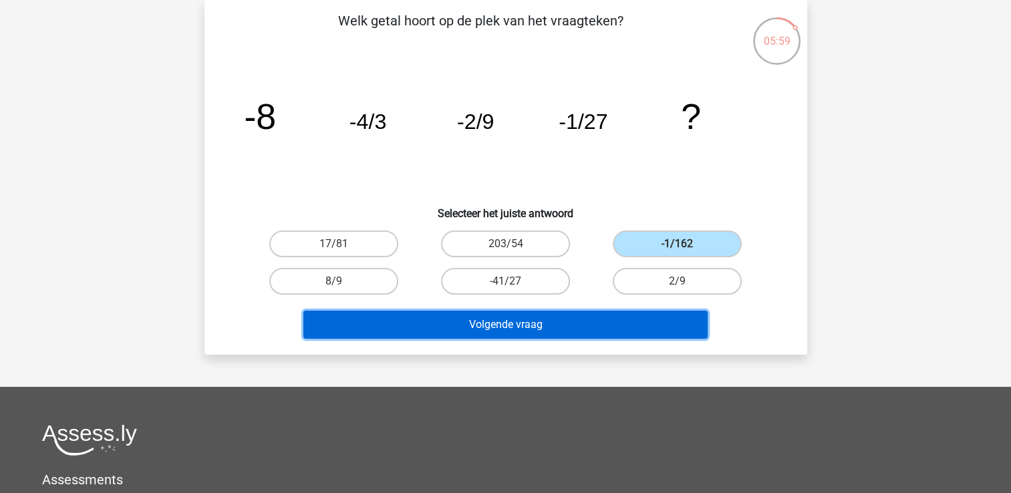
click at [501, 319] on button "Volgende vraag" at bounding box center [505, 325] width 404 height 28
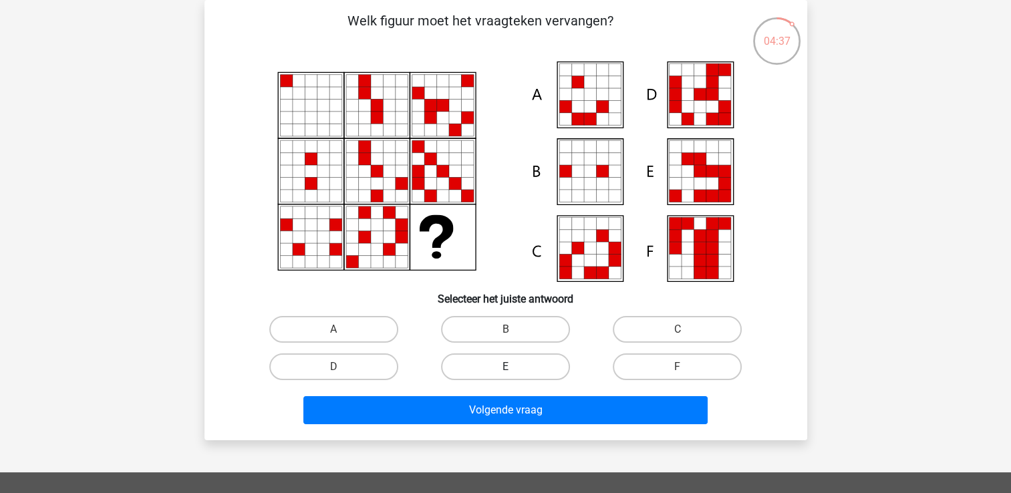
click at [494, 364] on label "E" at bounding box center [505, 367] width 129 height 27
click at [505, 367] on input "E" at bounding box center [509, 371] width 9 height 9
radio input "true"
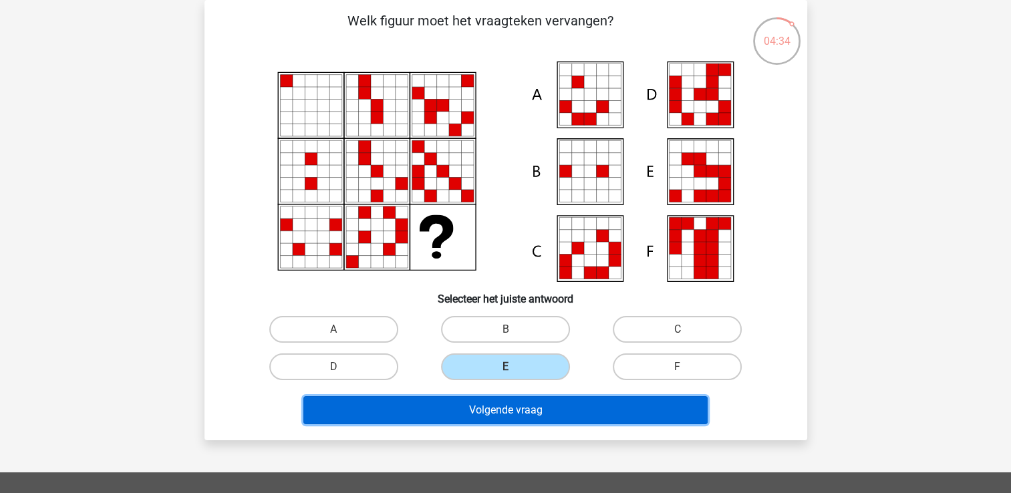
click at [450, 409] on button "Volgende vraag" at bounding box center [505, 410] width 404 height 28
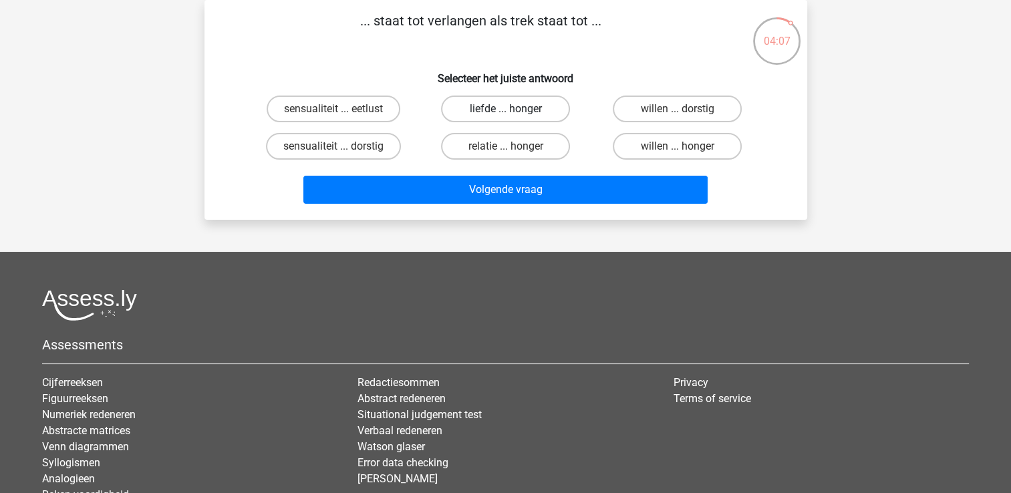
click at [490, 108] on label "liefde ... honger" at bounding box center [505, 109] width 129 height 27
click at [505, 109] on input "liefde ... honger" at bounding box center [509, 113] width 9 height 9
radio input "true"
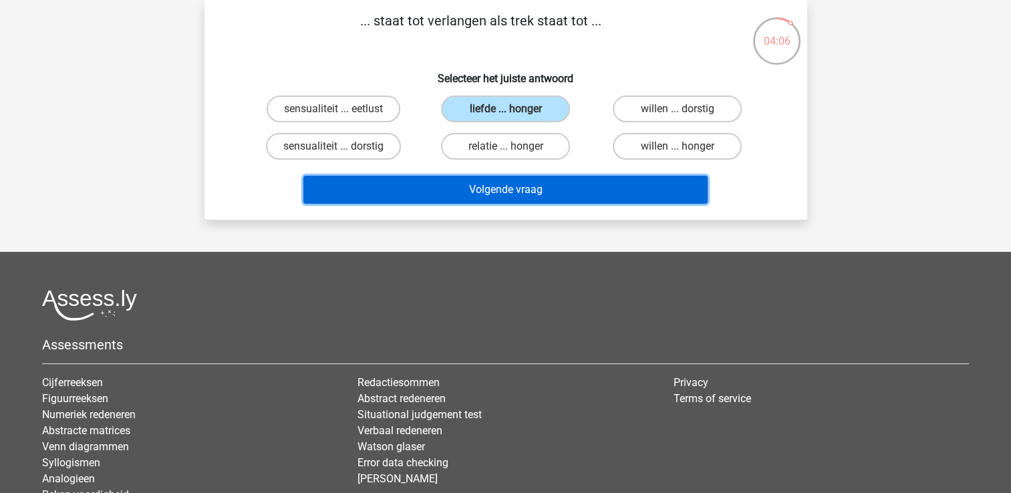
click at [489, 192] on button "Volgende vraag" at bounding box center [505, 190] width 404 height 28
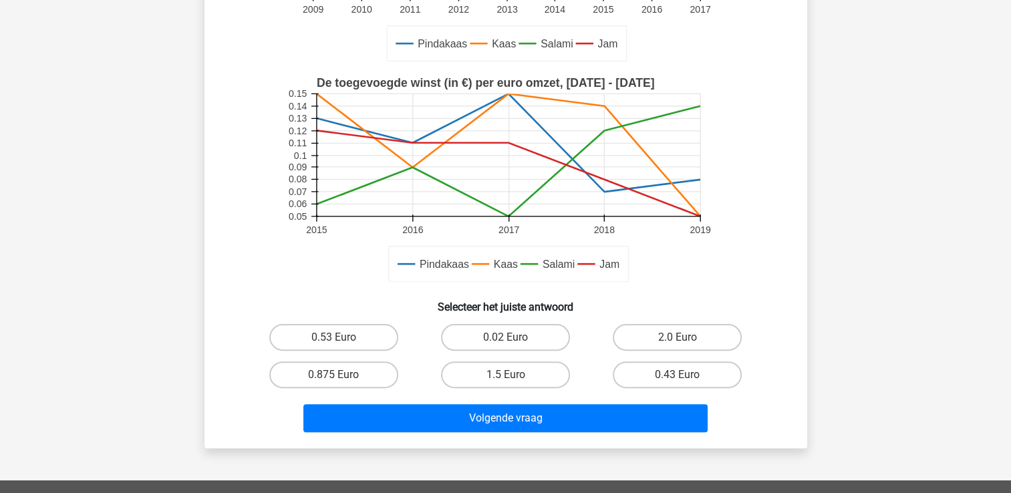
scroll to position [329, 0]
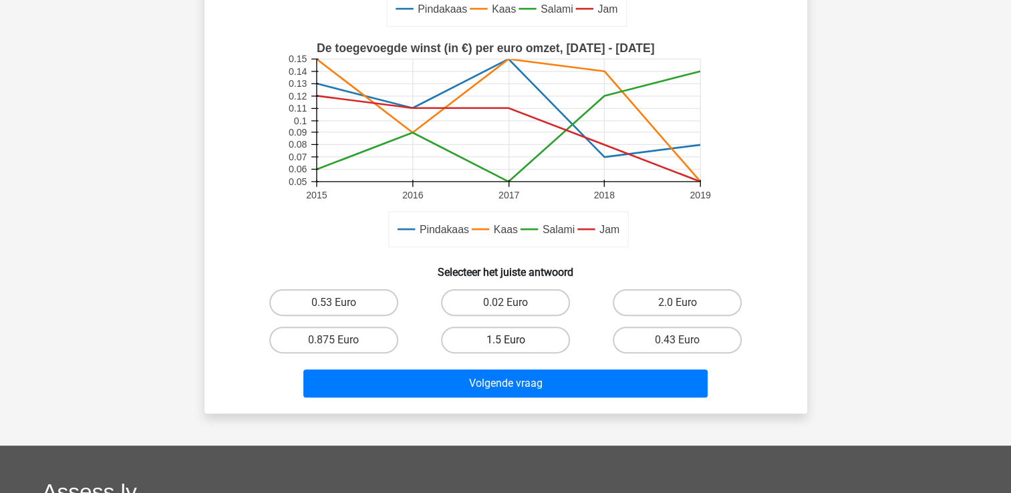
click at [489, 333] on label "1.5 Euro" at bounding box center [505, 340] width 129 height 27
click at [505, 340] on input "1.5 Euro" at bounding box center [509, 344] width 9 height 9
radio input "true"
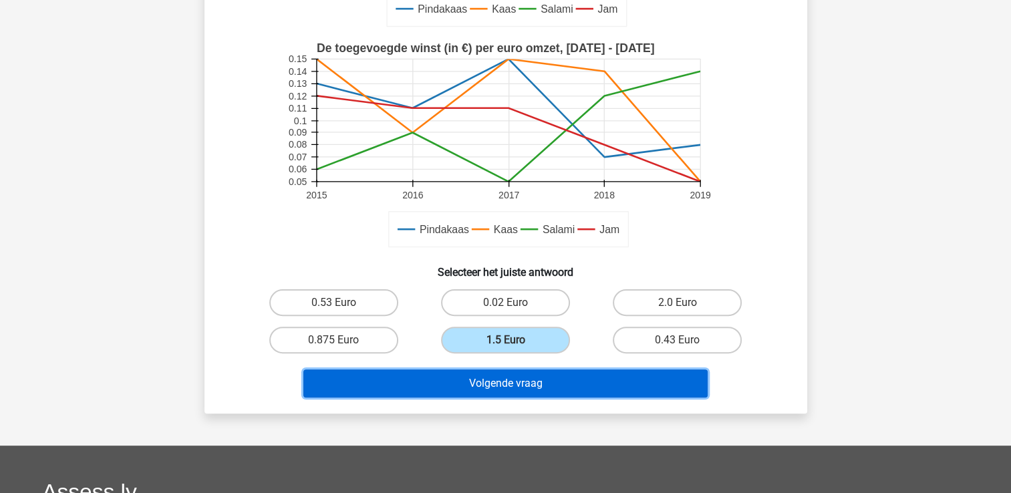
click at [486, 392] on button "Volgende vraag" at bounding box center [505, 384] width 404 height 28
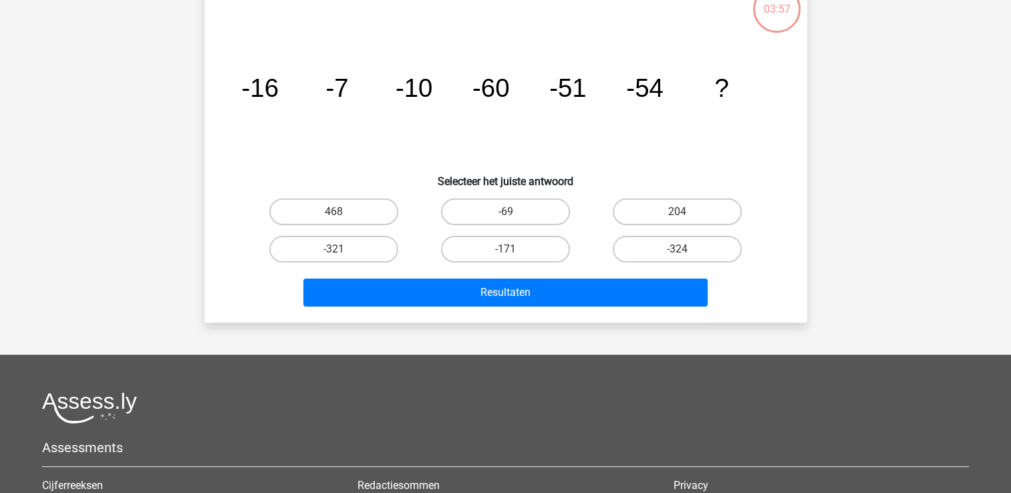
scroll to position [61, 0]
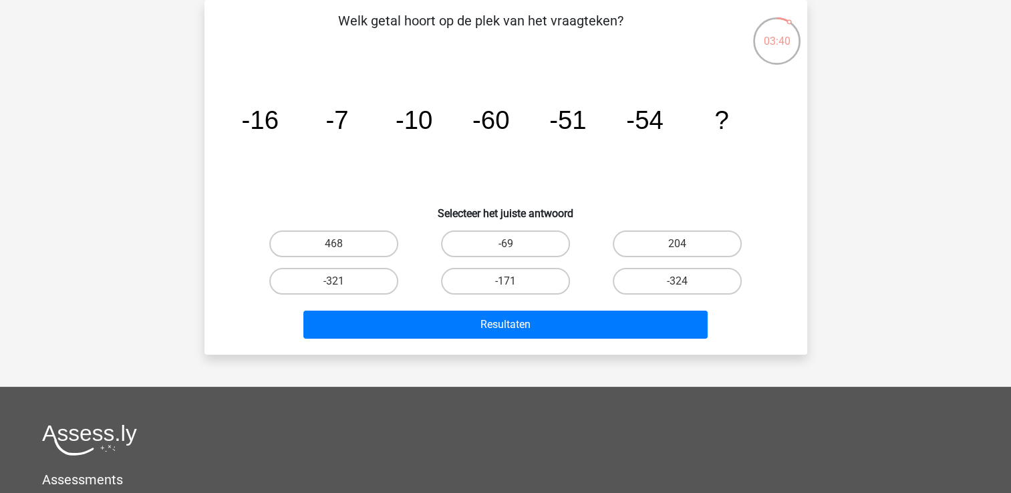
click at [506, 246] on input "-69" at bounding box center [509, 248] width 9 height 9
radio input "true"
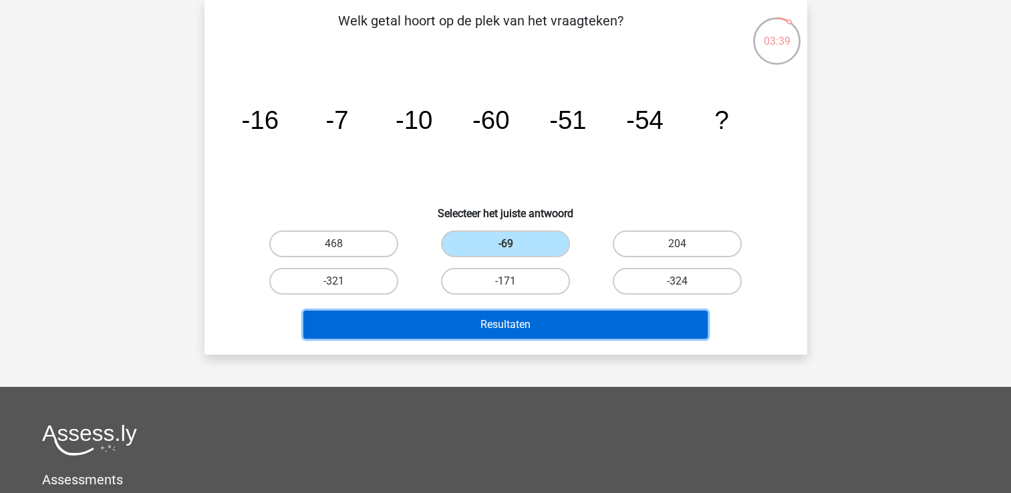
click at [503, 323] on button "Resultaten" at bounding box center [505, 325] width 404 height 28
